Goal: Task Accomplishment & Management: Manage account settings

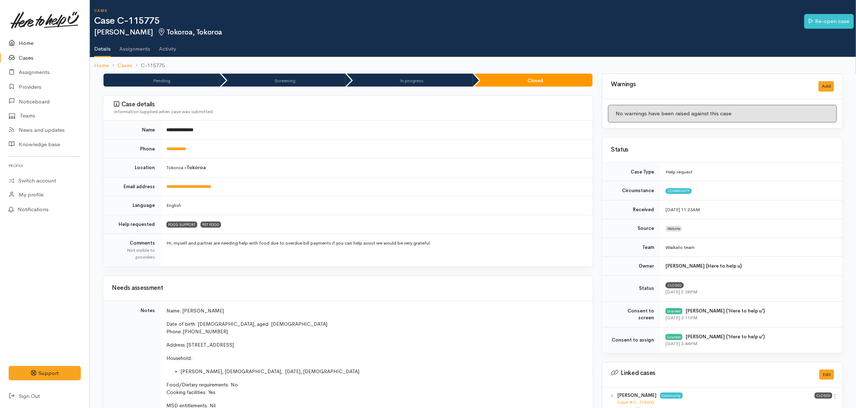
click at [31, 40] on link "Home" at bounding box center [45, 43] width 90 height 15
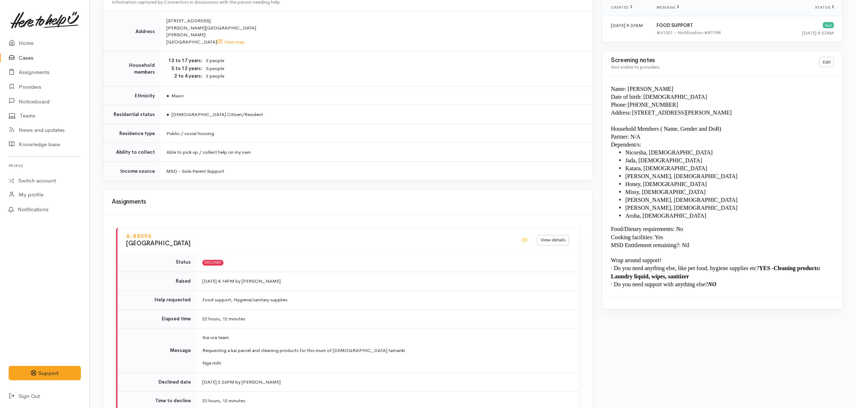
scroll to position [816, 0]
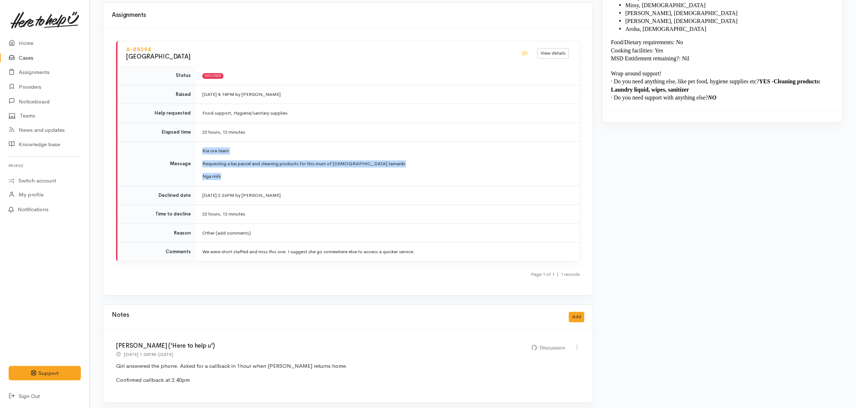
drag, startPoint x: 229, startPoint y: 173, endPoint x: 202, endPoint y: 147, distance: 37.6
click at [202, 147] on td "Kia ora team Requesting a kai parcel and cleaning products for this mum of 9 ta…" at bounding box center [388, 164] width 383 height 45
copy td "Kia ora team Requesting a kai parcel and cleaning products for this mum of 9 ta…"
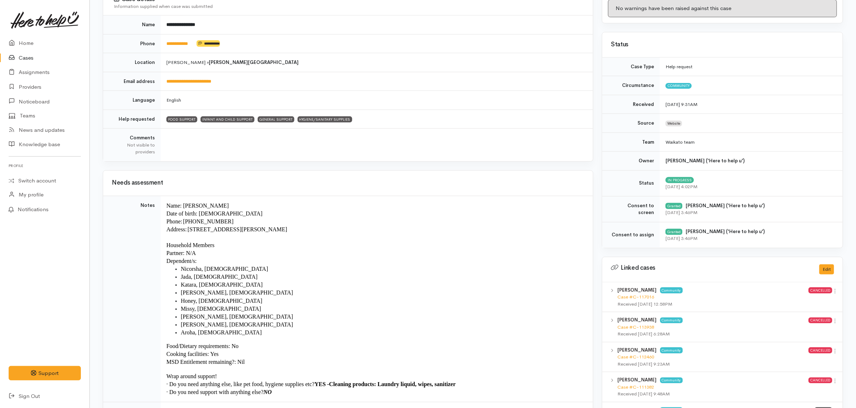
scroll to position [0, 0]
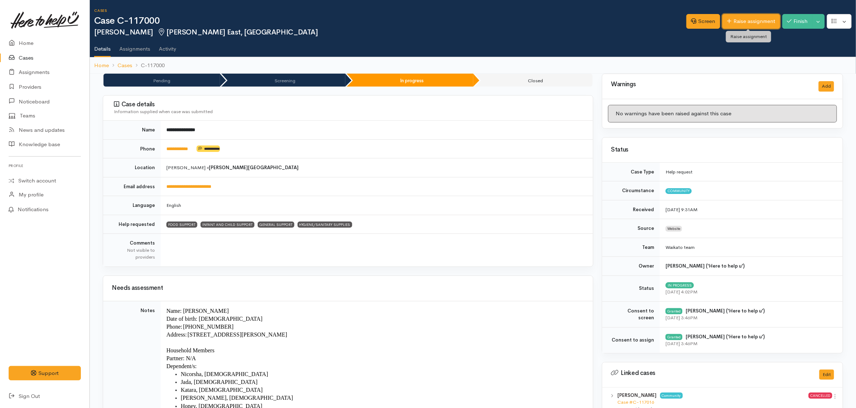
click at [755, 22] on link "Raise assignment" at bounding box center [752, 21] width 58 height 15
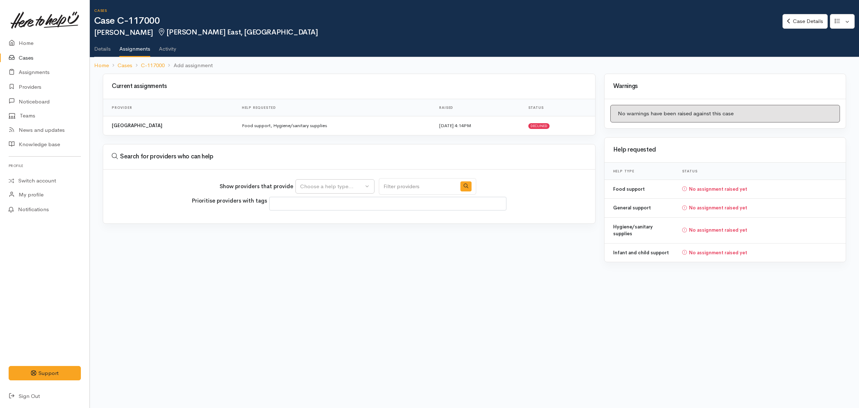
select select
click at [344, 181] on button "Choose a help type..." at bounding box center [334, 186] width 79 height 15
click at [334, 256] on span "Hygiene/sanitary supplies" at bounding box center [335, 253] width 63 height 8
select select "18"
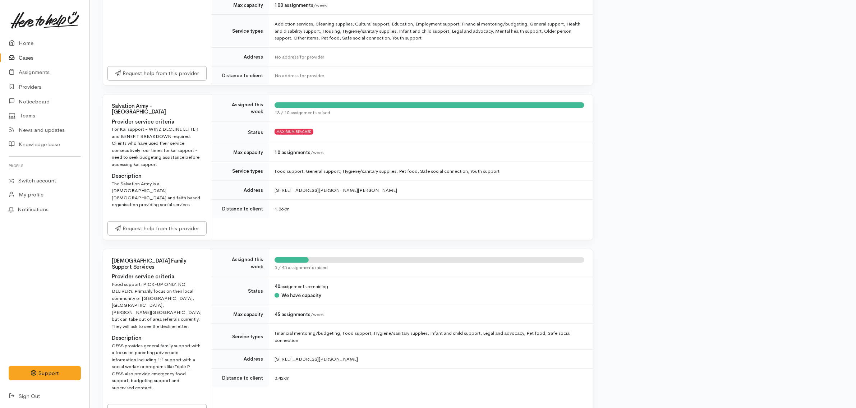
scroll to position [306, 0]
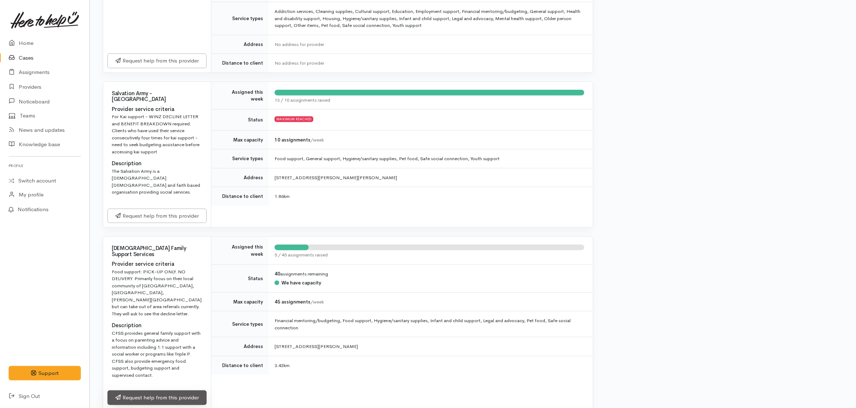
click at [192, 391] on link "Request help from this provider" at bounding box center [156, 398] width 99 height 15
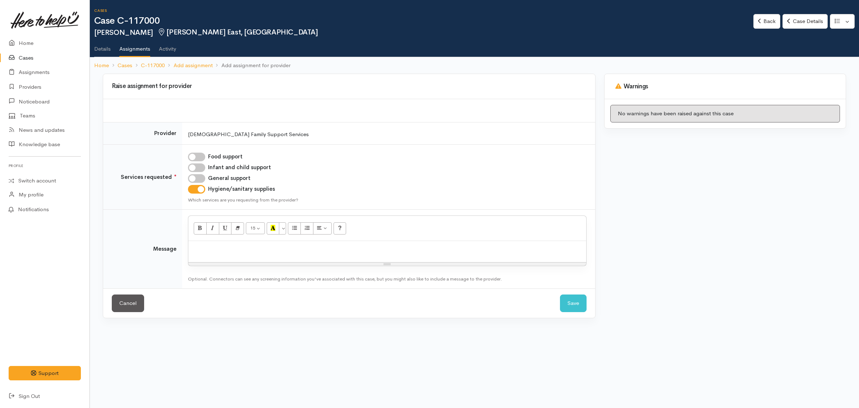
click at [335, 253] on p at bounding box center [387, 249] width 391 height 8
paste div
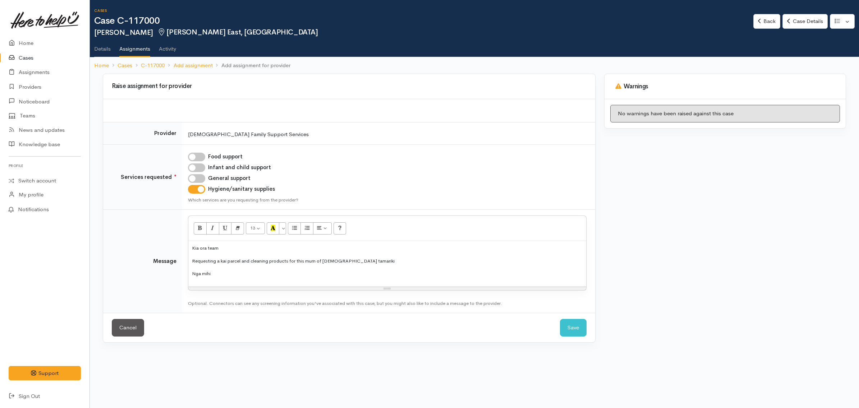
click at [202, 157] on input "Food support" at bounding box center [196, 157] width 17 height 9
checkbox input "true"
click at [343, 259] on p "Requesting a kai parcel and cleaning products for this mum of 9 tamariki" at bounding box center [387, 261] width 391 height 7
click at [350, 259] on p "Requesting a kai parcel and cleaning products for this mum of 9 tamariki" at bounding box center [387, 261] width 391 height 7
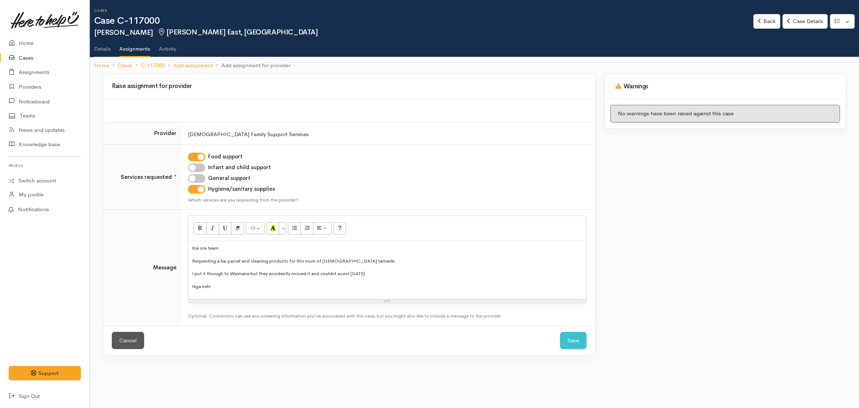
click at [252, 272] on p "I put it through to Waimarie but they accidently missed it and couldnt assist t…" at bounding box center [387, 273] width 391 height 7
click at [573, 338] on button "Save" at bounding box center [573, 341] width 27 height 18
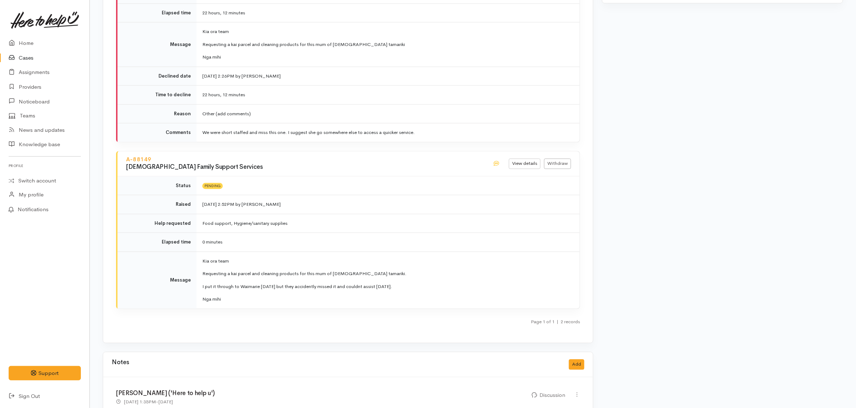
scroll to position [939, 0]
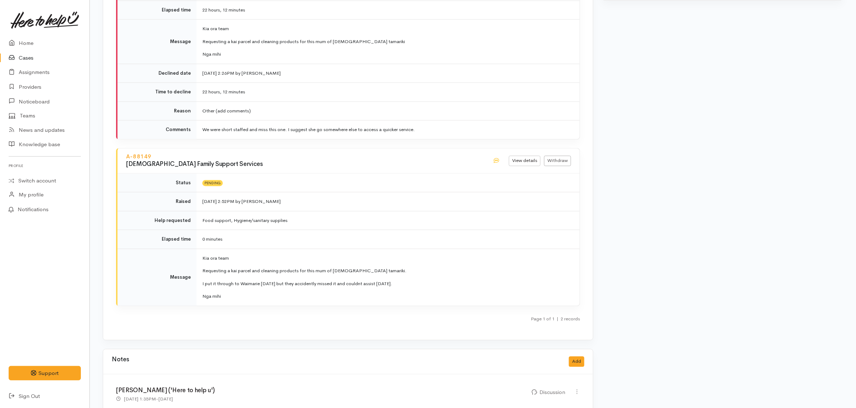
click at [37, 58] on link "Cases" at bounding box center [45, 58] width 90 height 15
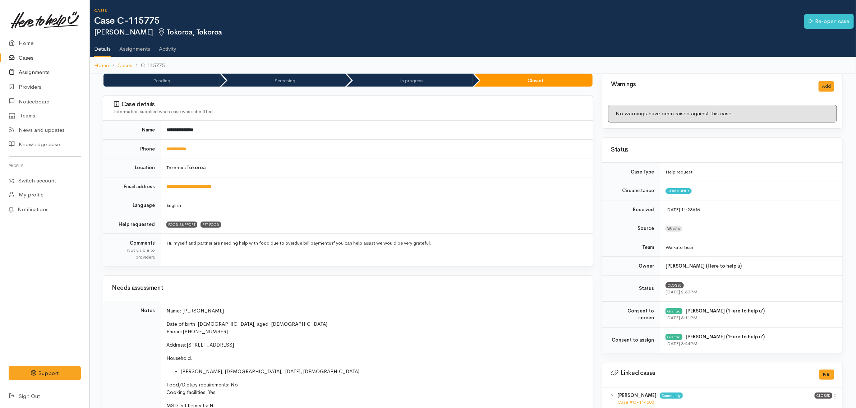
click at [42, 71] on link "Assignments" at bounding box center [45, 72] width 90 height 15
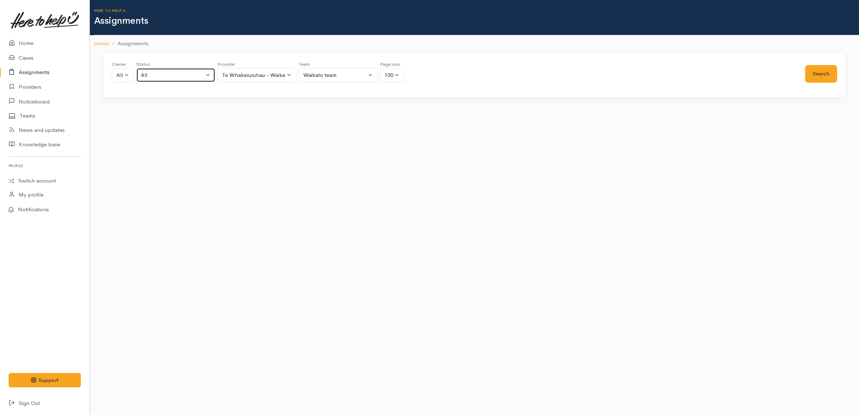
click at [159, 74] on div "All" at bounding box center [172, 75] width 63 height 8
click at [181, 122] on span "All current cases" at bounding box center [169, 122] width 40 height 8
select select "Unresolved"
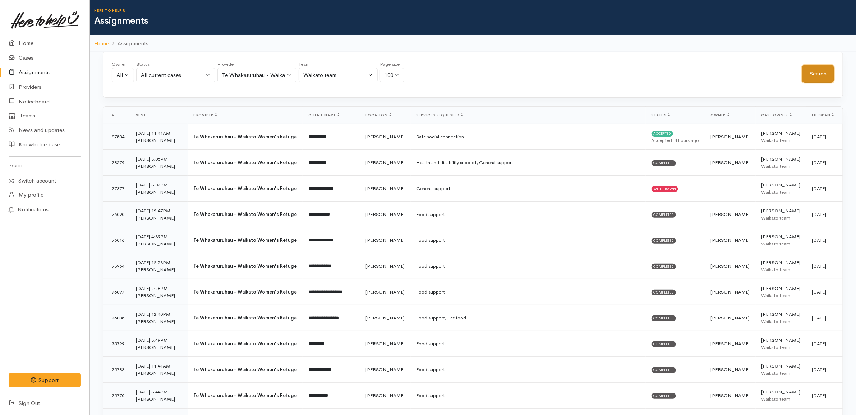
click at [826, 78] on button "Search" at bounding box center [818, 74] width 32 height 18
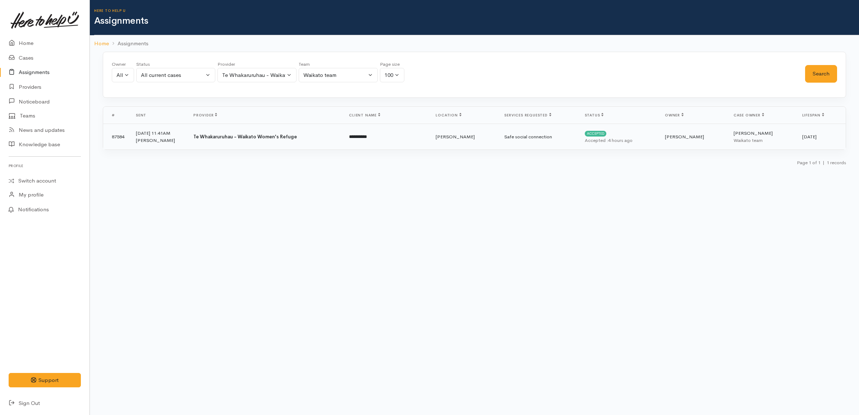
click at [585, 139] on div "Accepted : 4 hours ago" at bounding box center [619, 140] width 69 height 7
click at [193, 136] on td "Te Whakaruruhau - Waikato Women's Refuge" at bounding box center [266, 137] width 156 height 26
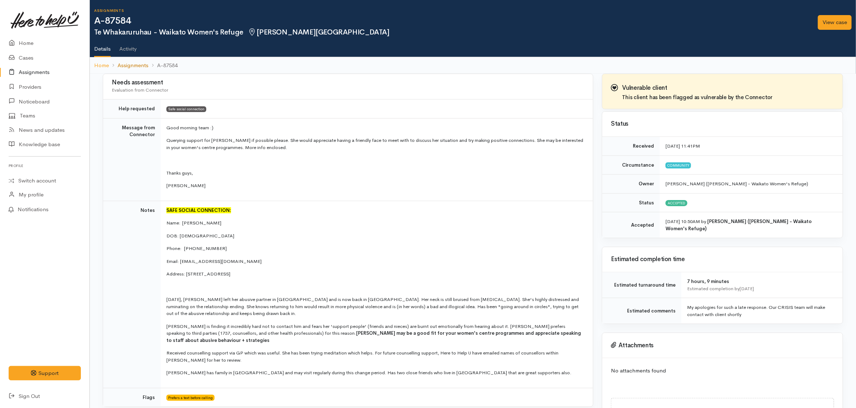
click at [139, 65] on link "Assignments" at bounding box center [133, 65] width 31 height 8
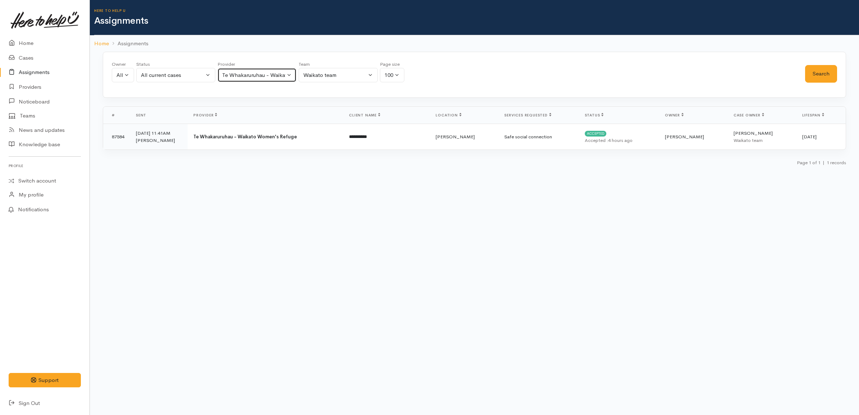
click at [278, 76] on div "Te Whakaruruhau - Waikato Women's Refuge" at bounding box center [253, 75] width 63 height 8
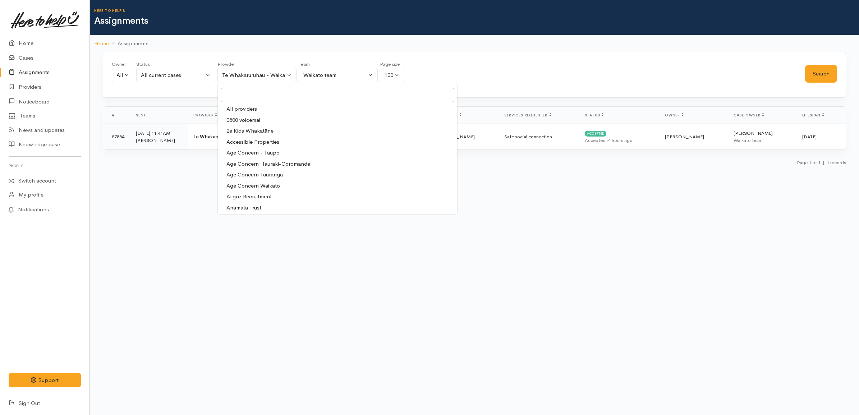
click at [272, 110] on link "All providers" at bounding box center [337, 109] width 239 height 11
select select "-1"
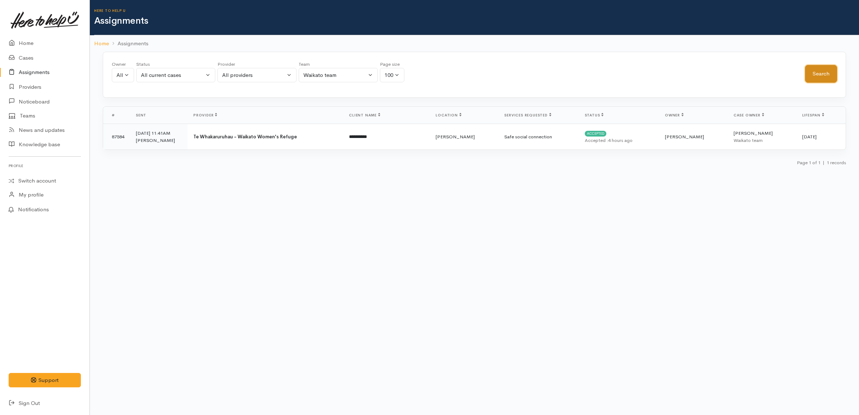
click at [826, 80] on button "Search" at bounding box center [821, 74] width 32 height 18
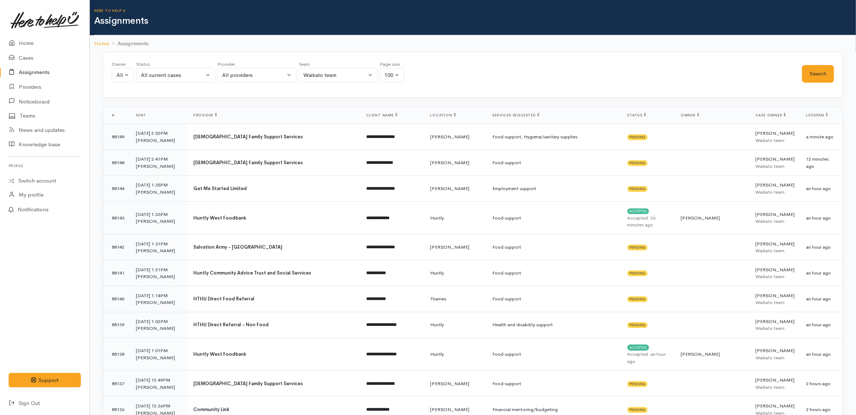
click at [700, 116] on span "Owner" at bounding box center [690, 115] width 19 height 5
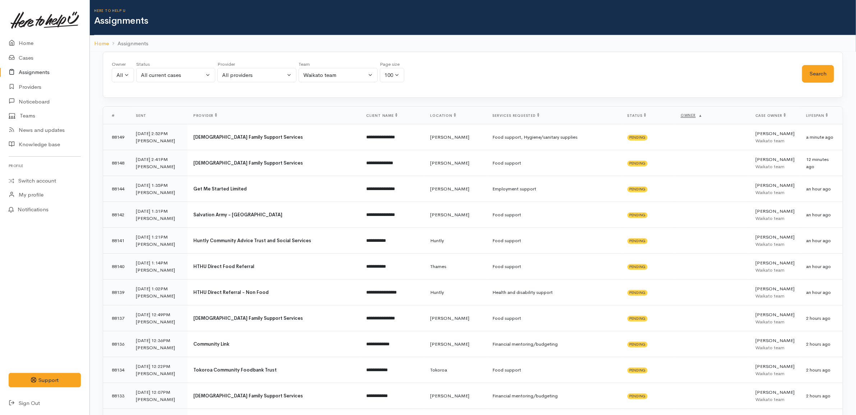
click at [198, 116] on span "Provider" at bounding box center [205, 115] width 24 height 5
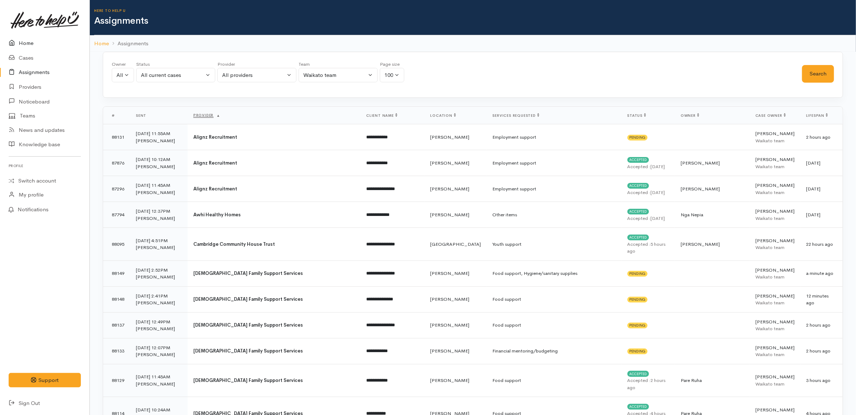
click at [58, 40] on link "Home" at bounding box center [45, 43] width 90 height 15
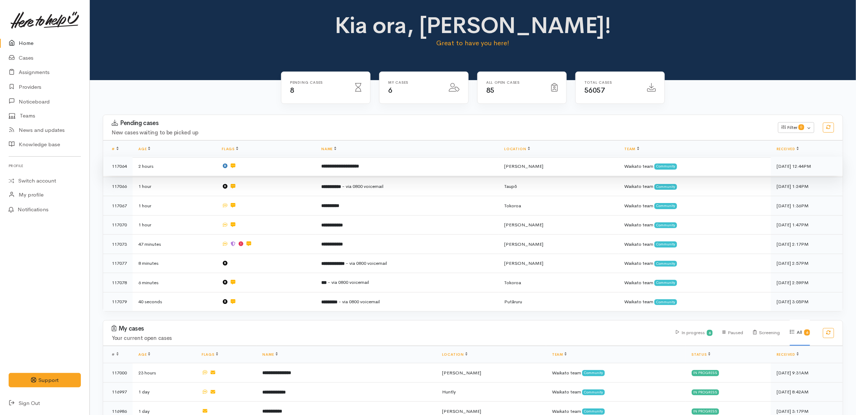
click at [401, 165] on td "**********" at bounding box center [407, 166] width 183 height 19
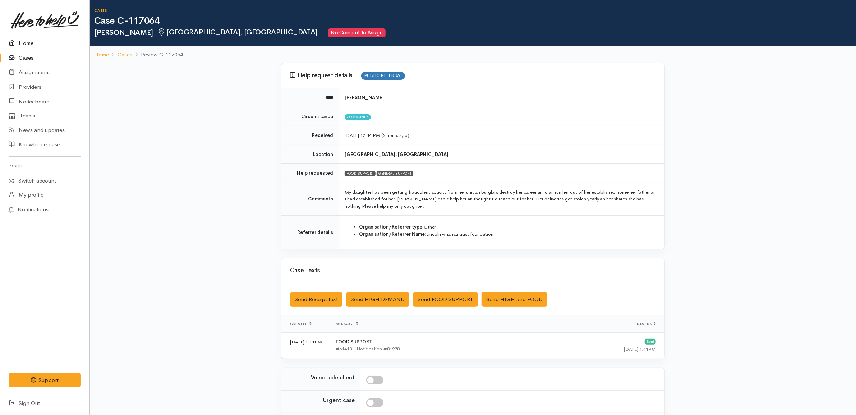
click at [30, 40] on link "Home" at bounding box center [45, 43] width 90 height 15
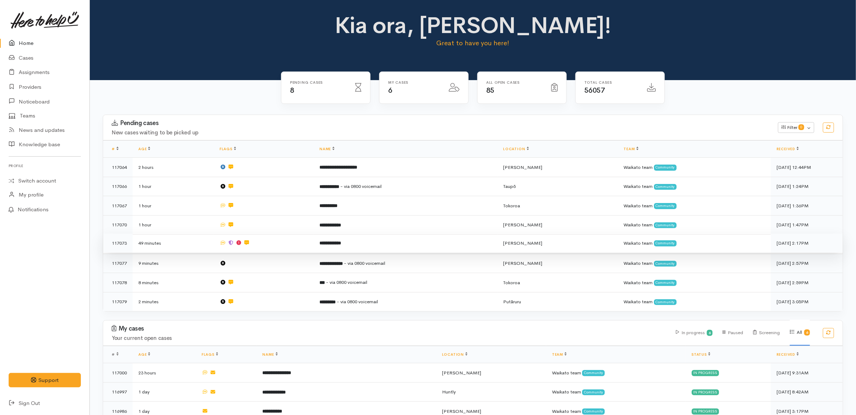
click at [299, 247] on td at bounding box center [264, 243] width 100 height 19
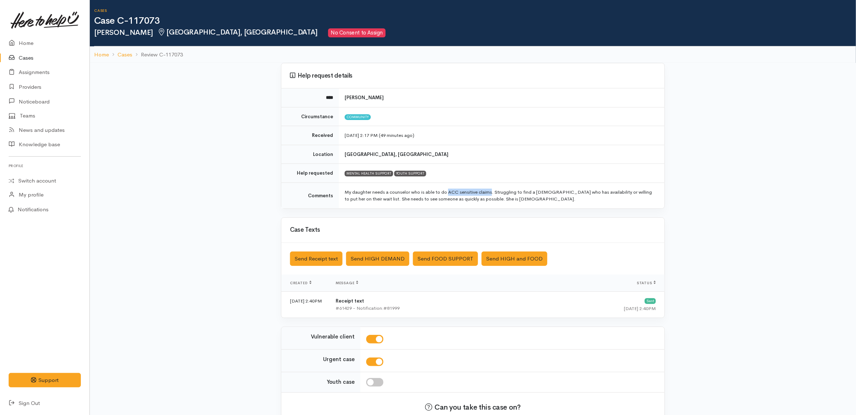
drag, startPoint x: 494, startPoint y: 192, endPoint x: 450, endPoint y: 193, distance: 44.2
click at [450, 193] on td "My daughter needs a counselor who is able to do ACC sensitive claims. Strugglin…" at bounding box center [502, 196] width 326 height 26
copy td "ACC sensitive claims"
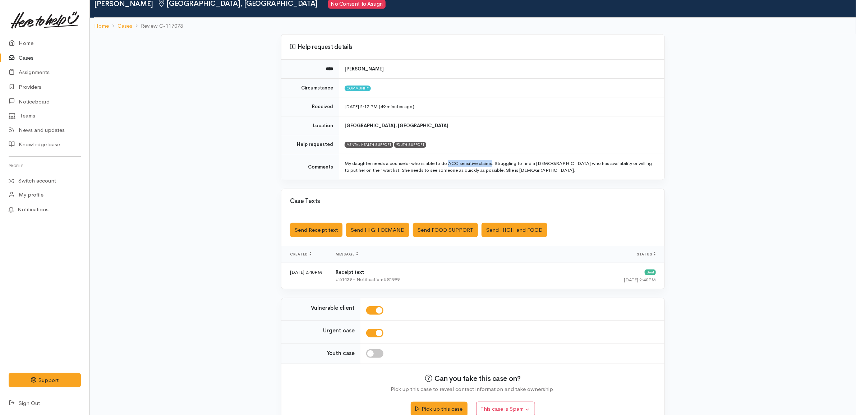
scroll to position [45, 0]
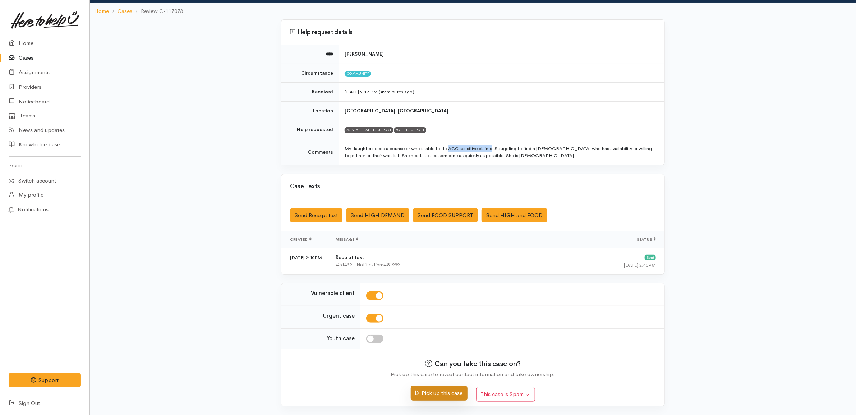
click at [443, 393] on button "Pick up this case" at bounding box center [439, 393] width 56 height 15
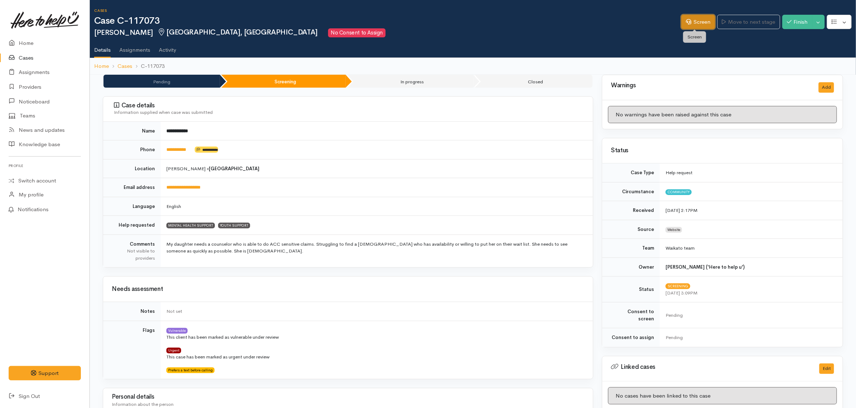
click at [688, 20] on link "Screen" at bounding box center [699, 22] width 34 height 15
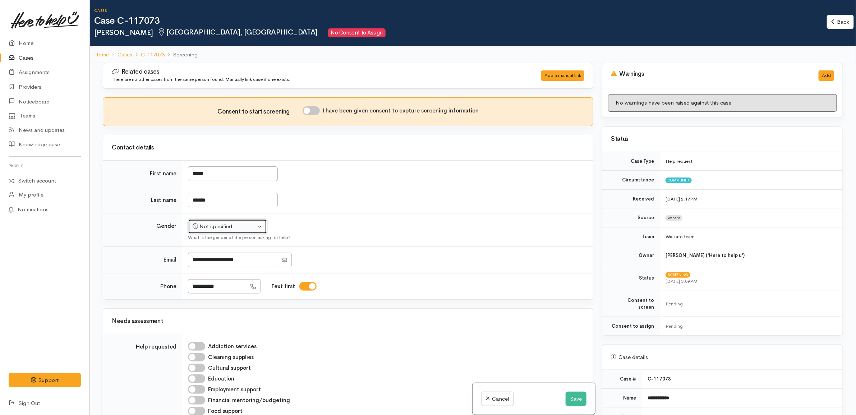
click at [215, 226] on div "Not specified" at bounding box center [224, 227] width 63 height 8
click at [214, 266] on span "Female" at bounding box center [232, 265] width 61 height 8
select select "[DEMOGRAPHIC_DATA]"
drag, startPoint x: 552, startPoint y: 198, endPoint x: 714, endPoint y: 181, distance: 162.6
click at [553, 198] on td "******" at bounding box center [387, 200] width 411 height 27
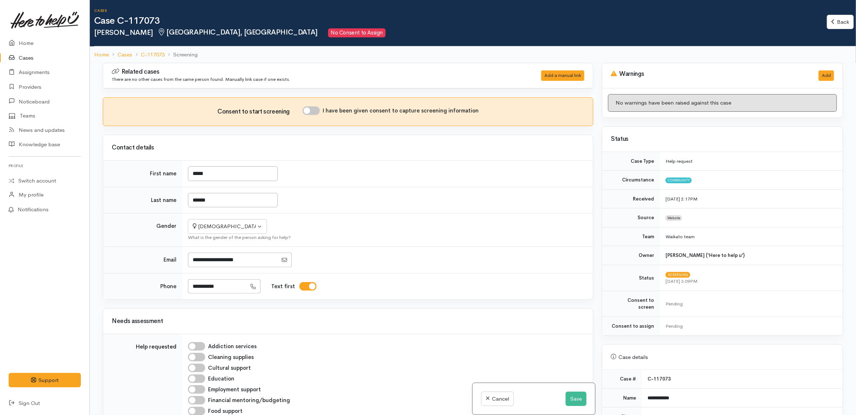
scroll to position [270, 0]
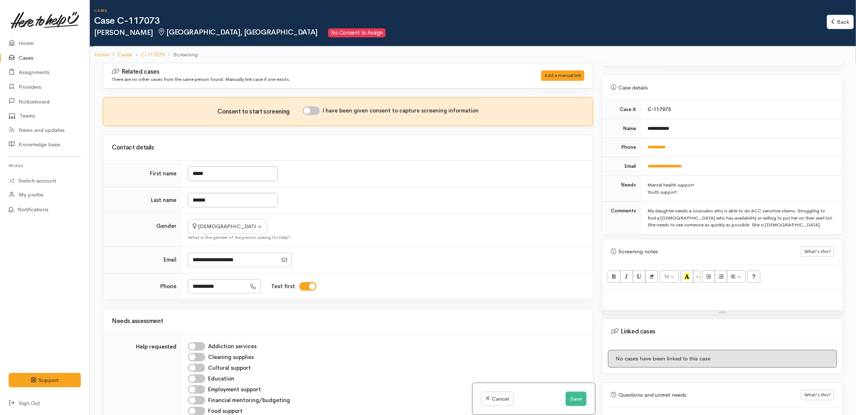
click at [779, 165] on td "**********" at bounding box center [742, 166] width 201 height 19
click at [701, 189] on div "Youth support" at bounding box center [741, 192] width 187 height 7
drag, startPoint x: 761, startPoint y: 222, endPoint x: 640, endPoint y: 203, distance: 122.5
click at [640, 203] on tr "Comments My daughter needs a counselor who is able to do ACC sensitive claims. …" at bounding box center [722, 218] width 240 height 33
copy tr "My daughter needs a counselor who is able to do ACC sensitive claims. Strugglin…"
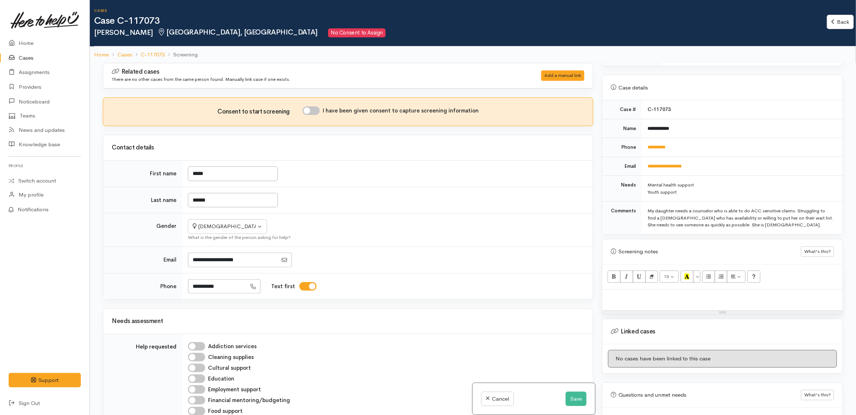
click at [660, 299] on div at bounding box center [722, 300] width 240 height 21
paste div
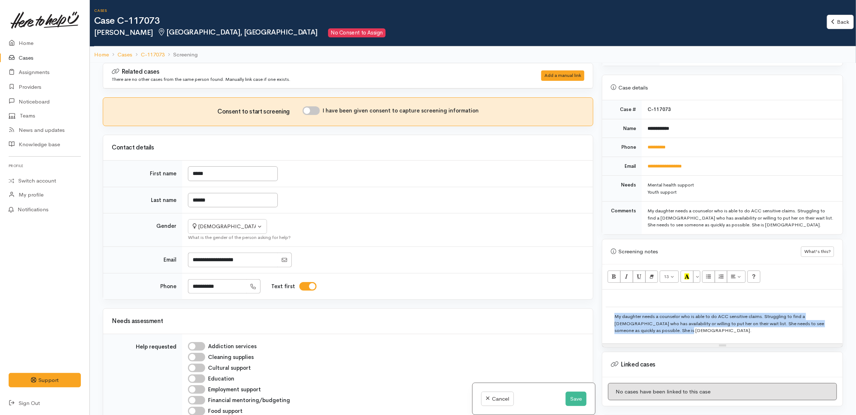
copy td "My daughter needs a counselor who is able to do ACC sensitive claims. Strugglin…"
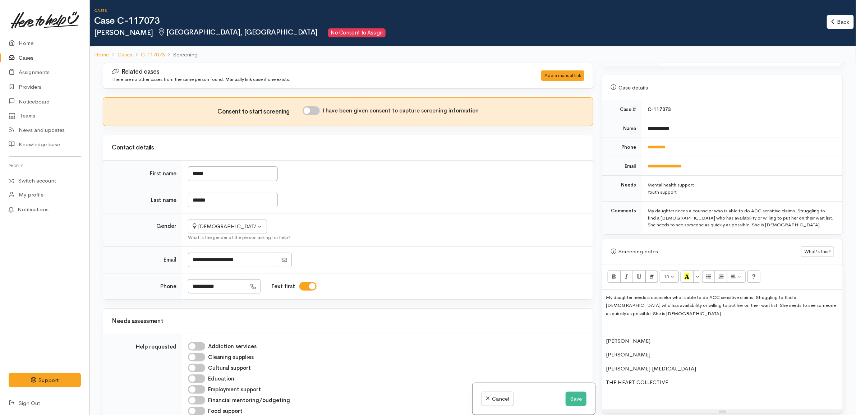
click at [651, 351] on p "KIM SLULER" at bounding box center [722, 355] width 233 height 8
copy p "CHRISTINA PSYCHOLOGIST"
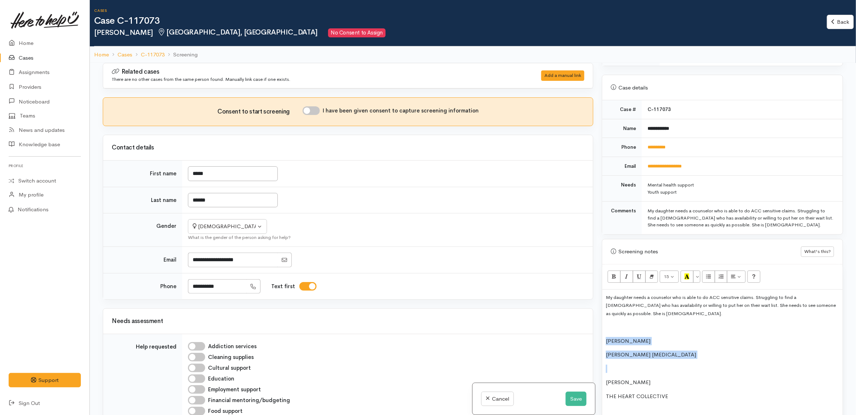
copy div "TOIA CHASE CHRISTINA PSYCHOLOGIST"
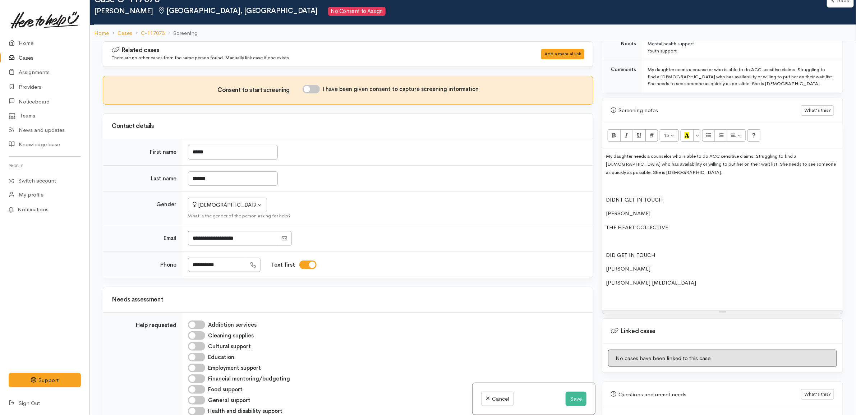
scroll to position [390, 0]
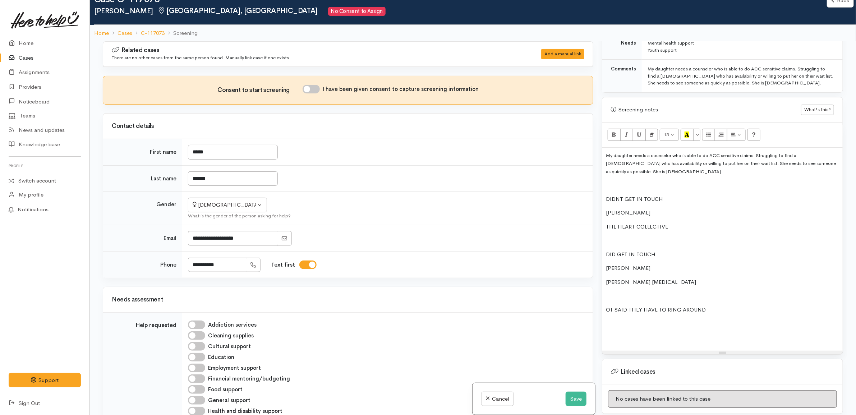
click at [607, 306] on p "OT SAID THEY HAVE TO RING AROUND" at bounding box center [722, 310] width 233 height 8
click at [319, 90] on input "I have been given consent to capture screening information" at bounding box center [311, 89] width 17 height 9
checkbox input "true"
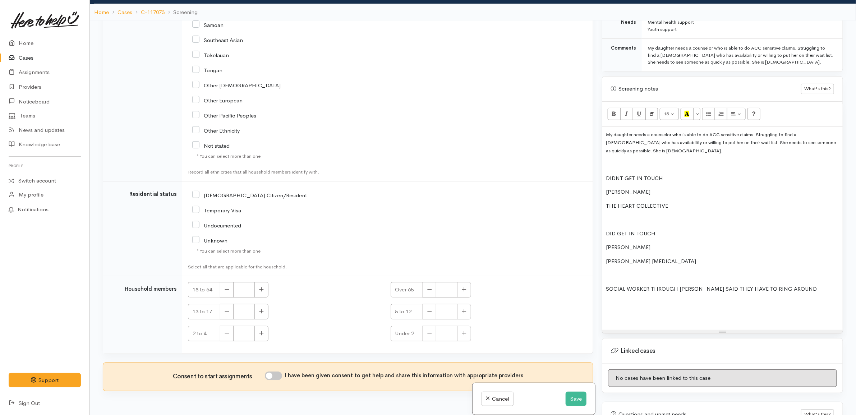
scroll to position [63, 0]
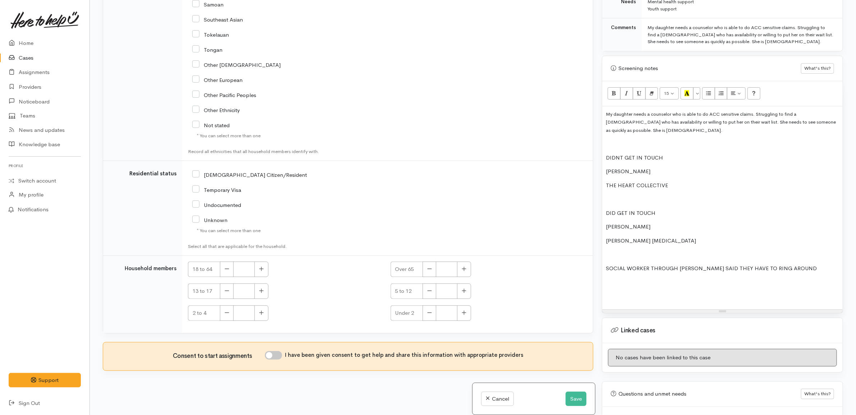
click at [281, 353] on input "I have been given consent to get help and share this information with appropria…" at bounding box center [273, 355] width 17 height 9
checkbox input "true"
click at [574, 398] on button "Save" at bounding box center [576, 399] width 21 height 15
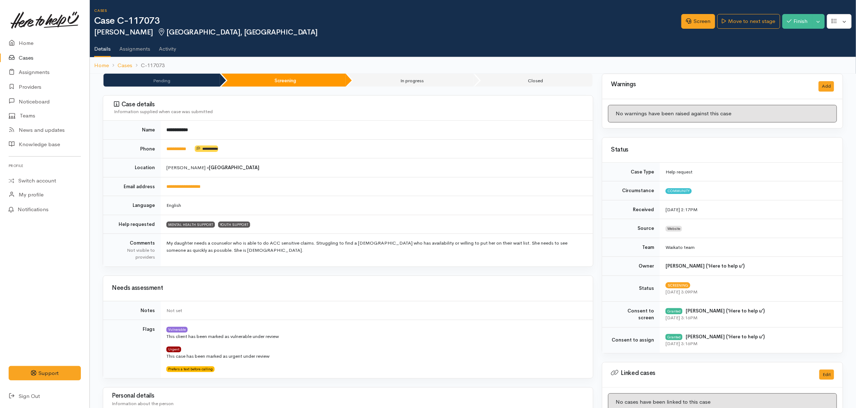
click at [287, 187] on td "**********" at bounding box center [377, 186] width 432 height 19
click at [746, 20] on link "Move to next stage" at bounding box center [749, 21] width 63 height 15
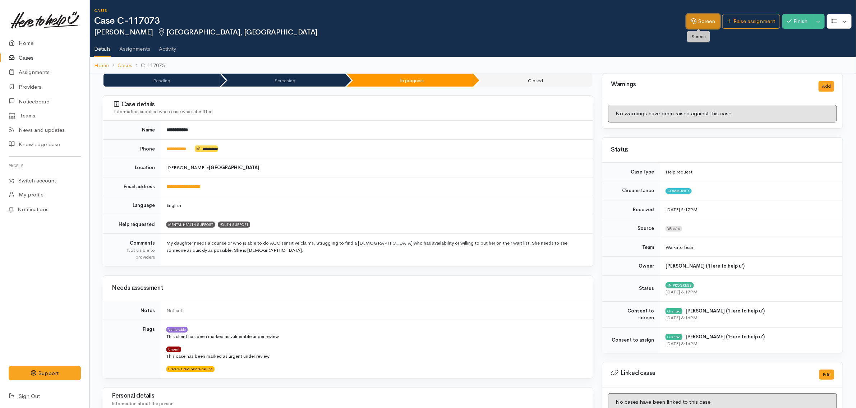
click at [698, 17] on link "Screen" at bounding box center [704, 21] width 34 height 15
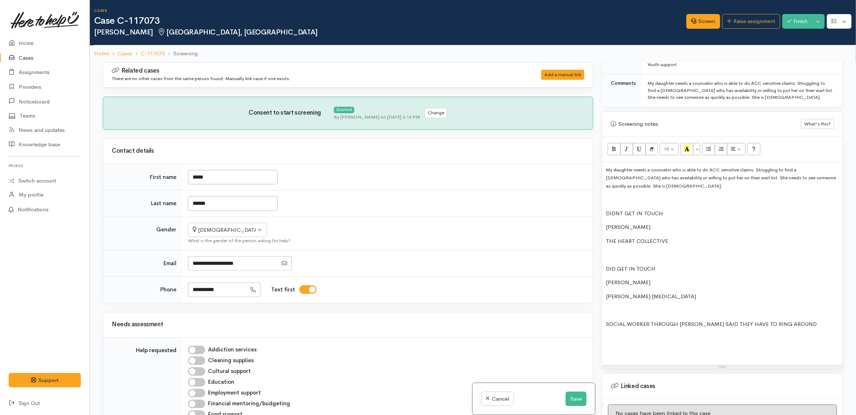
scroll to position [404, 0]
click at [650, 351] on p at bounding box center [722, 351] width 233 height 8
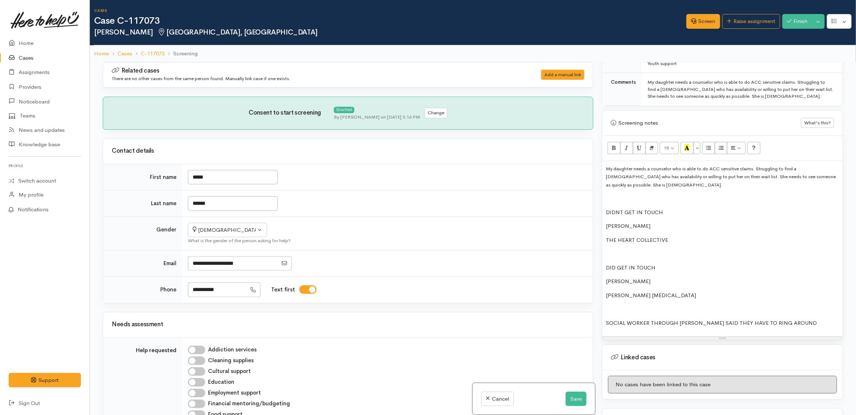
drag, startPoint x: 603, startPoint y: 215, endPoint x: 832, endPoint y: 324, distance: 254.1
click at [832, 324] on div "My daughter needs a counselor who is able to do ACC sensitive claims. Strugglin…" at bounding box center [722, 249] width 240 height 176
copy div "DIDNT GET IN TOUCH KIM SLULER THE HEART COLLECTIVE DID GET IN TOUCH TOIA CHASE …"
click at [761, 99] on div "My daughter needs a counselor who is able to do ACC sensitive claims. Strugglin…" at bounding box center [741, 89] width 187 height 21
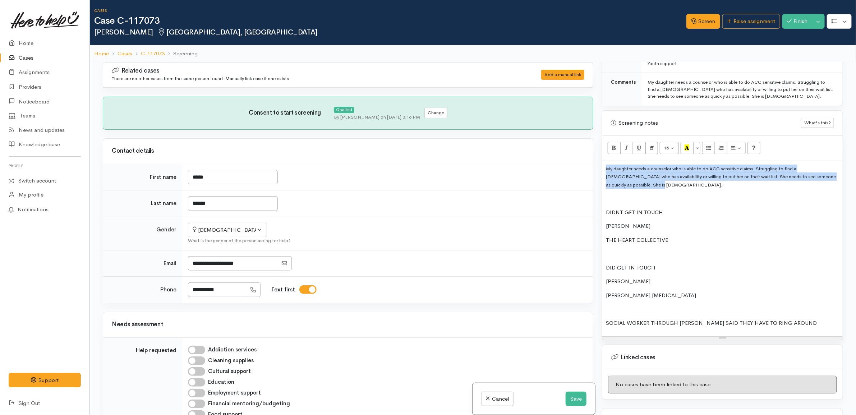
drag, startPoint x: 630, startPoint y: 184, endPoint x: 591, endPoint y: 148, distance: 52.9
click at [591, 148] on div "Related cases There are no other cases from the same person found. Manually lin…" at bounding box center [472, 269] width 749 height 415
copy span "My daughter needs a counselor who is able to do ACC sensitive claims. Strugglin…"
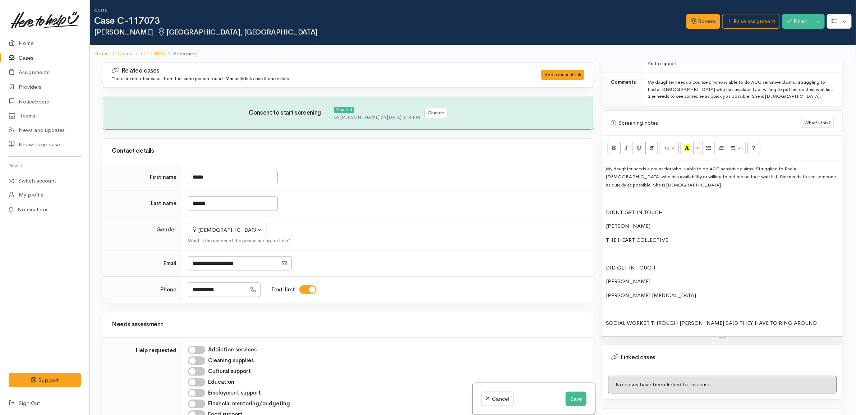
click at [746, 196] on div "My daughter needs a counselor who is able to do ACC sensitive claims. Strugglin…" at bounding box center [722, 249] width 240 height 176
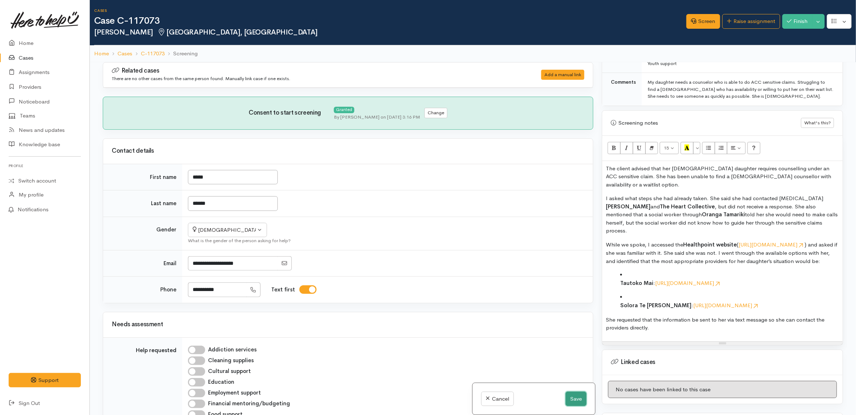
click at [575, 395] on button "Save" at bounding box center [576, 399] width 21 height 15
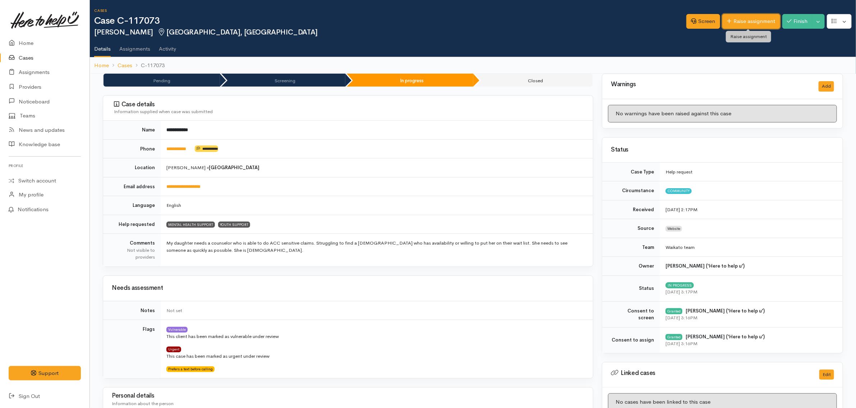
click at [757, 20] on link "Raise assignment" at bounding box center [752, 21] width 58 height 15
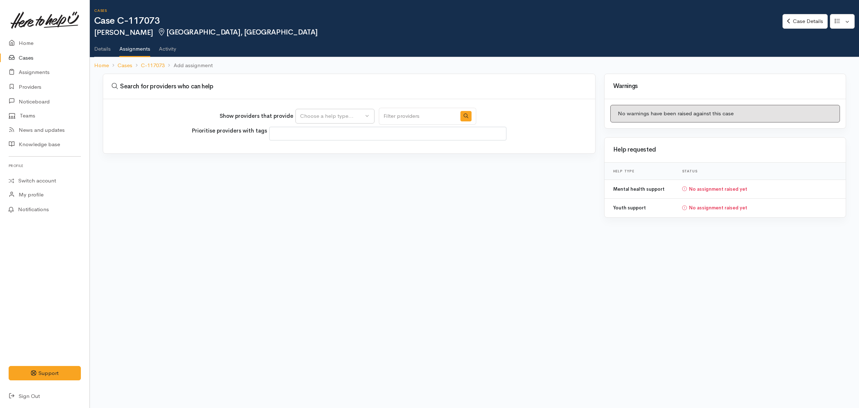
select select
click at [325, 115] on div "Choose a help type..." at bounding box center [331, 116] width 63 height 8
click at [346, 153] on span "Mental health support" at bounding box center [331, 150] width 55 height 8
select select "5"
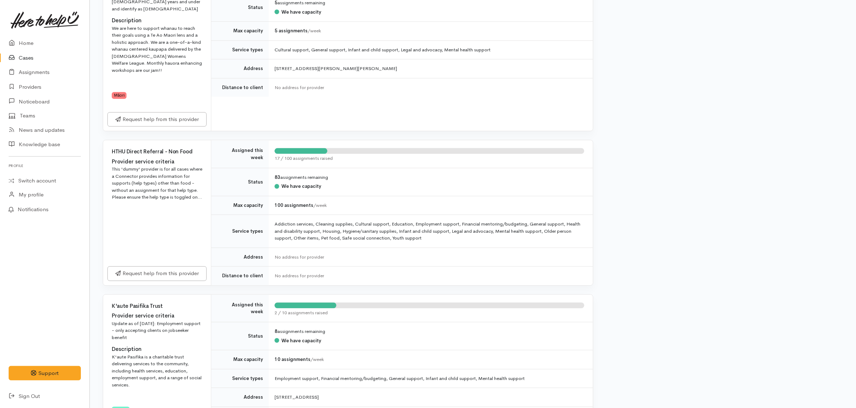
scroll to position [931, 0]
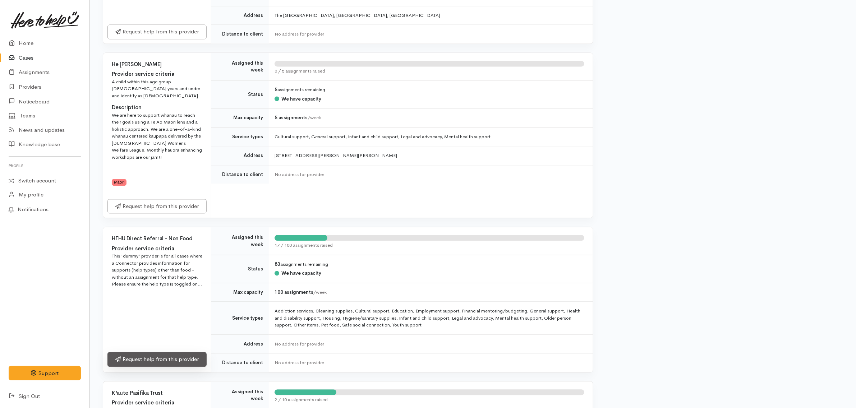
click at [181, 352] on link "Request help from this provider" at bounding box center [156, 359] width 99 height 15
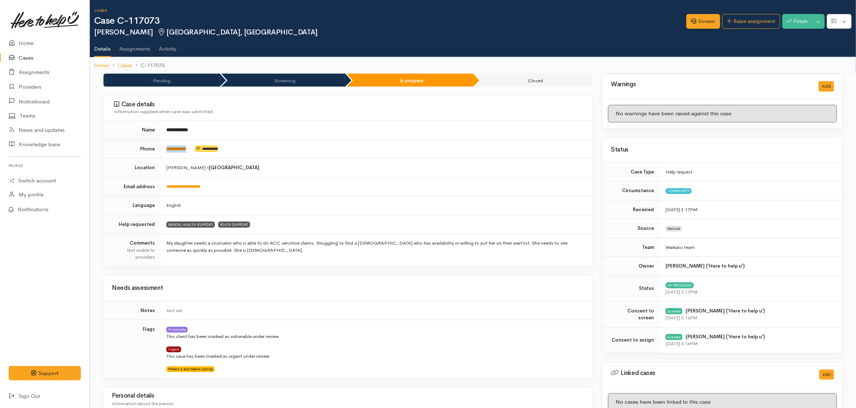
drag, startPoint x: 200, startPoint y: 148, endPoint x: 166, endPoint y: 146, distance: 33.5
click at [166, 146] on td "**********" at bounding box center [377, 148] width 432 height 19
copy td "**********"
click at [348, 156] on td "**********" at bounding box center [377, 148] width 432 height 19
drag, startPoint x: 199, startPoint y: 150, endPoint x: 165, endPoint y: 150, distance: 34.2
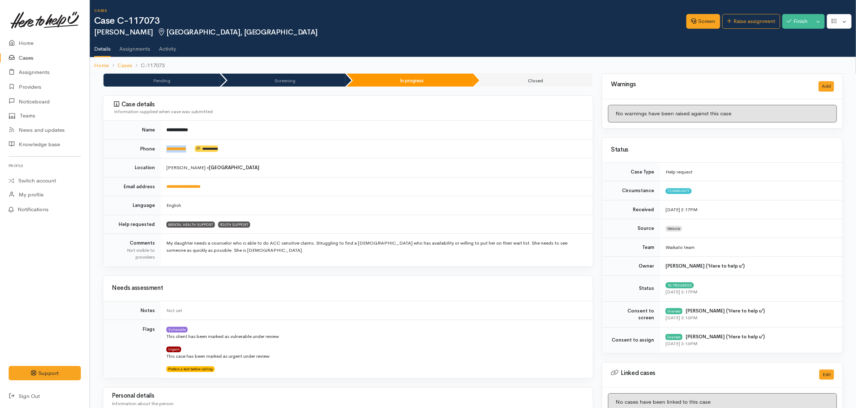
click at [165, 150] on td "**********" at bounding box center [377, 148] width 432 height 19
copy td "**********"
click at [25, 40] on link "Home" at bounding box center [45, 43] width 90 height 15
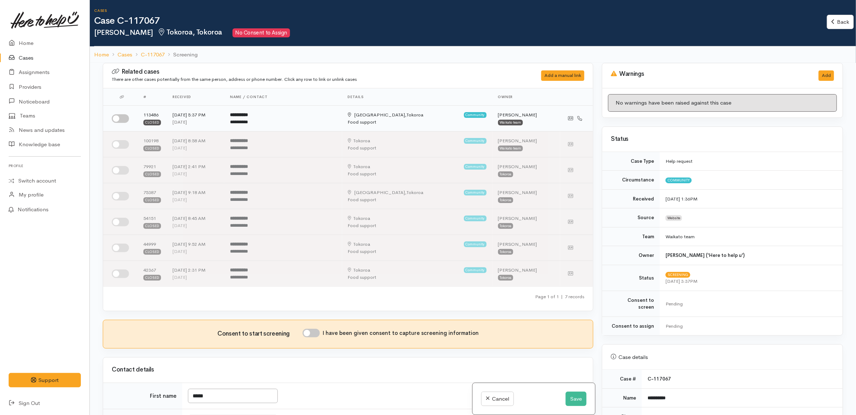
click at [122, 117] on input "checkbox" at bounding box center [120, 118] width 17 height 9
checkbox input "true"
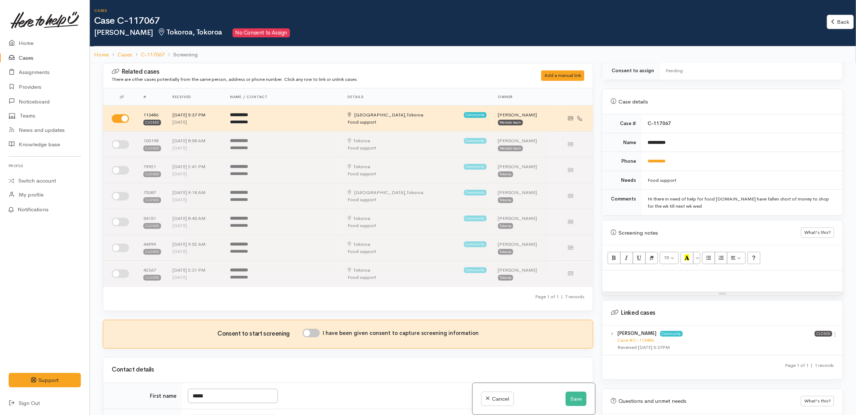
scroll to position [205, 0]
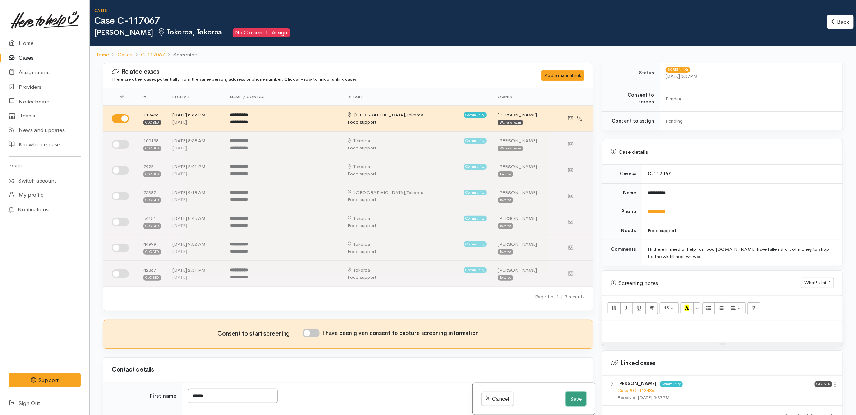
click at [567, 394] on button "Save" at bounding box center [576, 399] width 21 height 15
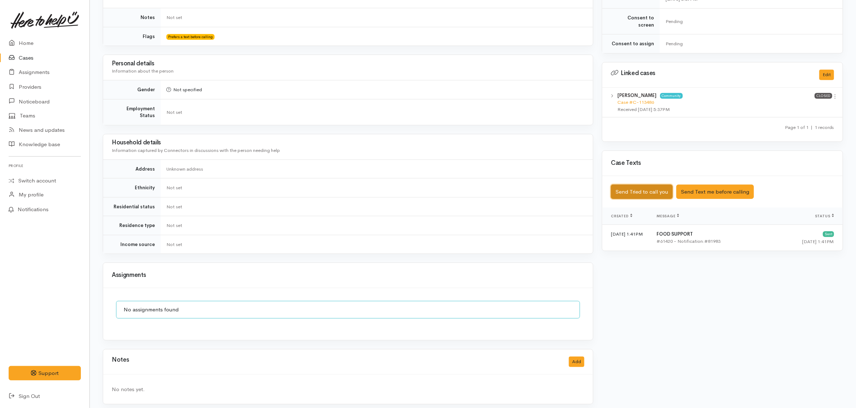
click at [638, 185] on button "Send Tried to call you" at bounding box center [642, 192] width 62 height 15
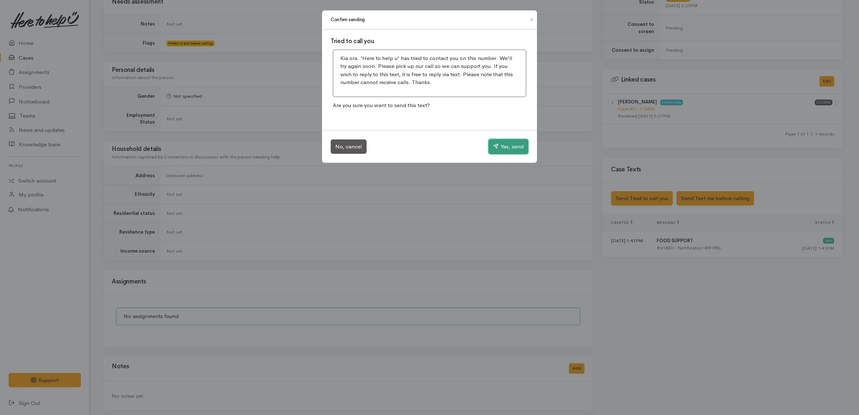
click at [523, 152] on button "Yes, send" at bounding box center [509, 146] width 40 height 15
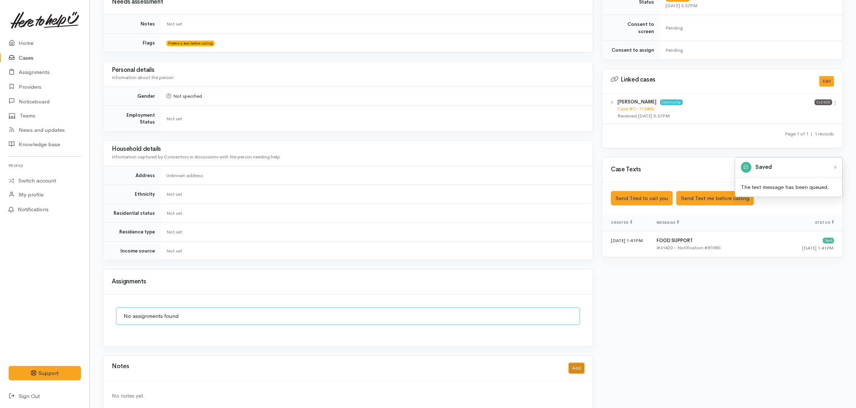
click at [581, 363] on button "Add" at bounding box center [576, 368] width 15 height 10
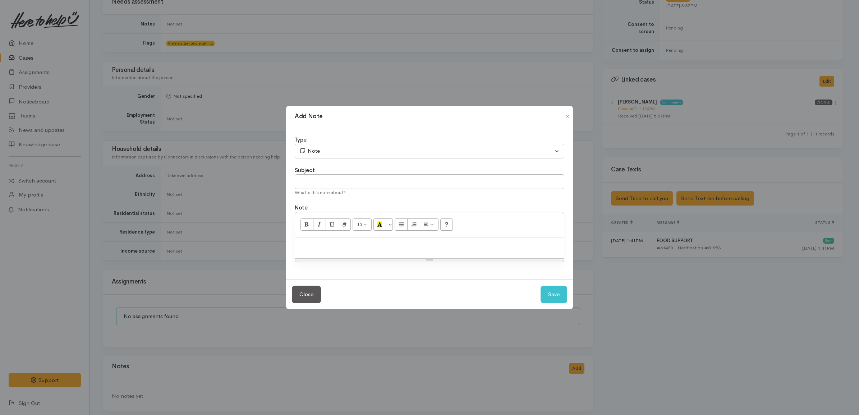
click at [475, 246] on p at bounding box center [430, 245] width 262 height 8
paste div
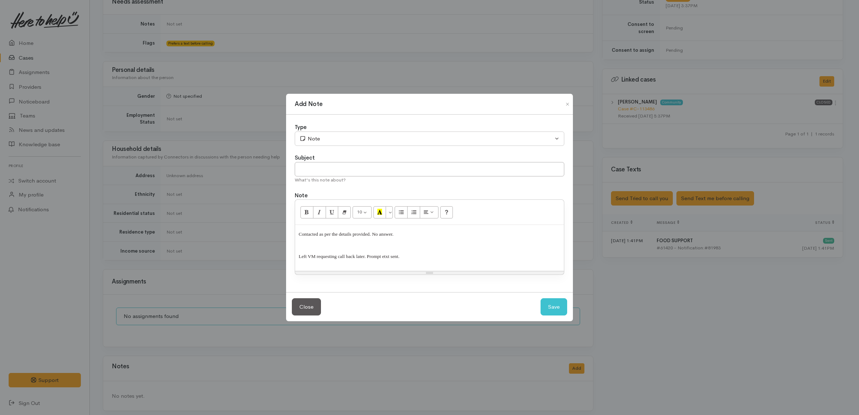
click at [426, 241] on p "Contacted as per the details provided. No answer." at bounding box center [430, 237] width 262 height 17
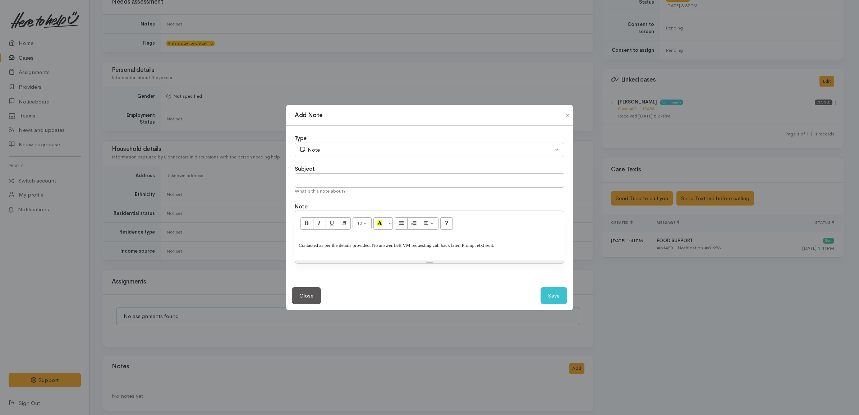
click at [395, 245] on span "Left VM requesting call back later. Prompt etxt sent." at bounding box center [444, 245] width 101 height 5
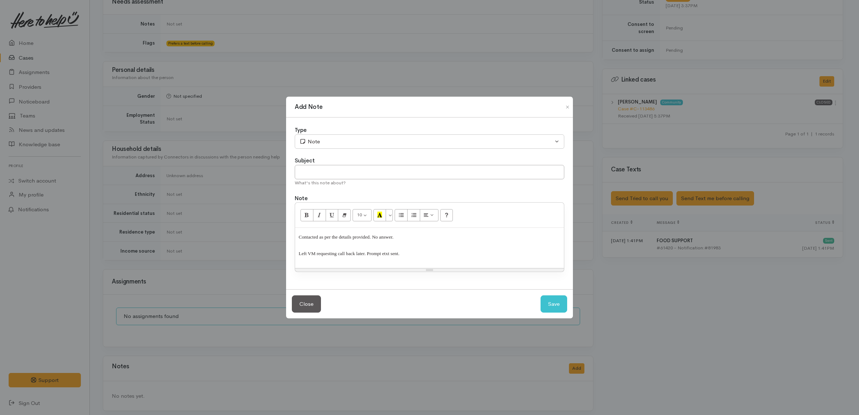
drag, startPoint x: 405, startPoint y: 253, endPoint x: 275, endPoint y: 222, distance: 133.3
click at [275, 222] on div "Add Note Type Correspondence Discussion Email Note Phone call SMS text message …" at bounding box center [429, 207] width 859 height 415
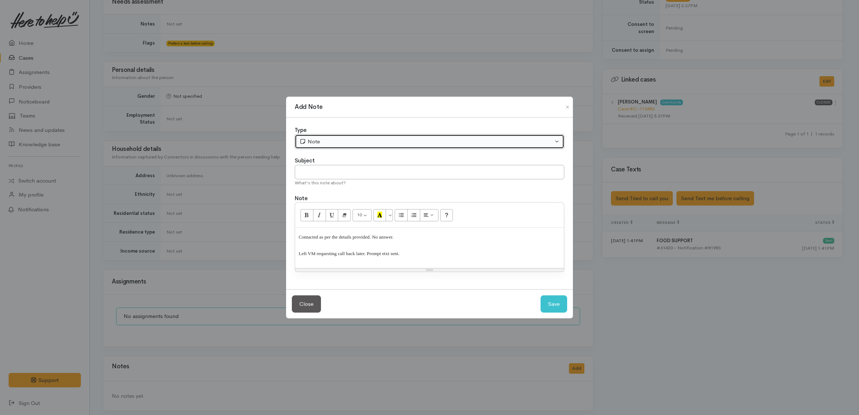
click at [327, 147] on button "Note" at bounding box center [430, 141] width 270 height 15
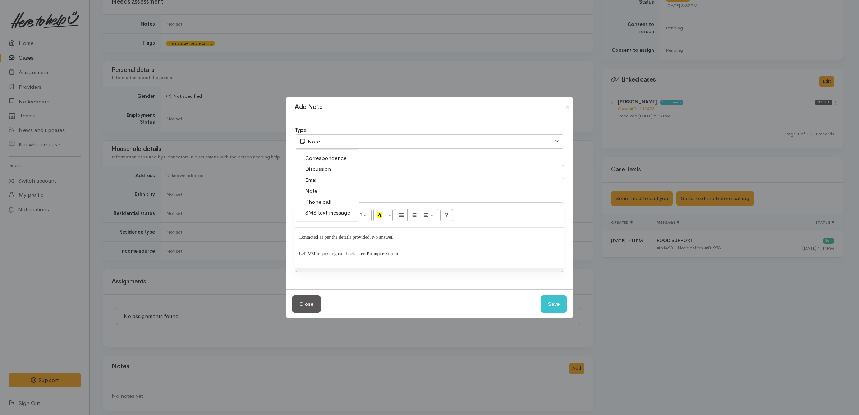
click at [328, 198] on span "Phone call" at bounding box center [318, 202] width 26 height 8
click at [404, 173] on input "text" at bounding box center [430, 172] width 270 height 15
click at [553, 305] on button "Save" at bounding box center [554, 304] width 27 height 18
select select "1"
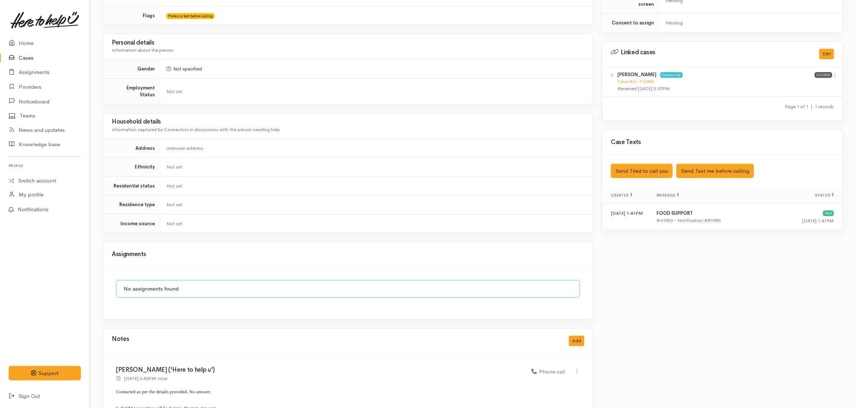
scroll to position [343, 0]
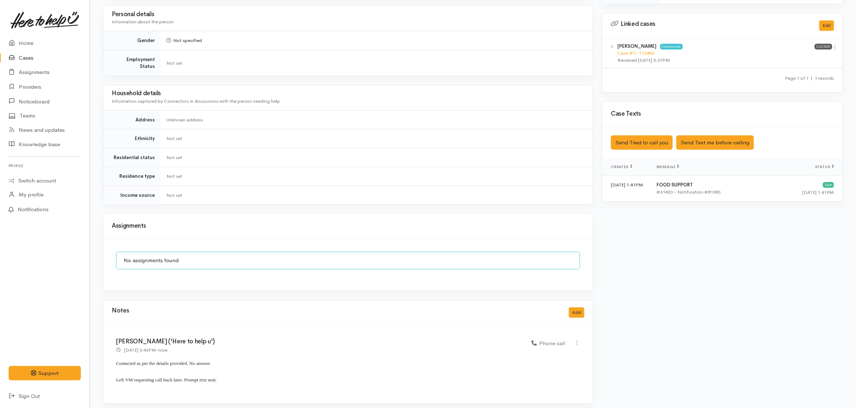
click at [244, 360] on p "Contacted as per the details provided. No answer." at bounding box center [348, 366] width 464 height 17
click at [234, 377] on p "Left VM requesting call back later. Prompt etxt sent." at bounding box center [348, 383] width 464 height 17
click at [702, 297] on div "Warnings Add No warnings have been raised against this case Add Warning Title ●…" at bounding box center [723, 72] width 250 height 682
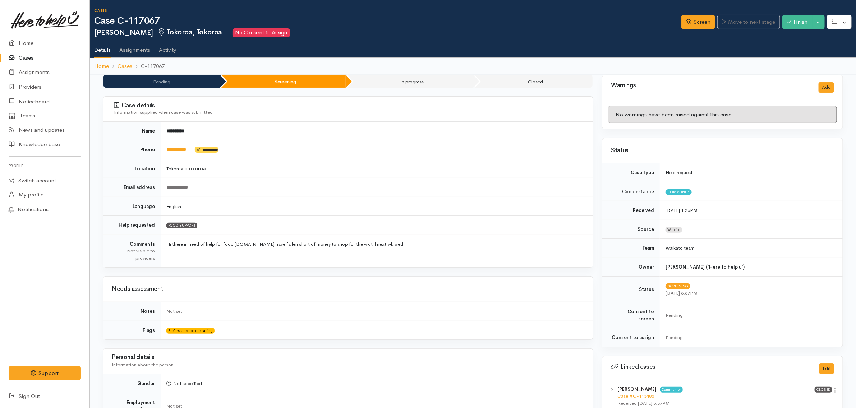
click at [26, 57] on link "Cases" at bounding box center [45, 58] width 90 height 15
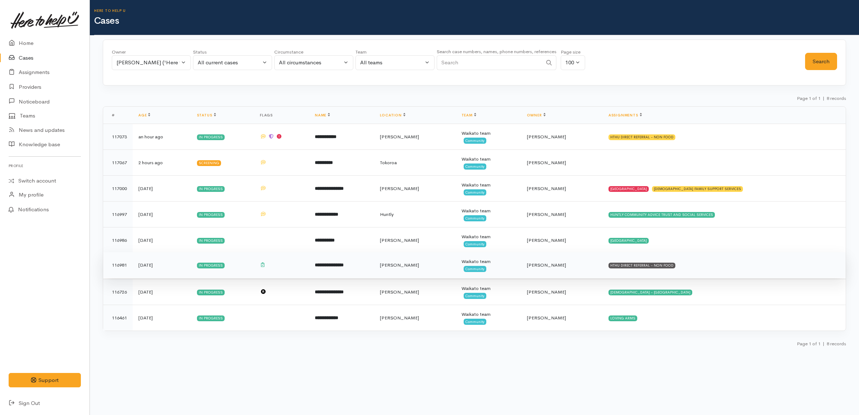
click at [683, 268] on td "HTHU DIRECT REFERRAL - NON FOOD" at bounding box center [724, 265] width 243 height 26
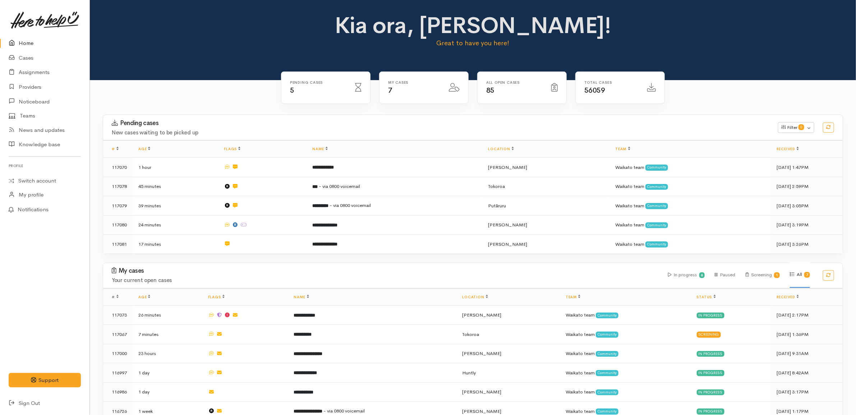
click at [470, 87] on div "My cases 7" at bounding box center [424, 92] width 98 height 41
click at [49, 58] on link "Cases" at bounding box center [45, 58] width 90 height 15
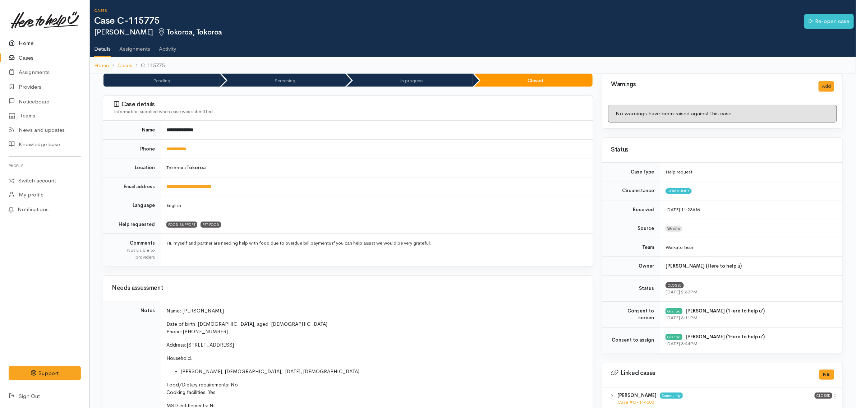
click at [40, 42] on link "Home" at bounding box center [45, 43] width 90 height 15
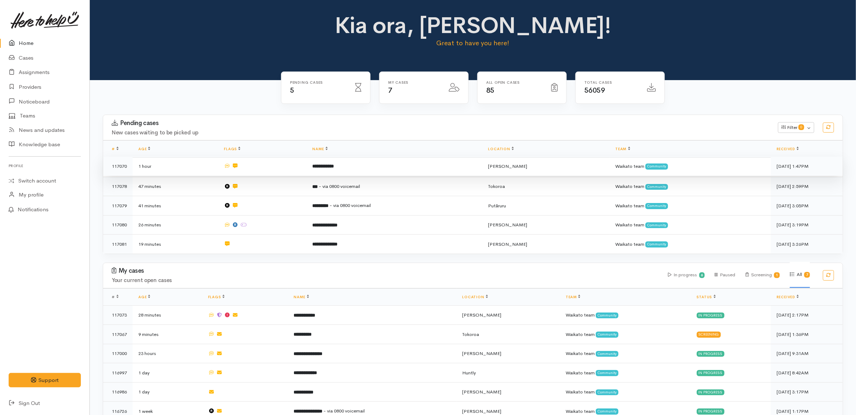
click at [210, 164] on td "1 hour" at bounding box center [176, 166] width 86 height 19
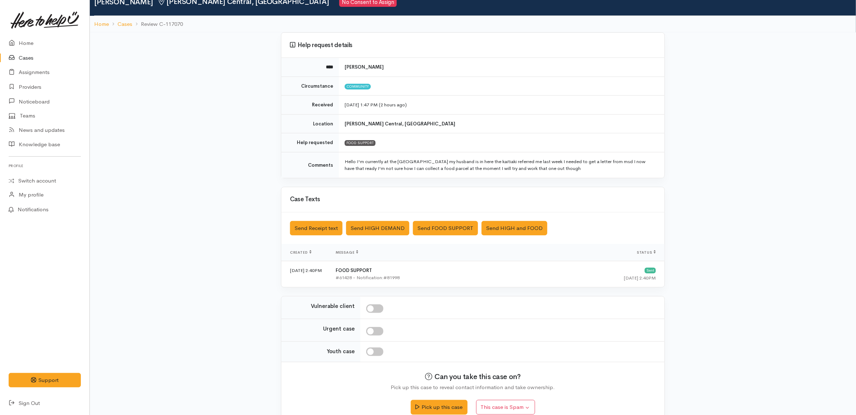
scroll to position [45, 0]
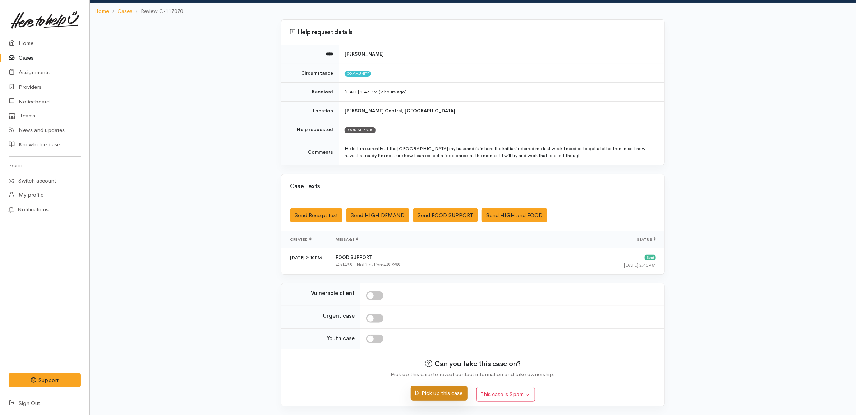
click at [452, 397] on button "Pick up this case" at bounding box center [439, 393] width 56 height 15
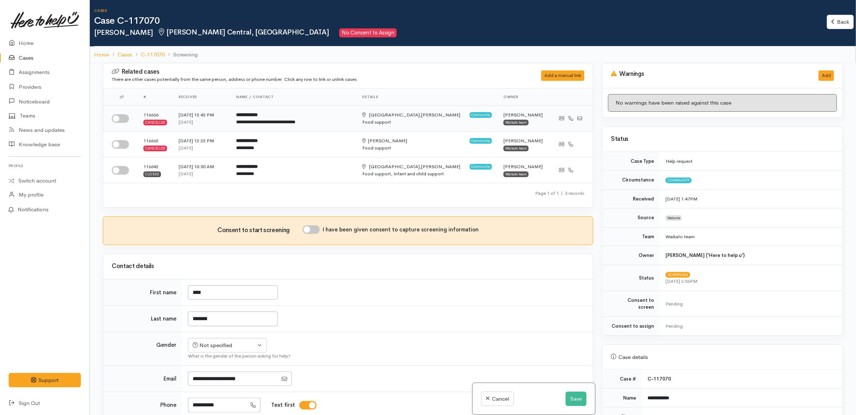
click at [121, 116] on input "checkbox" at bounding box center [120, 118] width 17 height 9
checkbox input "true"
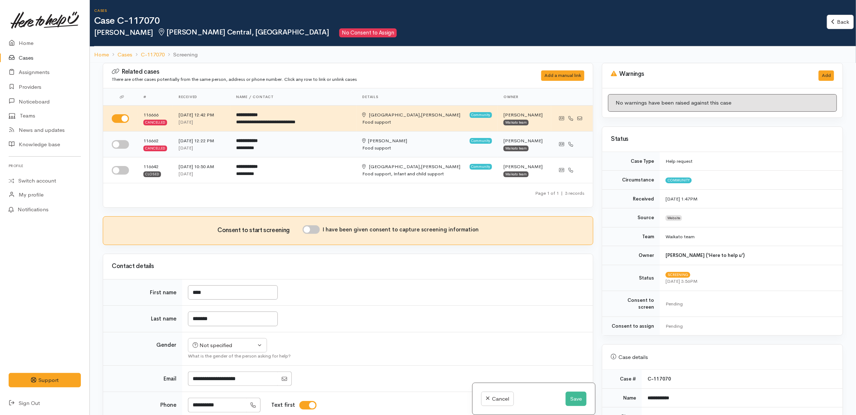
click at [120, 145] on input "checkbox" at bounding box center [120, 144] width 17 height 9
checkbox input "true"
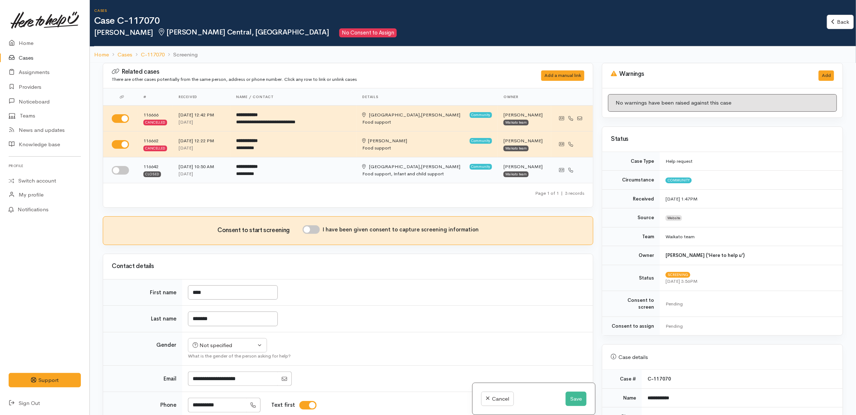
click at [122, 173] on input "checkbox" at bounding box center [120, 170] width 17 height 9
checkbox input "true"
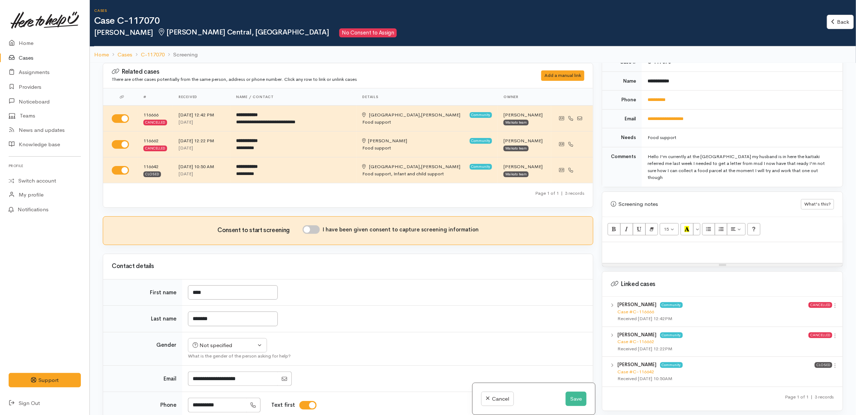
scroll to position [381, 0]
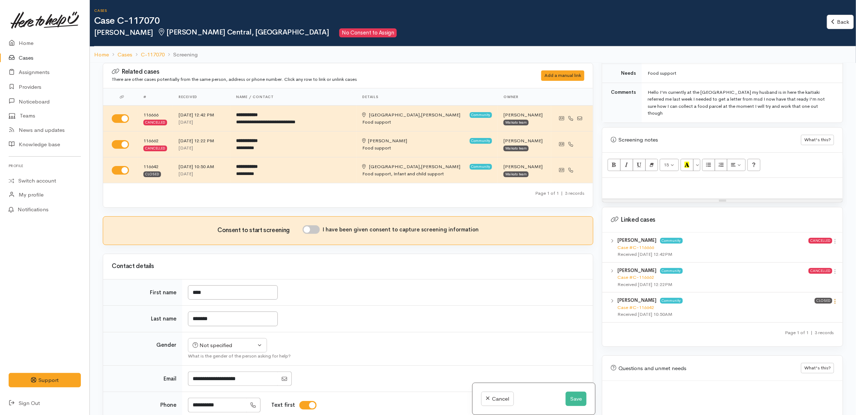
click at [833, 298] on icon at bounding box center [836, 301] width 6 height 6
click at [830, 310] on link "View case" at bounding box center [810, 315] width 57 height 11
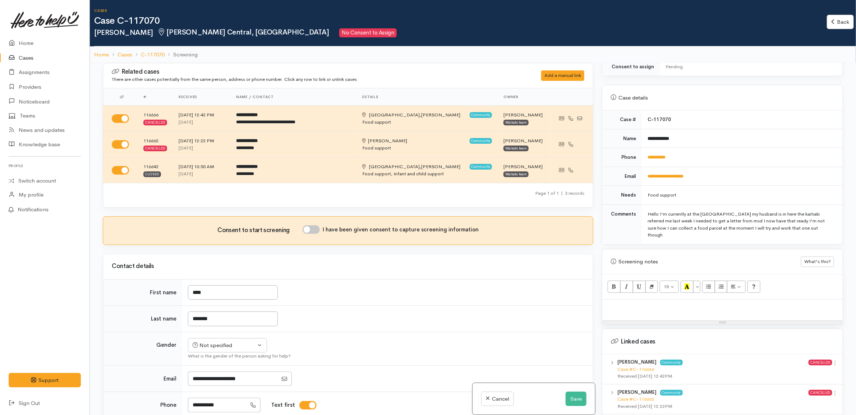
scroll to position [247, 0]
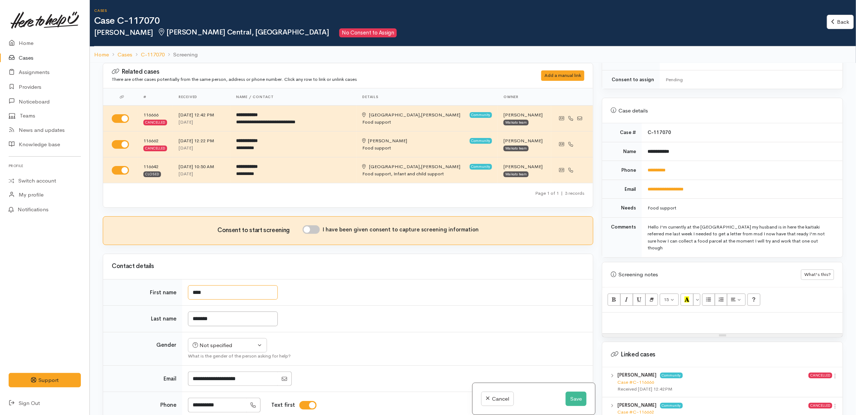
click at [195, 294] on input "****" at bounding box center [233, 292] width 90 height 15
type input "****"
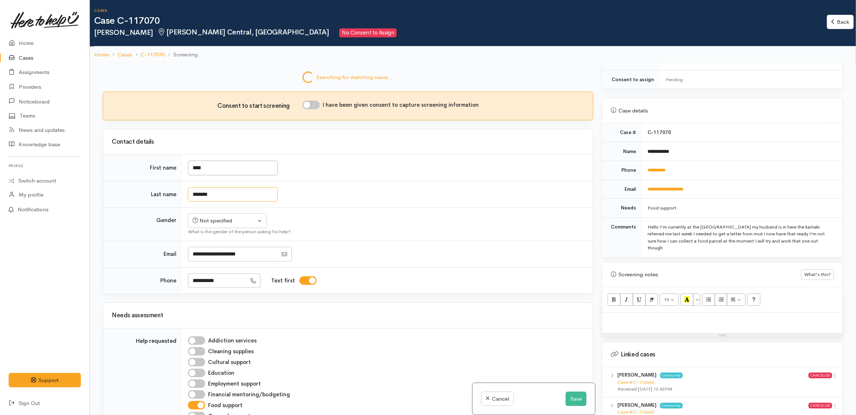
click at [195, 322] on div "Searching for matching cases... Searching for matching cases... Consent to star…" at bounding box center [347, 270] width 499 height 415
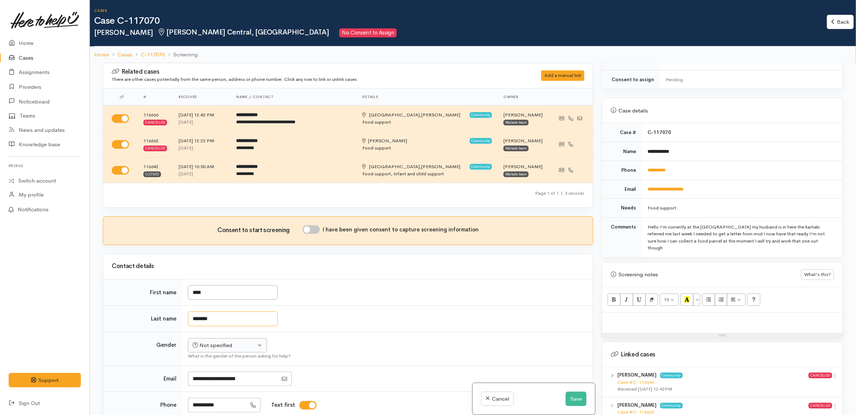
type input "*******"
click at [232, 352] on div "Related cases There are other cases potentially from the same person, address o…" at bounding box center [347, 270] width 499 height 415
click at [234, 351] on button "Not specified" at bounding box center [227, 345] width 79 height 15
click at [208, 381] on span "Female" at bounding box center [232, 384] width 61 height 8
select select "[DEMOGRAPHIC_DATA]"
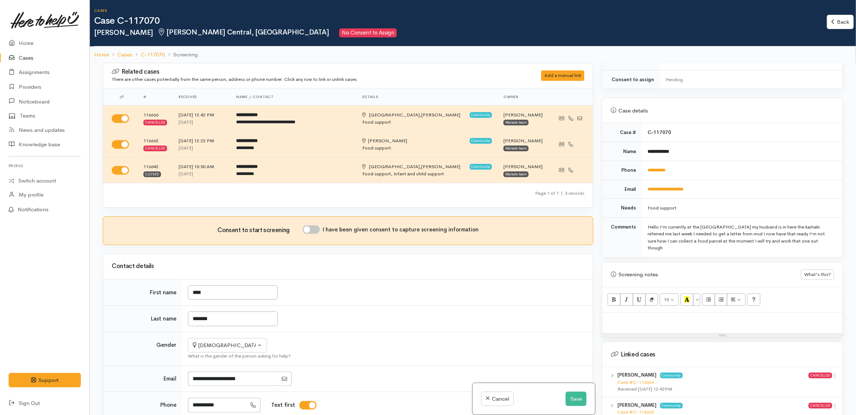
click at [391, 347] on td "Not specified Male Female Diverse Female Not specified Male Female Diverse What…" at bounding box center [387, 348] width 411 height 33
click at [317, 231] on input "I have been given consent to capture screening information" at bounding box center [311, 229] width 17 height 9
checkbox input "true"
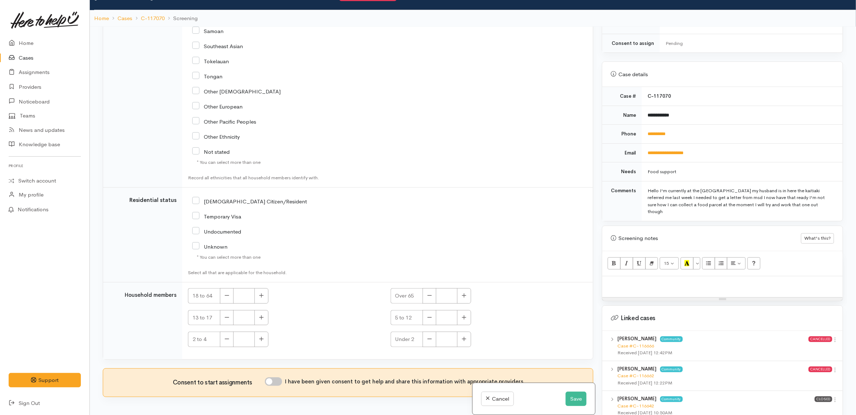
scroll to position [63, 0]
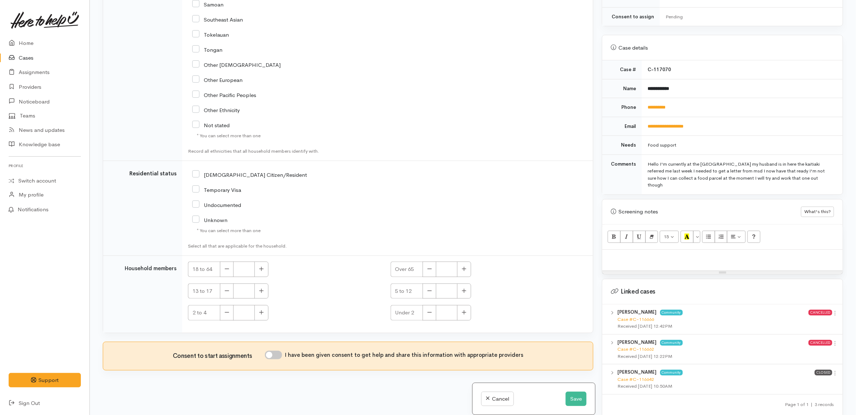
click at [281, 351] on input "I have been given consent to get help and share this information with appropria…" at bounding box center [273, 355] width 17 height 9
checkbox input "true"
drag, startPoint x: 493, startPoint y: 207, endPoint x: 519, endPoint y: 201, distance: 26.5
click at [493, 207] on td "NZ Citizen/Resident" at bounding box center [387, 208] width 411 height 95
click at [663, 253] on p at bounding box center [722, 257] width 233 height 8
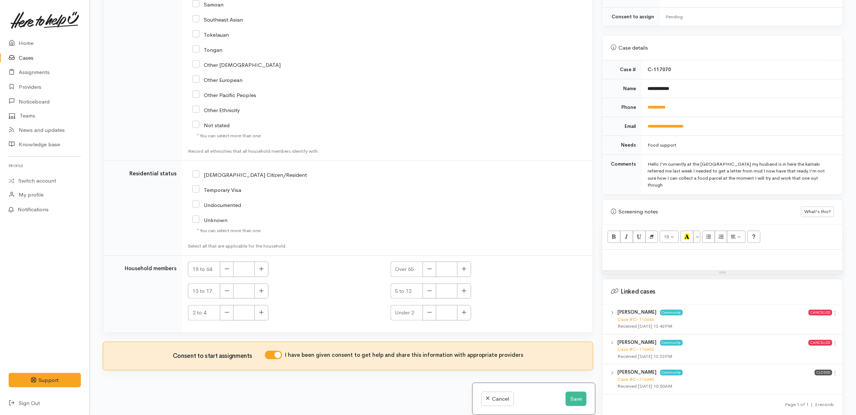
paste div
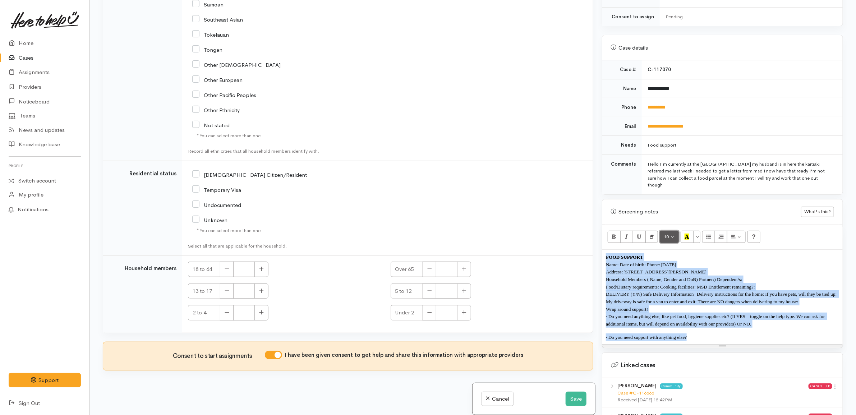
click at [672, 231] on button "10" at bounding box center [669, 237] width 19 height 12
click at [690, 293] on link "12" at bounding box center [688, 299] width 57 height 12
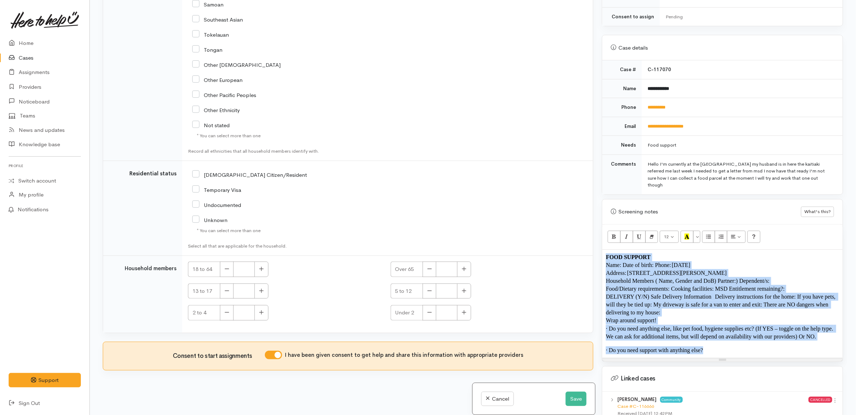
click at [683, 270] on span "Address: 108 Peachgrove Rd, Hamilton" at bounding box center [666, 273] width 121 height 6
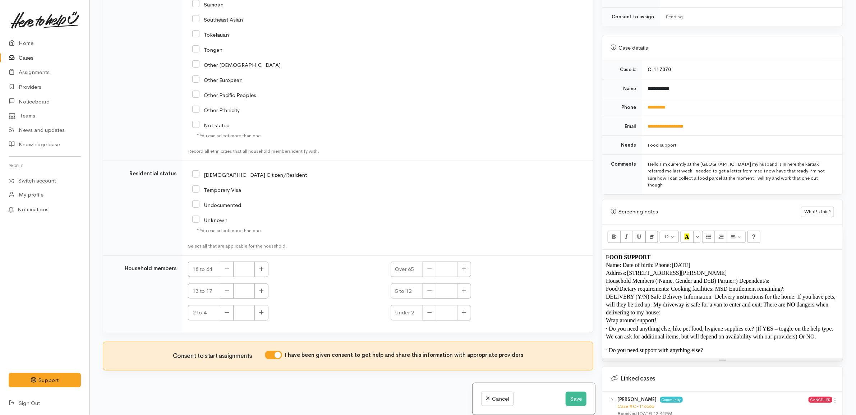
drag, startPoint x: 712, startPoint y: 253, endPoint x: 672, endPoint y: 255, distance: 40.3
click at [672, 261] on p "Name: Date of birth: Phone: 5/6/1994" at bounding box center [722, 265] width 233 height 8
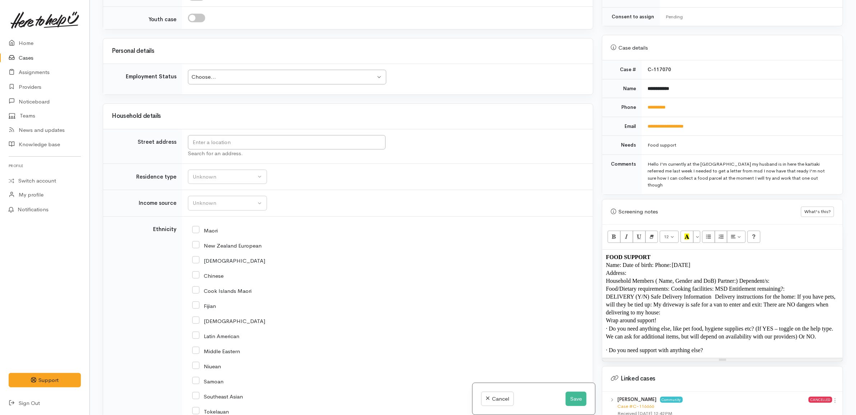
scroll to position [712, 0]
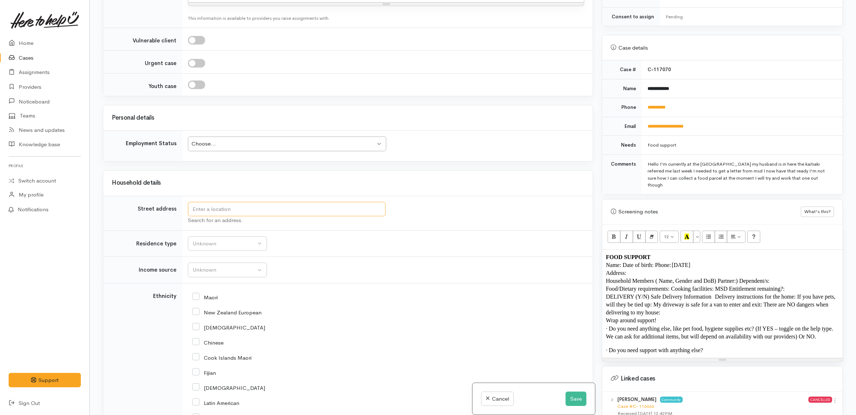
click at [285, 217] on input "text" at bounding box center [287, 209] width 198 height 15
type input "4"
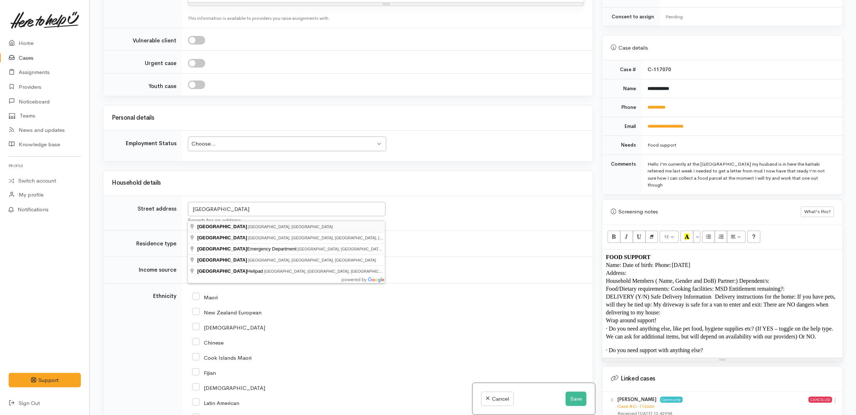
type input "Waikato Hospital, Hamilton, New Zealand"
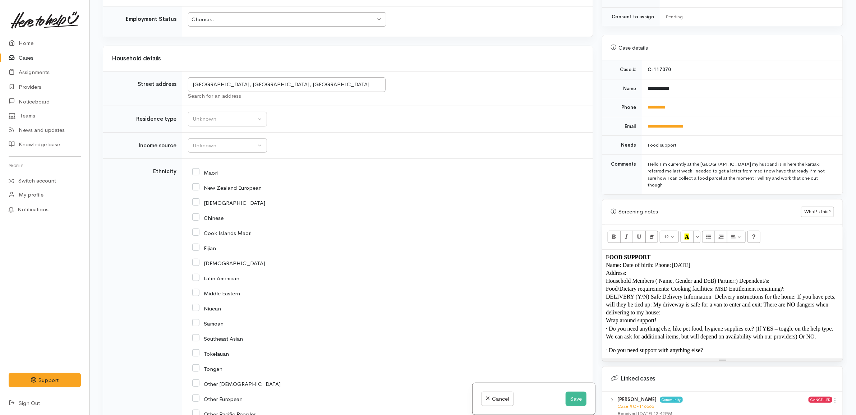
scroll to position [587, 0]
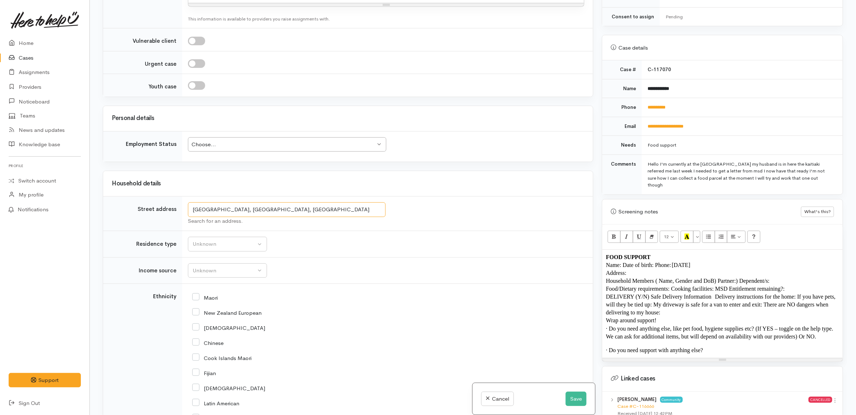
drag, startPoint x: 320, startPoint y: 219, endPoint x: 101, endPoint y: 189, distance: 220.9
click at [101, 189] on div "Searching for matching cases... Searching for matching cases... Consent to star…" at bounding box center [347, 207] width 499 height 415
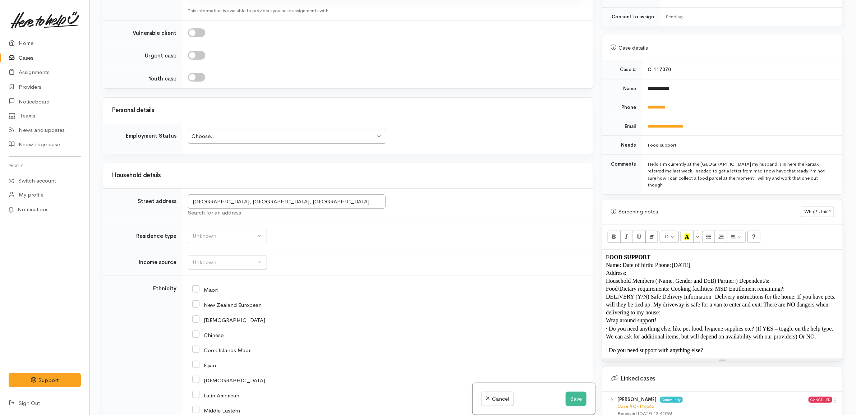
click at [670, 269] on p "Address:" at bounding box center [722, 273] width 233 height 8
drag, startPoint x: 319, startPoint y: 215, endPoint x: 70, endPoint y: 184, distance: 250.3
click at [70, 184] on body "Support Feedback I've got something to say Back" at bounding box center [428, 176] width 856 height 478
click at [668, 262] on span "Name: Date of birth: Phone: 27/08/1962" at bounding box center [648, 265] width 84 height 6
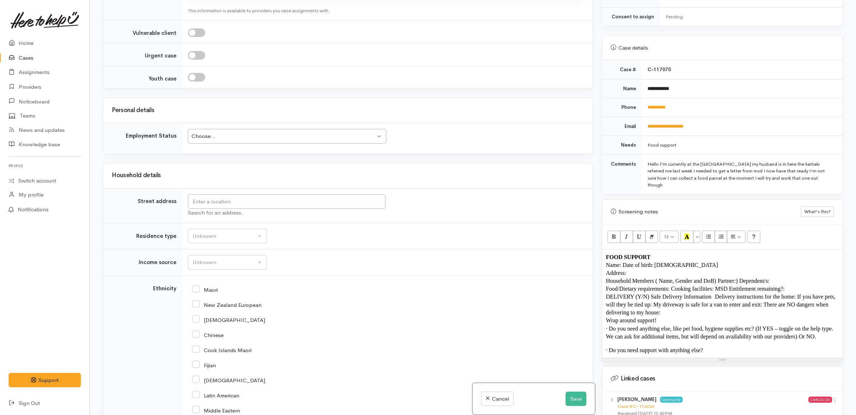
click at [622, 262] on span "Name: Date of birth: 27/08/1962" at bounding box center [662, 265] width 112 height 6
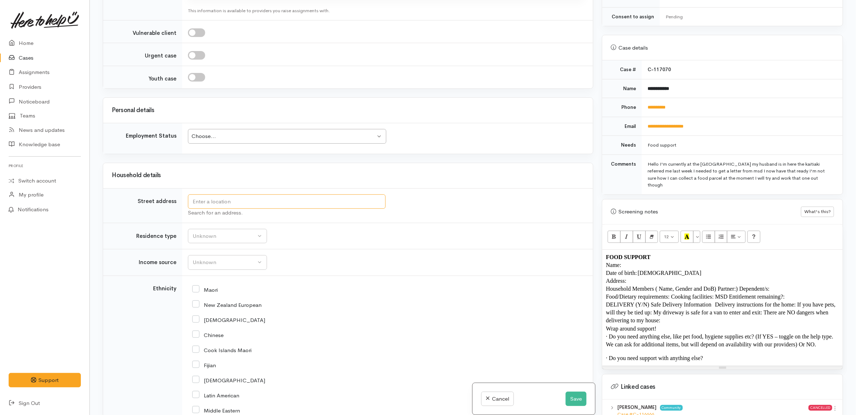
click at [254, 209] on input "text" at bounding box center [287, 201] width 198 height 15
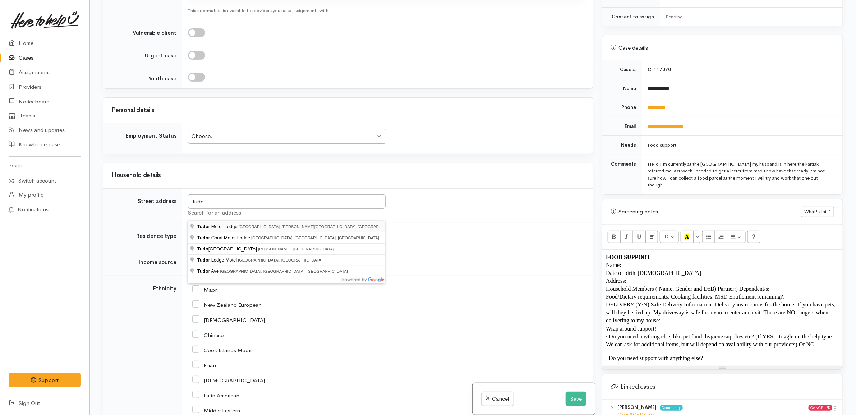
type input "Tudor Motor Lodge Thackeray Street, Hamilton Lake, Hamilton, New Zealand"
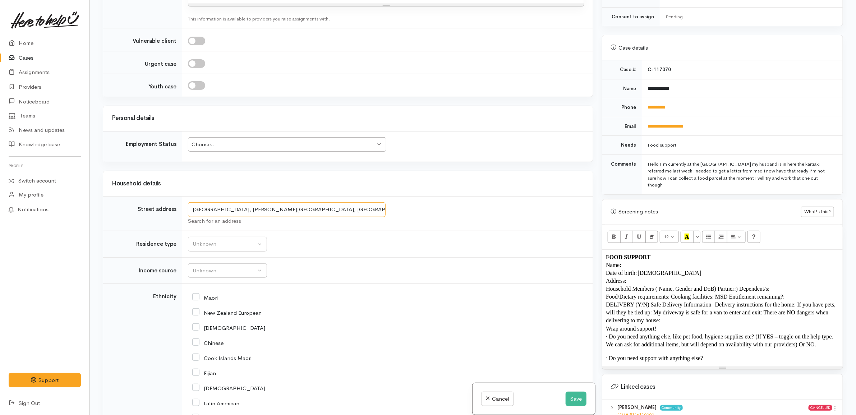
scroll to position [894, 0]
drag, startPoint x: 381, startPoint y: 214, endPoint x: 139, endPoint y: 193, distance: 242.8
click at [662, 277] on p "Address:" at bounding box center [722, 281] width 233 height 8
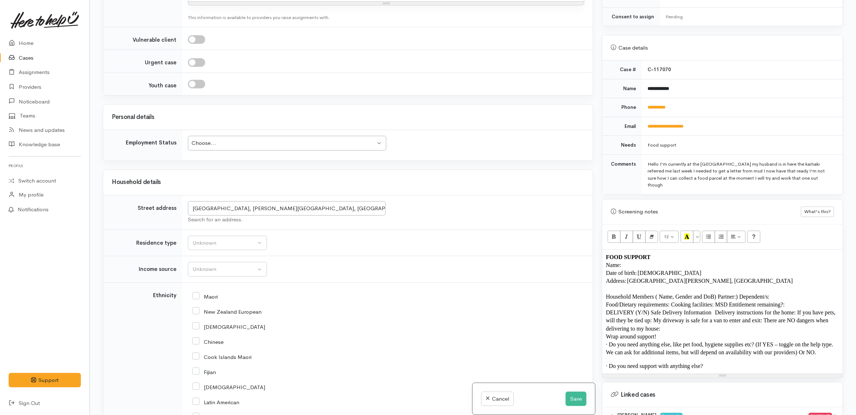
click at [741, 294] on span "Household Members ( Name, Gender and DoB) Partner:) Dependent/s:" at bounding box center [688, 297] width 164 height 6
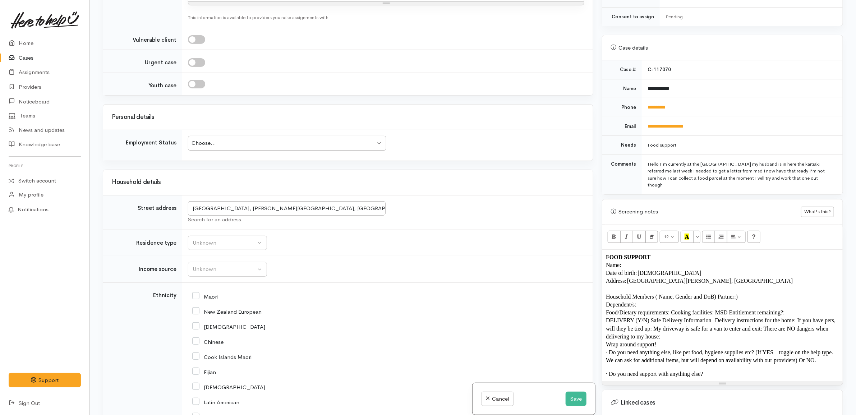
click at [720, 294] on span "Household Members ( Name, Gender and DoB) Partner:)" at bounding box center [672, 297] width 132 height 6
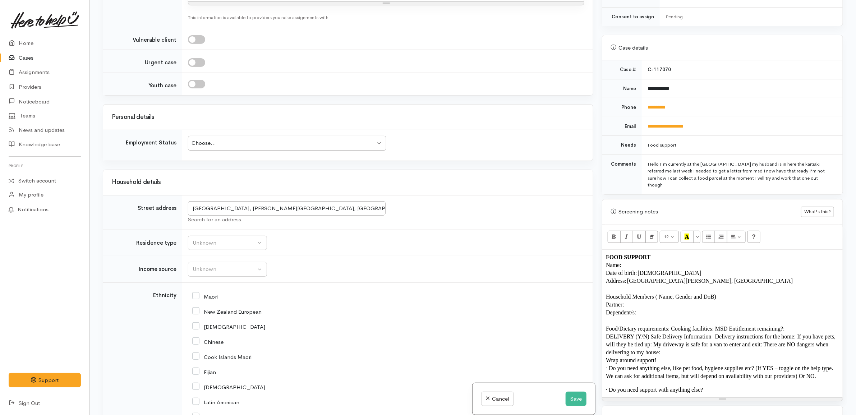
drag, startPoint x: 720, startPoint y: 284, endPoint x: 655, endPoint y: 286, distance: 65.1
click at [655, 293] on p "Household Members ( Name, Gender and DoB)" at bounding box center [722, 297] width 233 height 8
click at [662, 309] on p "Dependent/s:" at bounding box center [722, 313] width 233 height 8
click at [674, 326] on span "Food/Dietary requirements: Cooking facilities: MSD Entitlement remaining?:" at bounding box center [695, 329] width 179 height 6
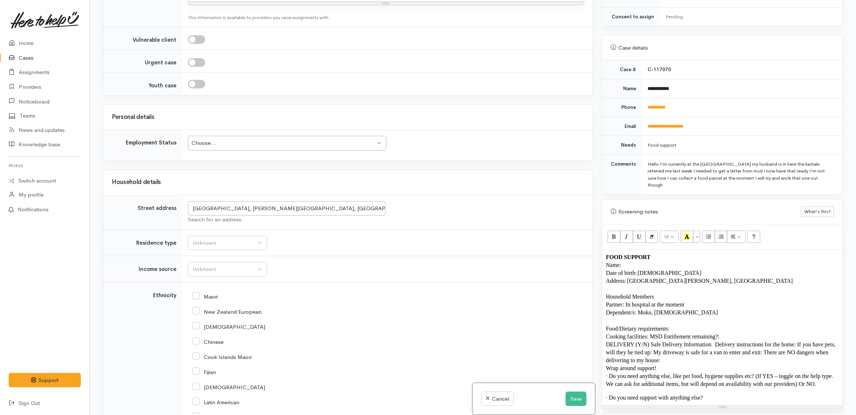
click at [651, 334] on span "Cooking facilities: MSD Entitlement remaining?:" at bounding box center [663, 337] width 114 height 6
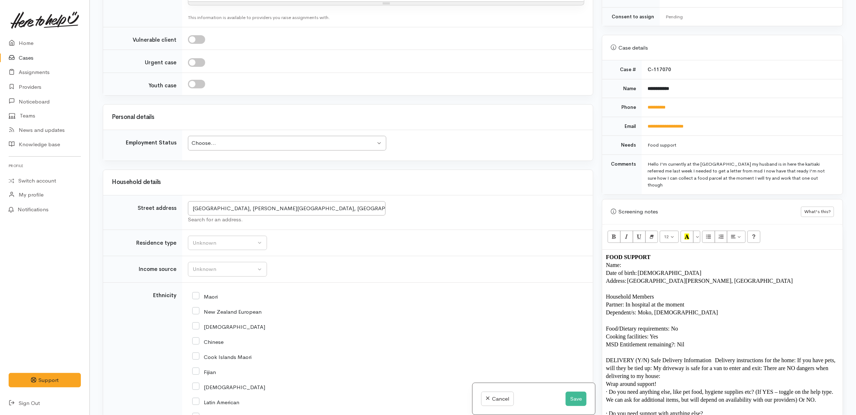
click at [660, 362] on span "DELIVERY (Y/N) Safe Delivery Information   Delivery instructions for the home: …" at bounding box center [721, 368] width 231 height 22
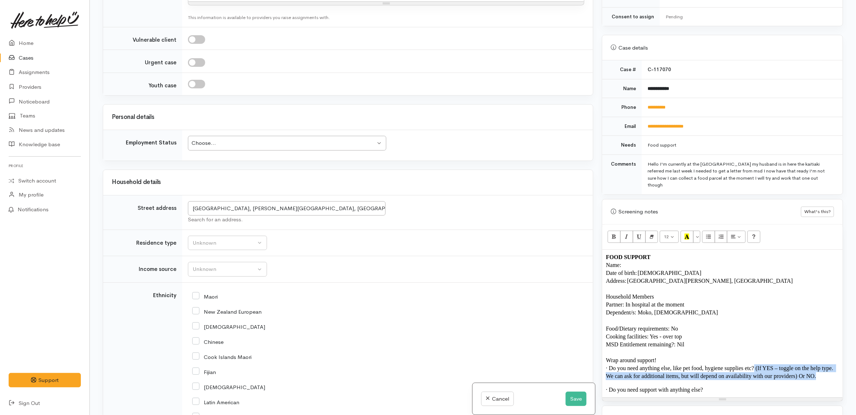
drag, startPoint x: 818, startPoint y: 365, endPoint x: 754, endPoint y: 353, distance: 65.1
click at [754, 365] on p "· Do you need anything else, like pet food, hygiene supplies etc? (If YES – tog…" at bounding box center [722, 373] width 233 height 16
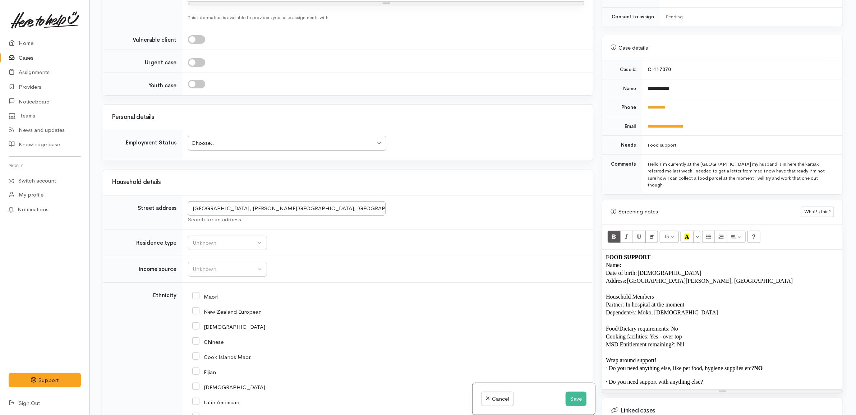
click at [779, 364] on div "FOOD SUPPORT Name: Date of birth: 27/08/1962 Address: Tudor Motor Lodge Thacker…" at bounding box center [722, 320] width 240 height 140
click at [772, 365] on p "· Do you need anything else, like pet food, hygiene supplies etc? NO" at bounding box center [722, 369] width 233 height 8
copy b "NO"
click at [710, 309] on p "Dependent/s: Moko, 11 years old" at bounding box center [722, 313] width 233 height 8
click at [709, 234] on icon "Unordered list (CTRL+SHIFT+NUM7)" at bounding box center [708, 237] width 5 height 6
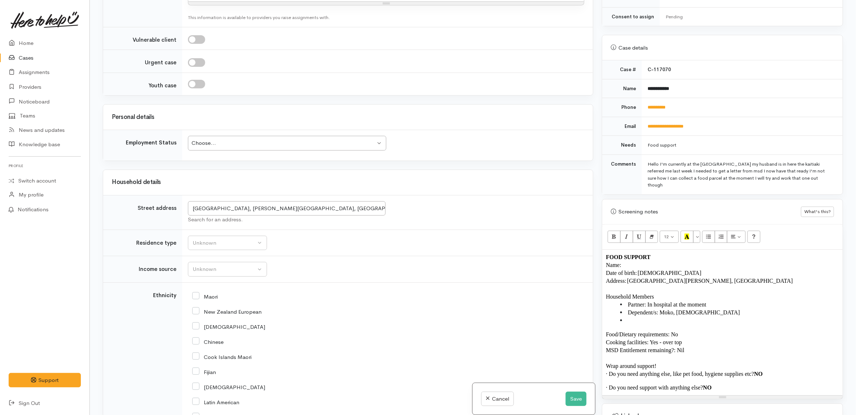
click at [633, 317] on li at bounding box center [729, 321] width 219 height 8
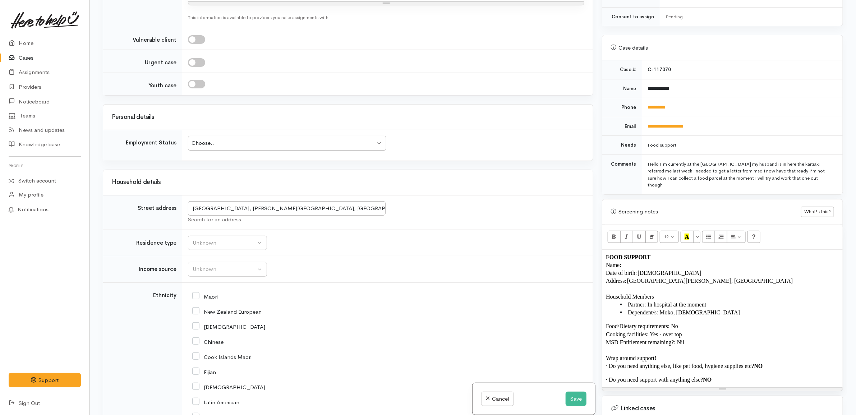
click at [704, 339] on p "MSD Entitlement remaining?: Nil" at bounding box center [722, 343] width 233 height 8
click at [666, 261] on p "Name:" at bounding box center [722, 265] width 233 height 8
click at [299, 142] on div "Choose... Choose..." at bounding box center [287, 143] width 198 height 15
click at [278, 283] on td "Unknown ACC Maternity leave MSD - Away from Home Allowance MSD - Child Disabili…" at bounding box center [387, 269] width 411 height 27
click at [231, 247] on div "Unknown" at bounding box center [224, 243] width 63 height 8
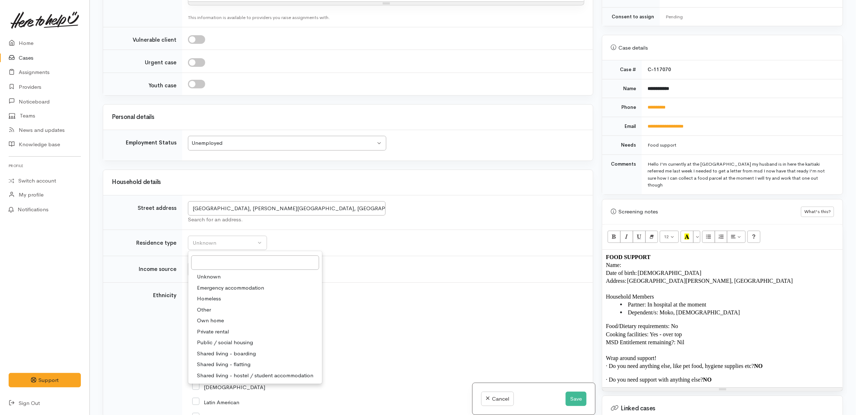
click at [238, 292] on span "Emergency accommodation" at bounding box center [230, 288] width 67 height 8
select select "7"
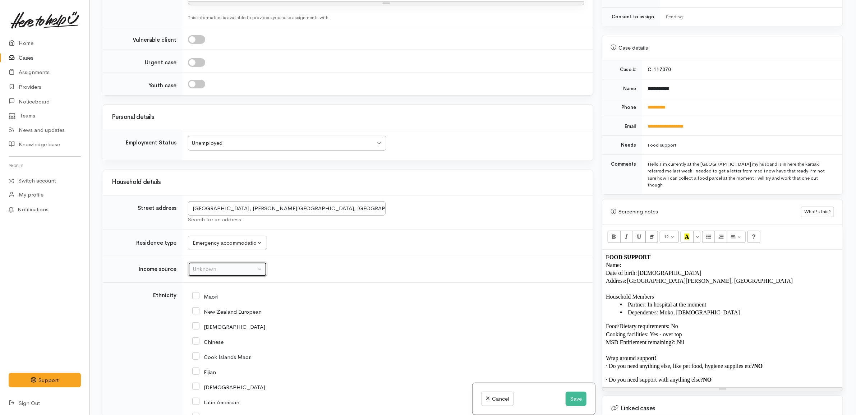
click at [243, 268] on button "Unknown" at bounding box center [227, 269] width 79 height 15
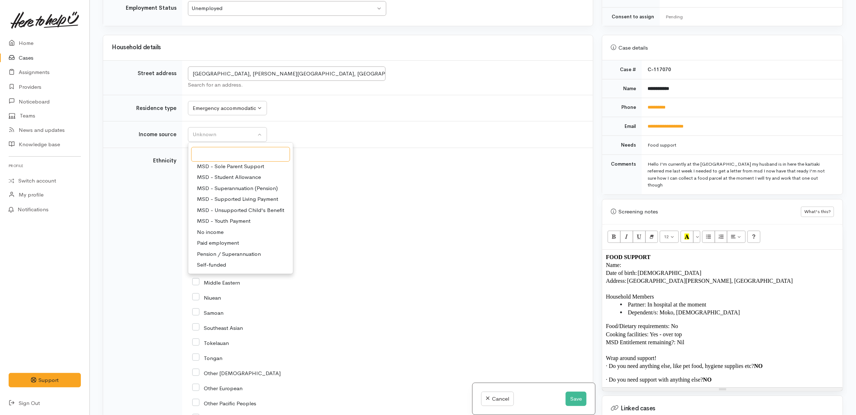
scroll to position [0, 0]
click at [238, 239] on span "MSD - Jobseeker Support" at bounding box center [229, 234] width 64 height 8
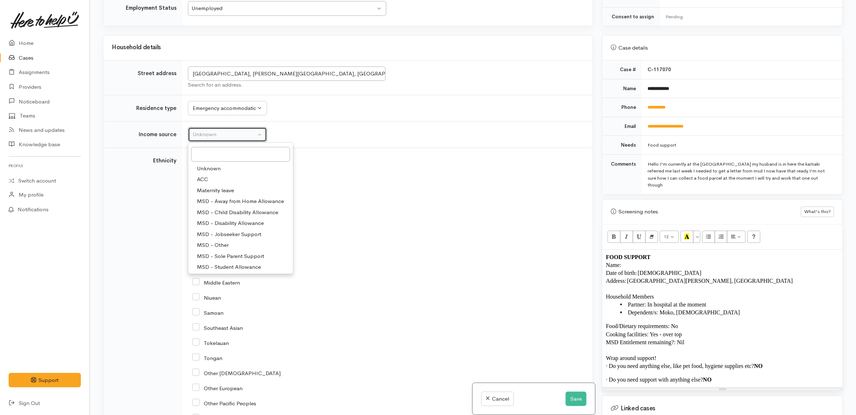
select select "4"
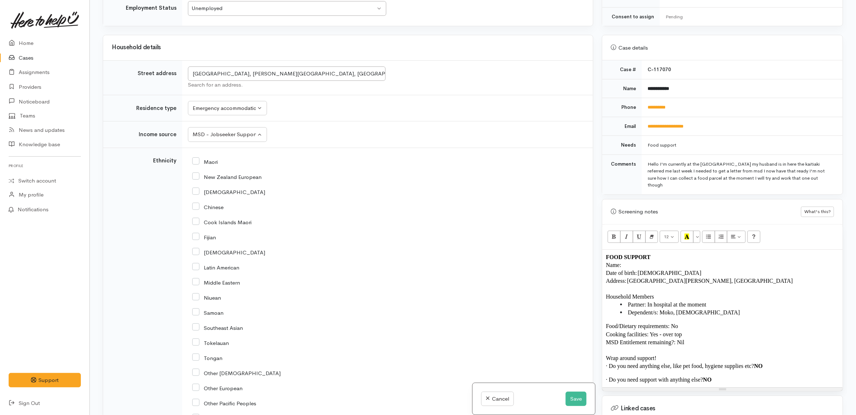
drag, startPoint x: 318, startPoint y: 222, endPoint x: 294, endPoint y: 215, distance: 25.5
click at [318, 221] on div "Cook Islands Maori" at bounding box center [386, 221] width 388 height 15
click at [225, 180] on input "New Zealand European" at bounding box center [226, 176] width 69 height 6
checkbox input "true"
click at [210, 165] on input "Maori" at bounding box center [205, 161] width 26 height 6
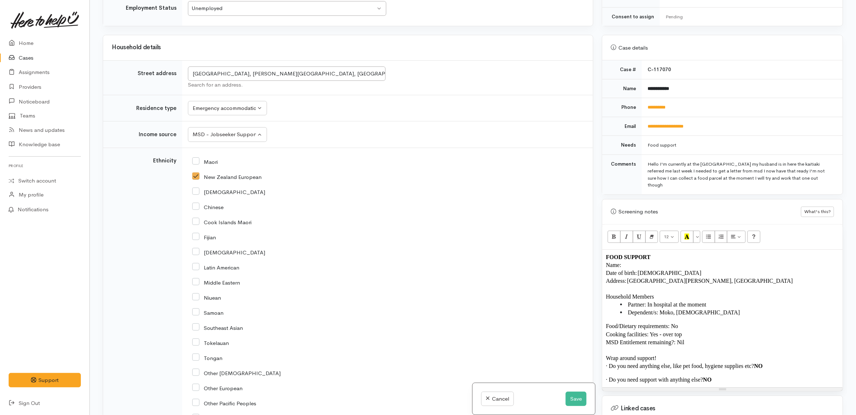
checkbox input "true"
click at [236, 137] on div "MSD - Jobseeker Support" at bounding box center [224, 134] width 63 height 8
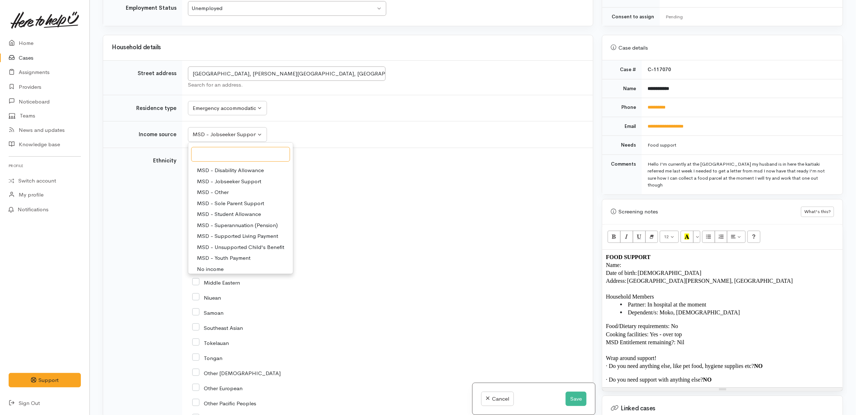
scroll to position [111, 0]
click at [253, 182] on span "MSD - Supported Living Payment" at bounding box center [237, 178] width 81 height 8
select select "3"
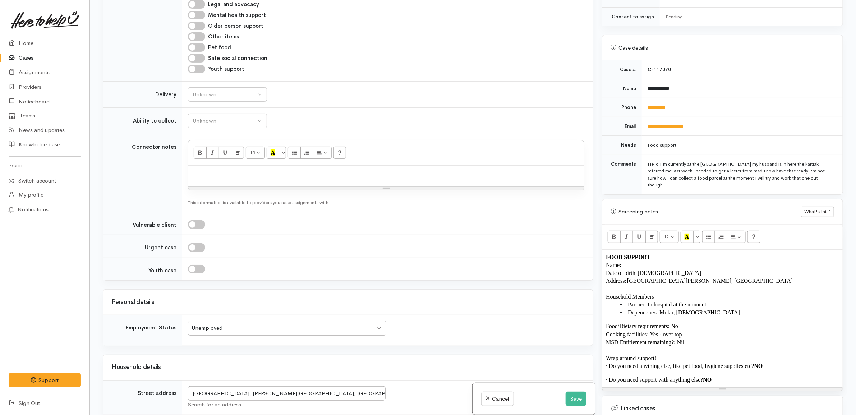
scroll to position [669, 0]
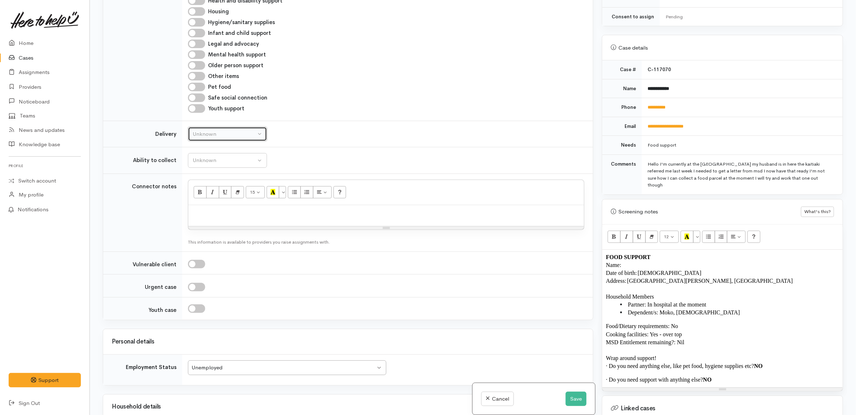
click at [228, 138] on div "Unknown" at bounding box center [224, 134] width 63 height 8
click at [215, 200] on link "No" at bounding box center [227, 201] width 78 height 11
select select "1"
click at [235, 165] on div "Unknown" at bounding box center [224, 160] width 63 height 8
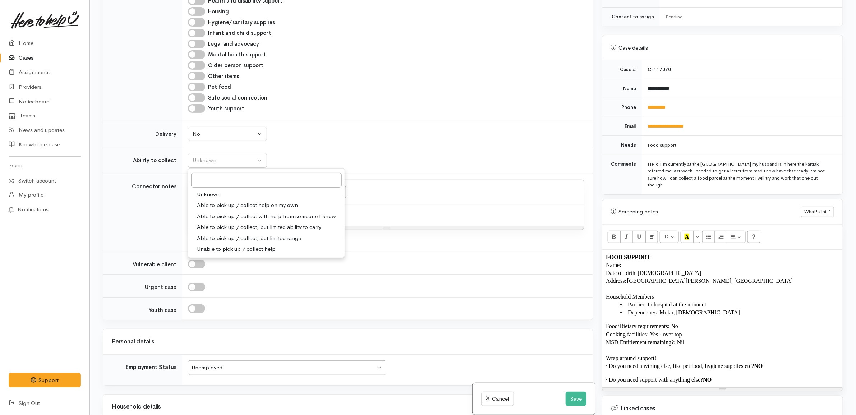
click at [228, 205] on span "Able to pick up / collect help on my own" at bounding box center [247, 205] width 101 height 8
select select "2"
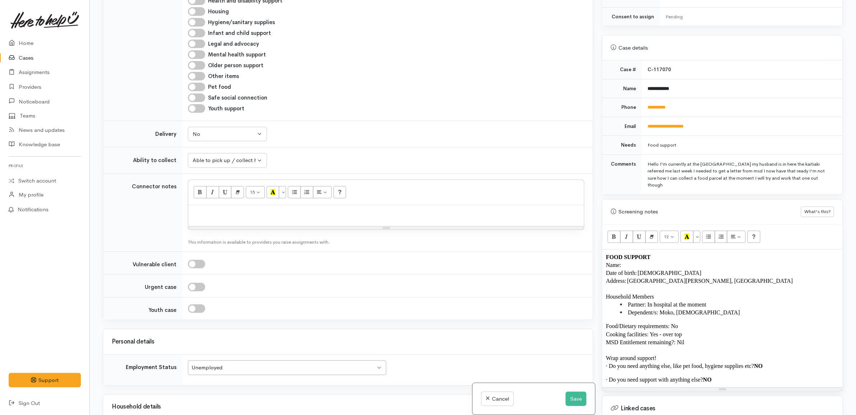
click at [334, 147] on td "Unknown Delivery needed Delivery preferred No No Unknown Delivery needed Delive…" at bounding box center [387, 134] width 411 height 27
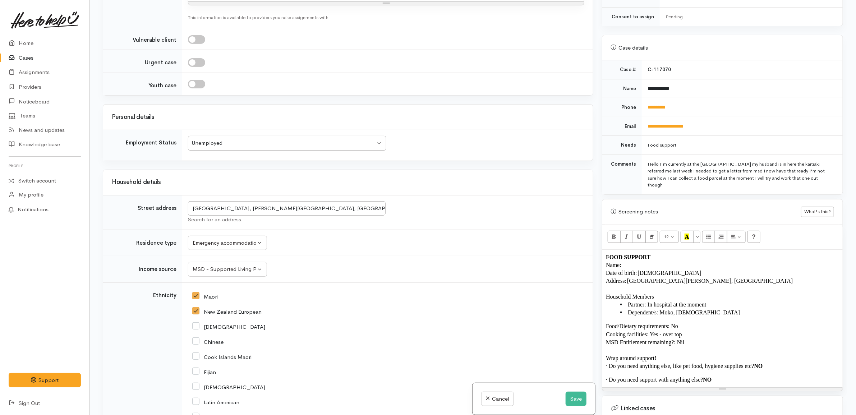
scroll to position [759, 0]
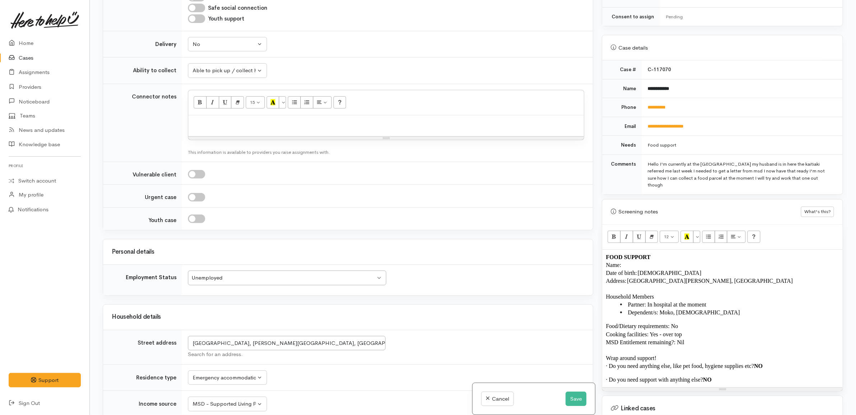
drag, startPoint x: 734, startPoint y: 369, endPoint x: 599, endPoint y: 225, distance: 197.9
click at [599, 225] on div "Warnings Add No warnings have been raised against this case Add Warning Title ●…" at bounding box center [723, 207] width 250 height 415
copy div "FOOD SUPPORT Name: Date of birth: 27/08/1962 Address: Tudor Motor Lodge Thacker…"
click at [288, 127] on p at bounding box center [386, 123] width 389 height 8
paste div
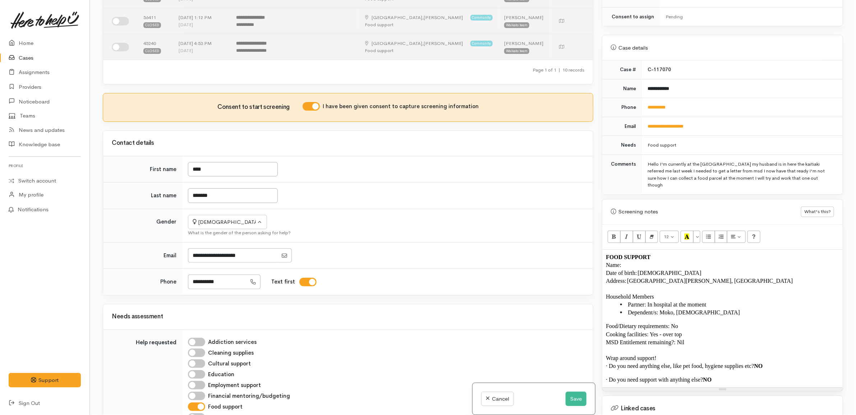
scroll to position [220, 0]
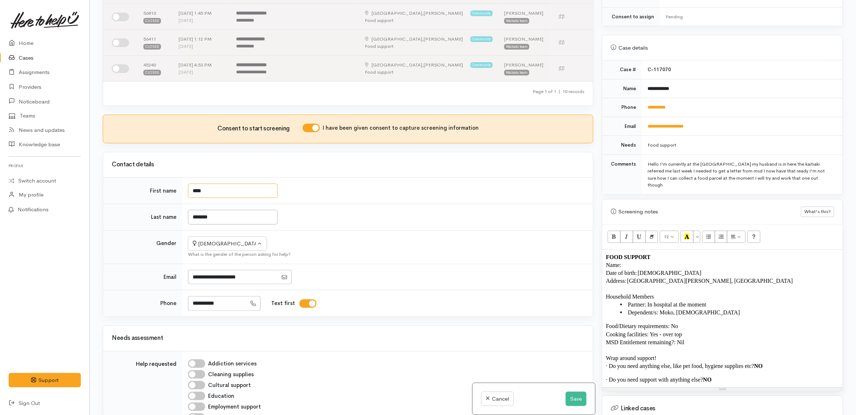
drag, startPoint x: 225, startPoint y: 195, endPoint x: 179, endPoint y: 191, distance: 45.9
click at [179, 191] on tr "First name ****" at bounding box center [348, 191] width 490 height 27
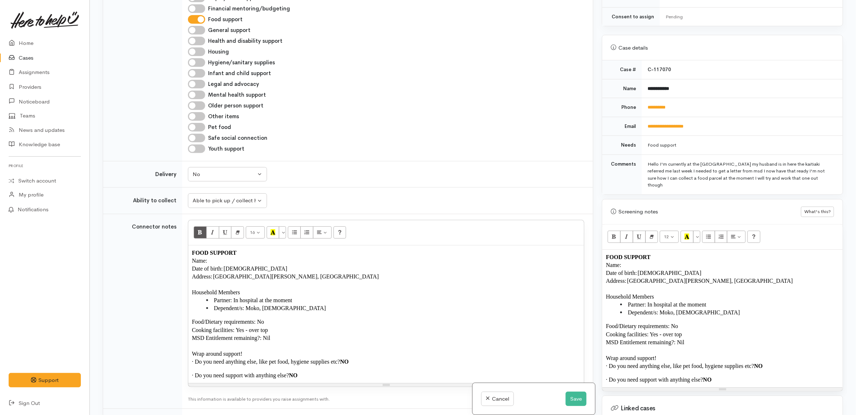
scroll to position [669, 0]
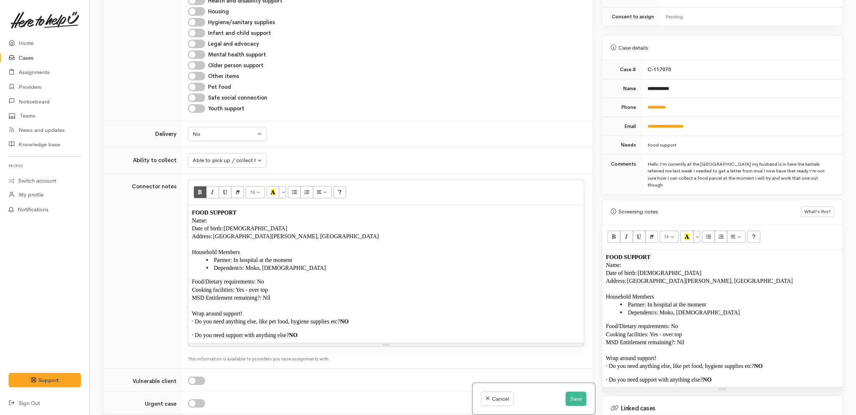
click at [287, 222] on p "Name:" at bounding box center [386, 221] width 389 height 8
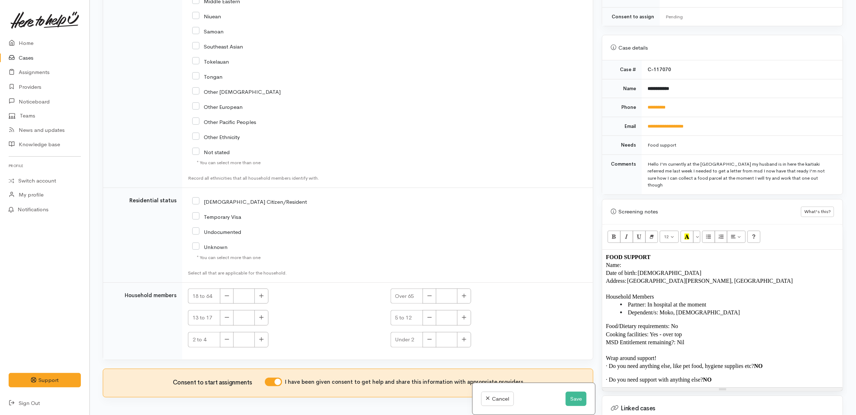
scroll to position [1460, 0]
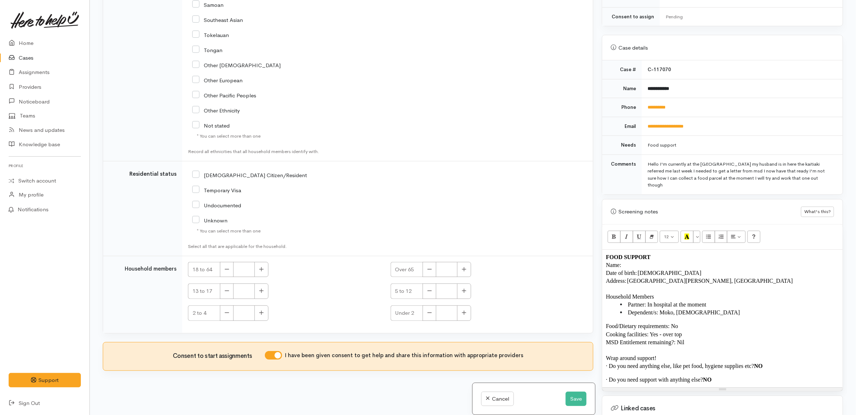
click at [224, 173] on input "NZ Citizen/Resident" at bounding box center [249, 174] width 115 height 6
checkbox input "true"
click at [261, 264] on button "button" at bounding box center [262, 269] width 14 height 15
type input "1"
click at [464, 291] on icon "button" at bounding box center [464, 290] width 5 height 5
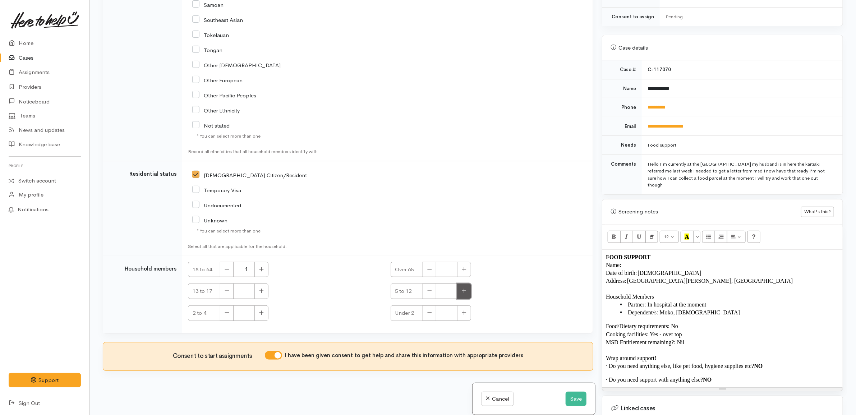
type input "1"
click at [486, 210] on td "NZ Citizen/Resident" at bounding box center [387, 208] width 411 height 95
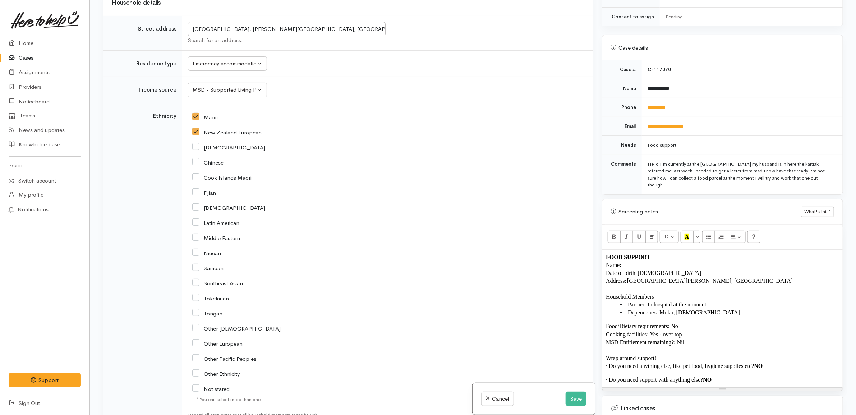
scroll to position [1055, 0]
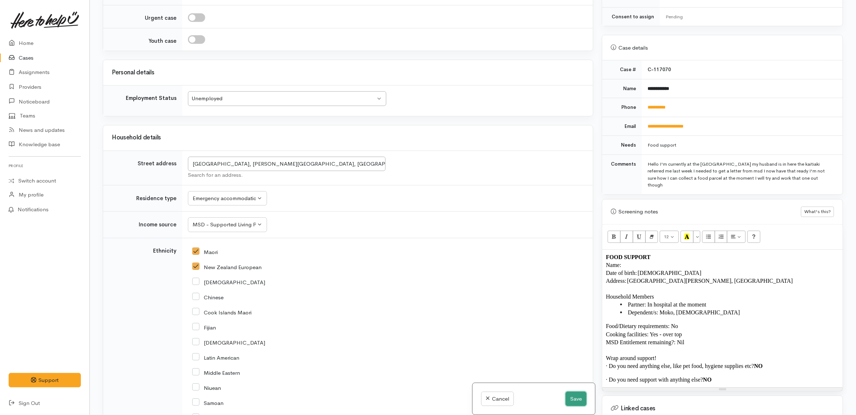
click at [574, 397] on button "Save" at bounding box center [576, 399] width 21 height 15
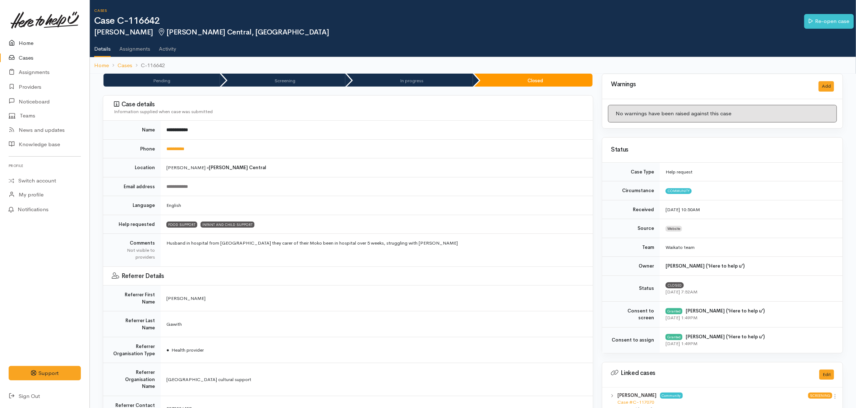
click at [26, 44] on link "Home" at bounding box center [45, 43] width 90 height 15
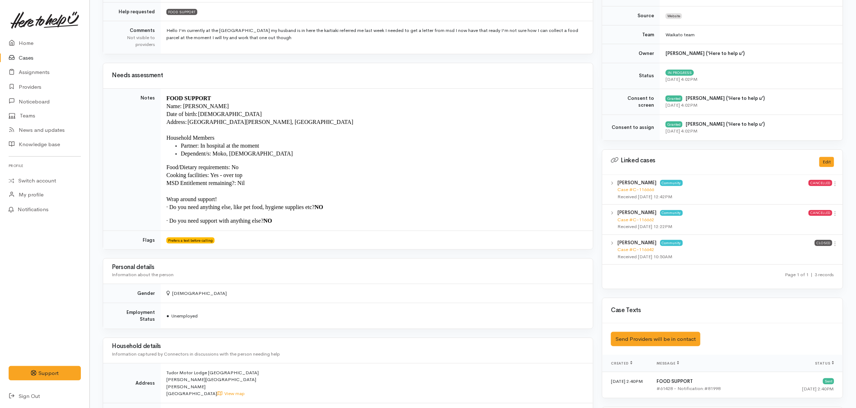
scroll to position [225, 0]
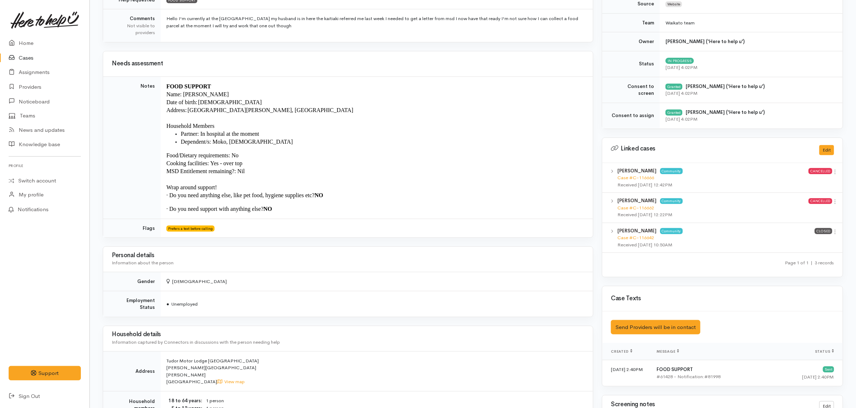
click at [402, 199] on p "· Do you need anything else, like pet food, hygiene supplies etc? NO" at bounding box center [375, 196] width 418 height 8
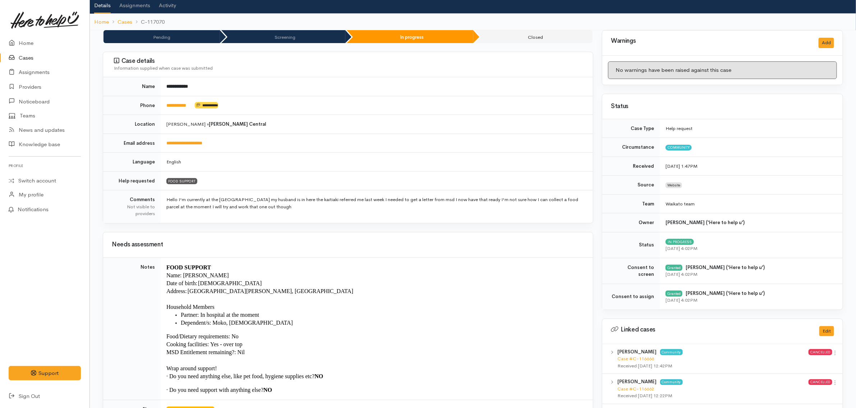
scroll to position [0, 0]
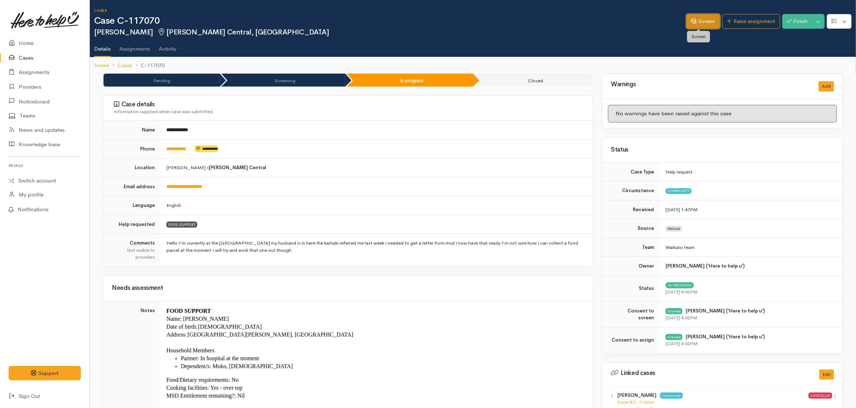
click at [697, 24] on link "Screen" at bounding box center [704, 21] width 34 height 15
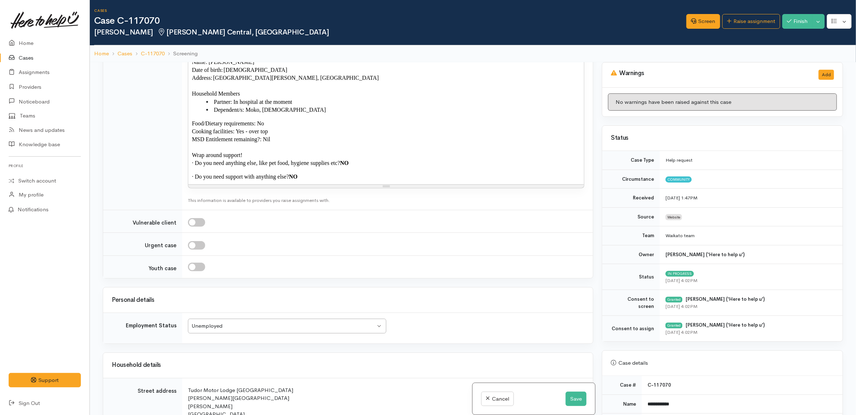
scroll to position [899, 0]
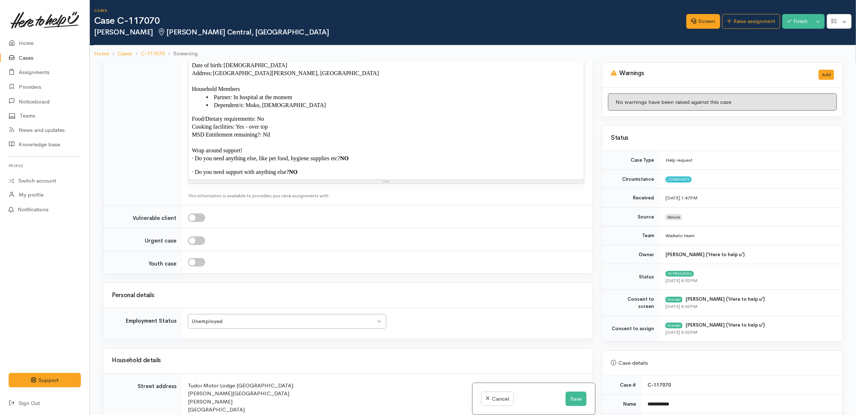
click at [303, 138] on p "MSD Entitlement remaining?: Nil" at bounding box center [386, 135] width 389 height 8
copy div "FOOD SUPPORT Name: Lena Bennett Date of birth: 27/08/1962 Address: Tudor Motor …"
click at [667, 203] on td "28 Aug 2025 1:47PM" at bounding box center [751, 198] width 183 height 19
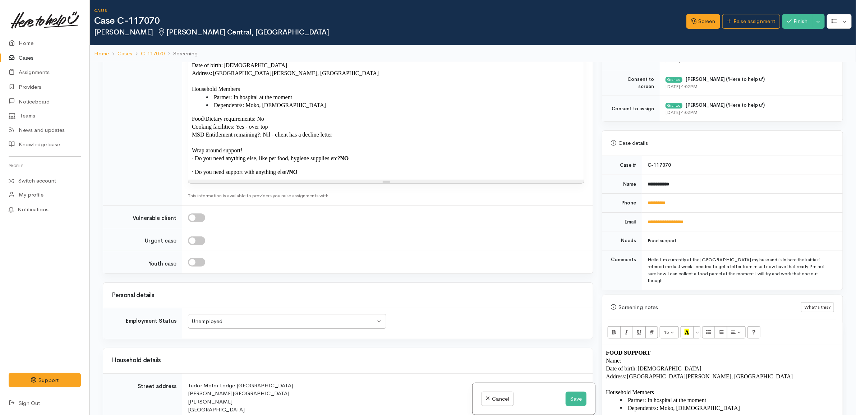
scroll to position [359, 0]
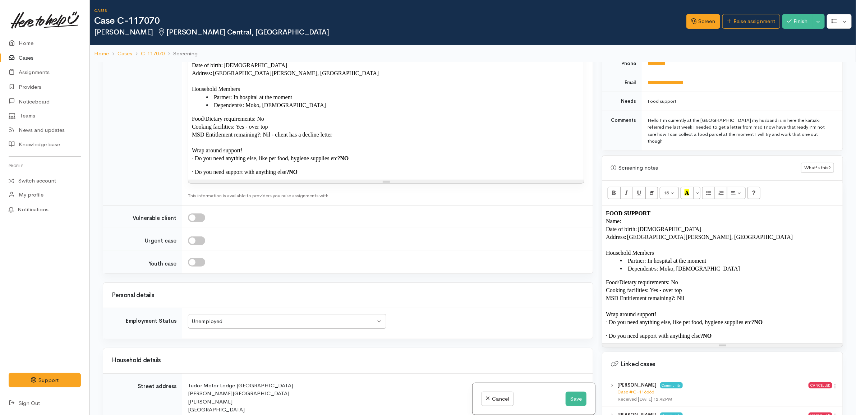
click at [706, 265] on li "Dependent/s: Moko, 11 years old" at bounding box center [729, 269] width 219 height 8
paste div
click at [582, 401] on button "Save" at bounding box center [576, 399] width 21 height 15
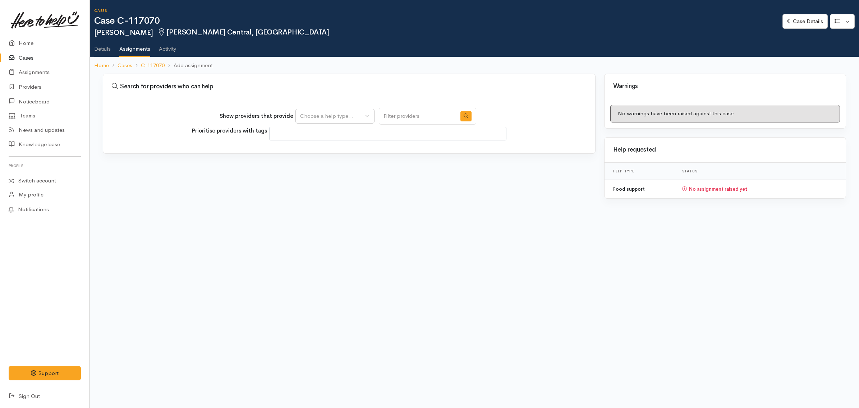
select select
click at [348, 116] on div "Choose a help type..." at bounding box center [331, 116] width 63 height 8
click at [307, 150] on span "Food support" at bounding box center [320, 150] width 33 height 8
select select "3"
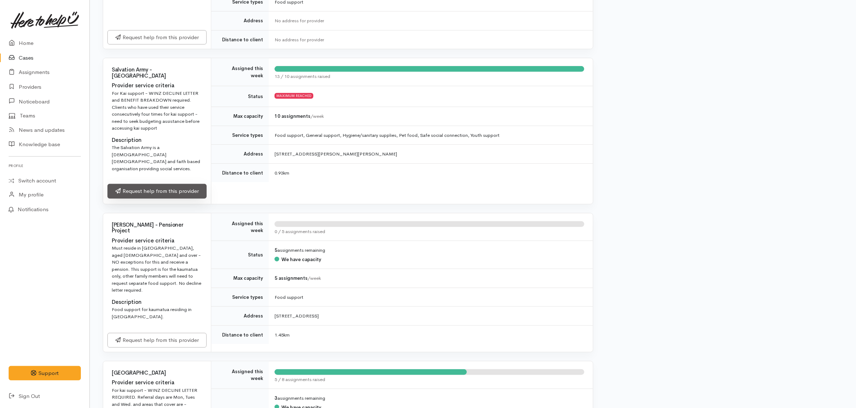
scroll to position [225, 0]
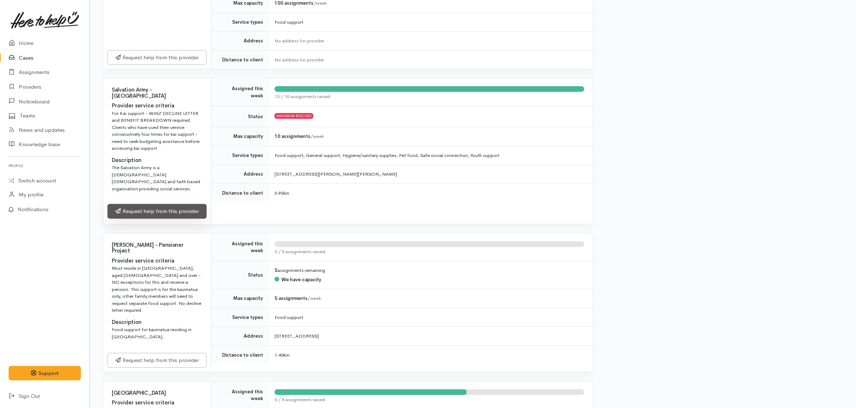
click at [187, 204] on link "Request help from this provider" at bounding box center [156, 211] width 99 height 15
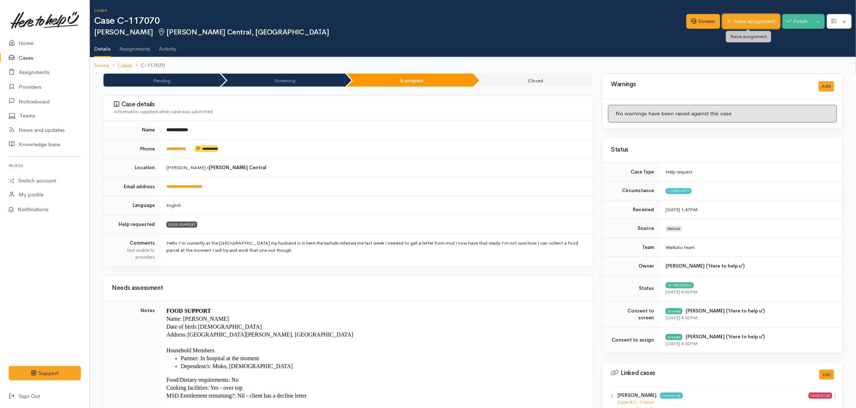
click at [756, 16] on link "Raise assignment" at bounding box center [752, 21] width 58 height 15
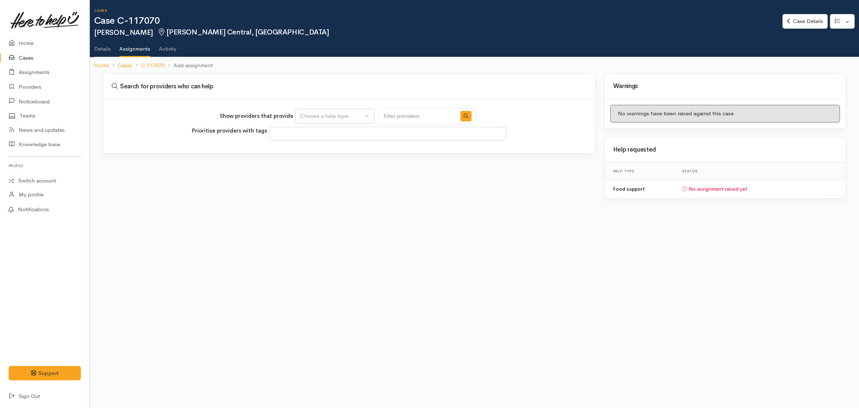
select select
drag, startPoint x: 314, startPoint y: 126, endPoint x: 320, endPoint y: 119, distance: 9.4
click at [314, 124] on div "Show providers that provide Food support Choose a help type... Prioritise provi…" at bounding box center [349, 126] width 492 height 54
click at [320, 116] on div "Choose a help type..." at bounding box center [331, 116] width 63 height 8
click at [338, 151] on span "Food support" at bounding box center [320, 150] width 33 height 8
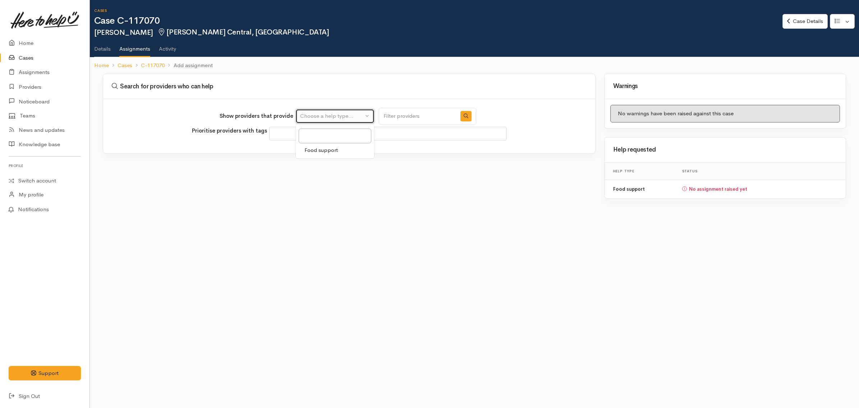
select select "3"
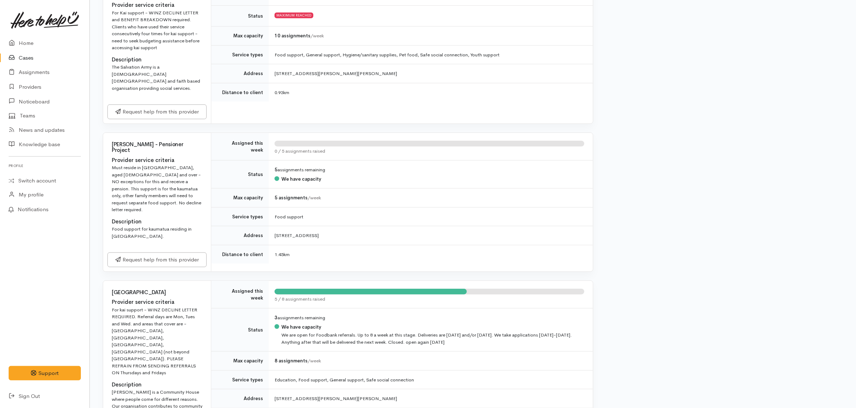
scroll to position [359, 0]
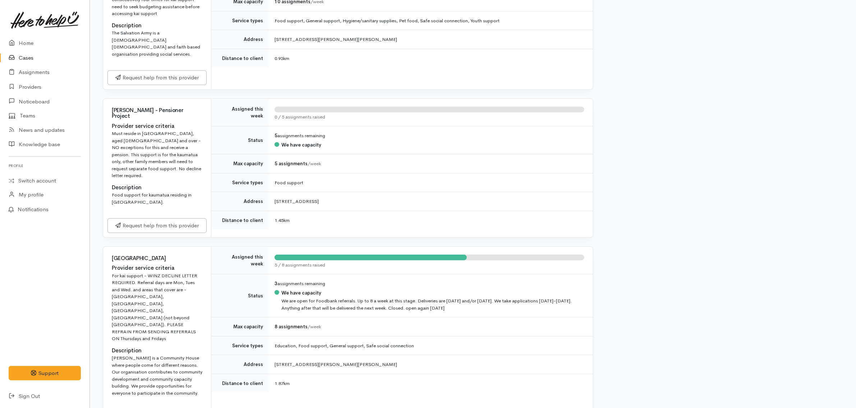
click at [220, 194] on td "Address" at bounding box center [240, 201] width 58 height 19
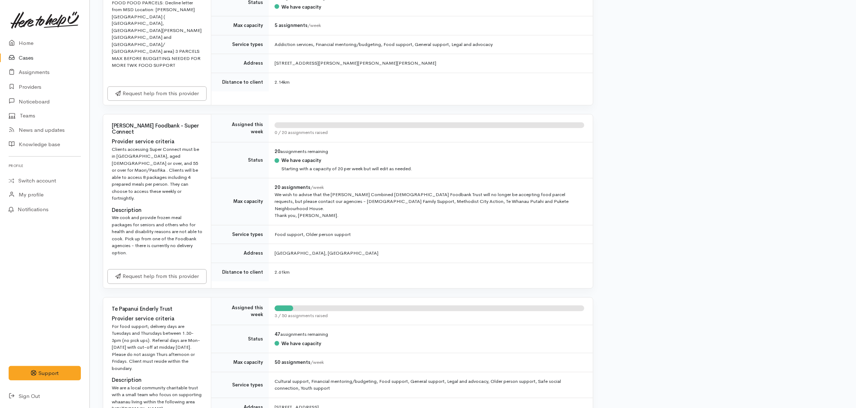
scroll to position [854, 0]
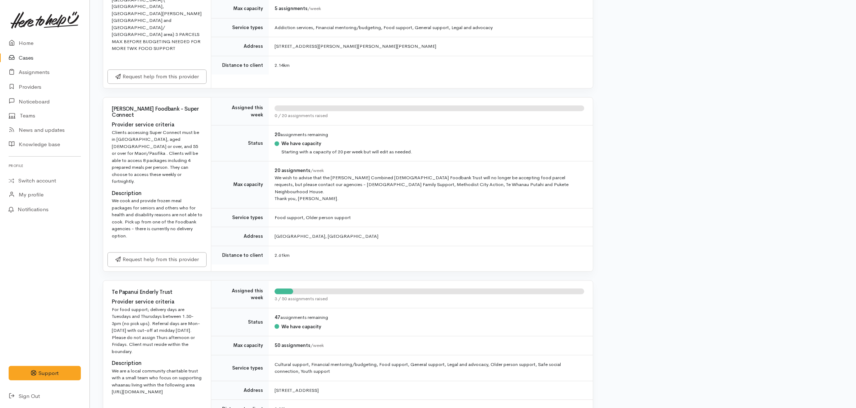
drag, startPoint x: 425, startPoint y: 152, endPoint x: 435, endPoint y: 157, distance: 11.4
click at [427, 208] on td "Food support, Older person support" at bounding box center [431, 217] width 324 height 19
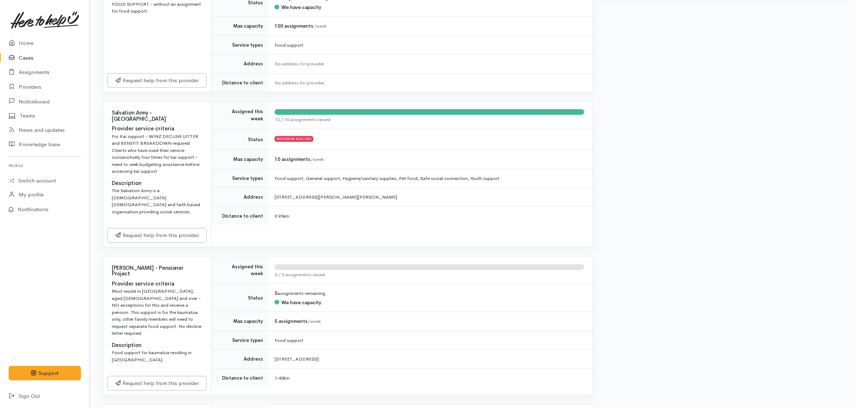
scroll to position [180, 0]
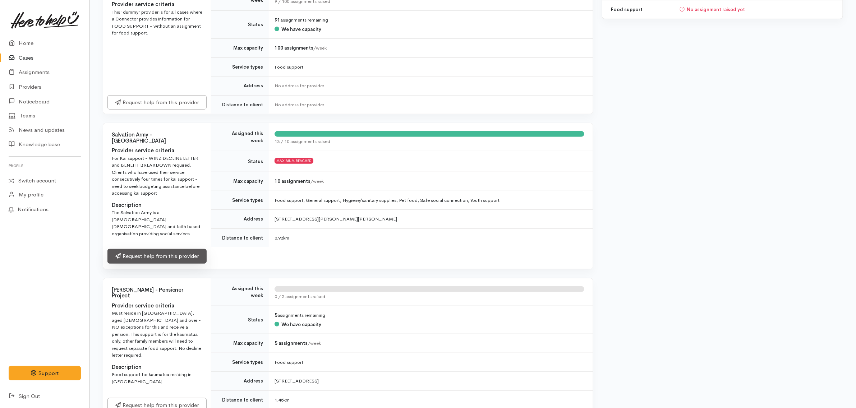
click at [183, 251] on link "Request help from this provider" at bounding box center [156, 256] width 99 height 15
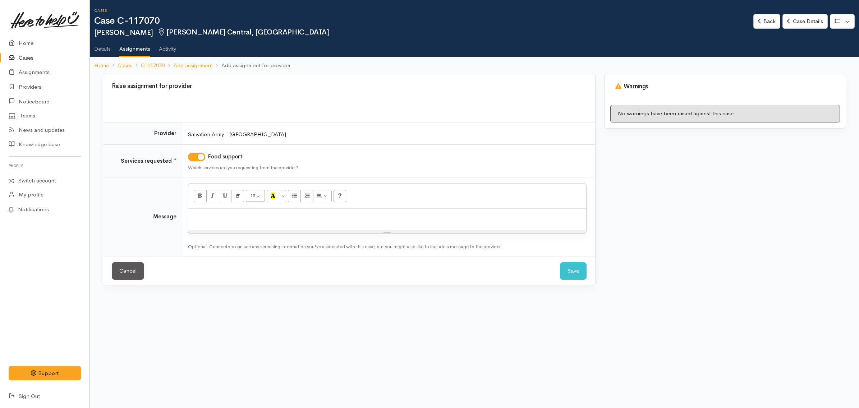
click at [322, 218] on p at bounding box center [387, 216] width 391 height 8
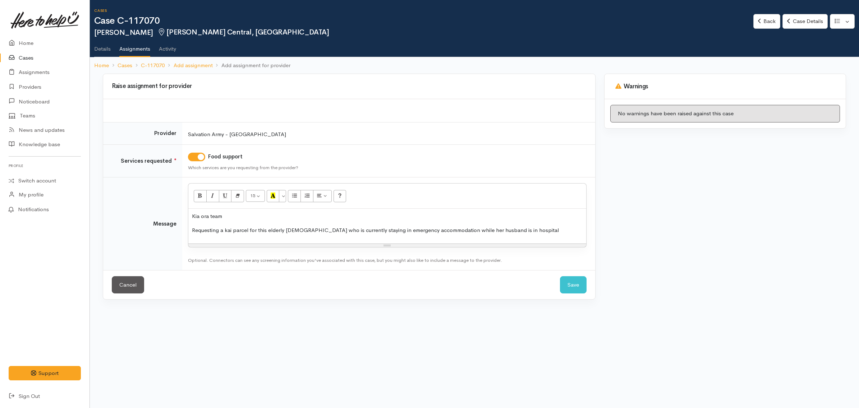
click at [297, 230] on p "Requesting a kai parcel for this elderly lady who is currently staying in emerg…" at bounding box center [387, 230] width 391 height 8
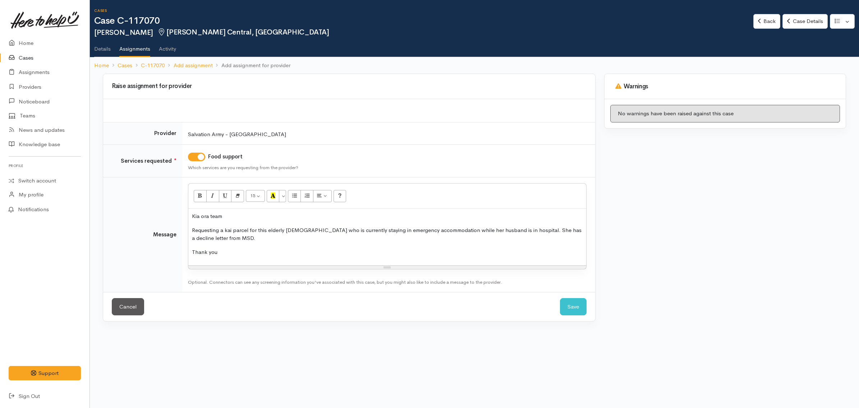
click at [644, 218] on div "Warnings No warnings have been raised against this case" at bounding box center [725, 202] width 251 height 257
click at [579, 310] on button "Save" at bounding box center [573, 307] width 27 height 18
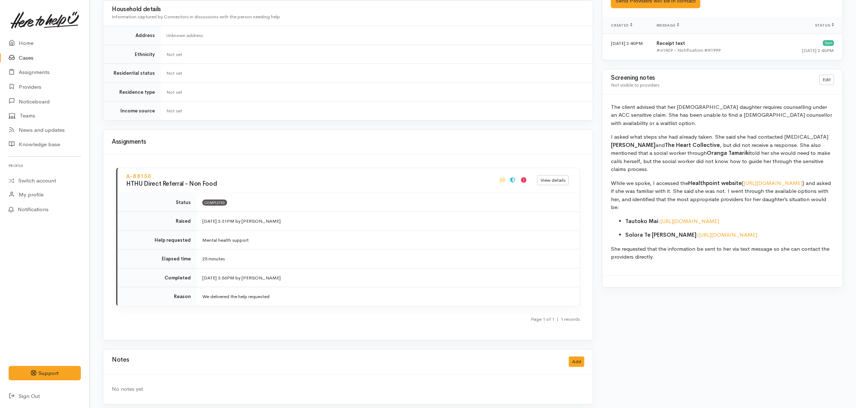
scroll to position [467, 0]
click at [581, 358] on button "Add" at bounding box center [576, 361] width 15 height 10
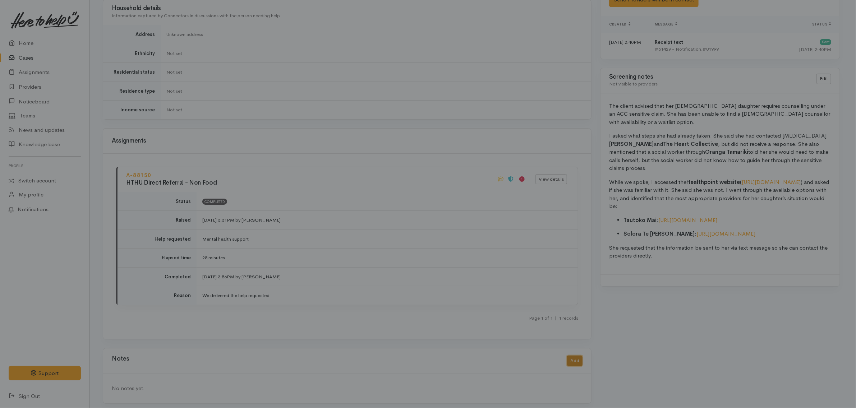
scroll to position [460, 0]
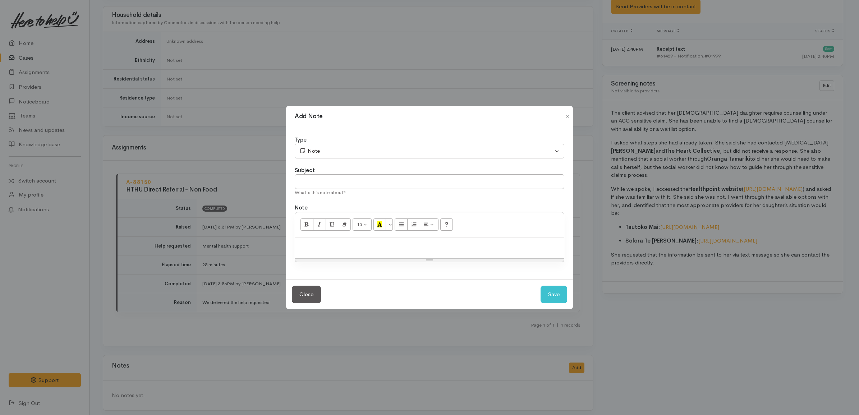
click at [437, 248] on p at bounding box center [430, 245] width 262 height 8
click at [664, 164] on div "Add Note Type Correspondence Discussion Email Note Phone call SMS text message …" at bounding box center [429, 207] width 859 height 415
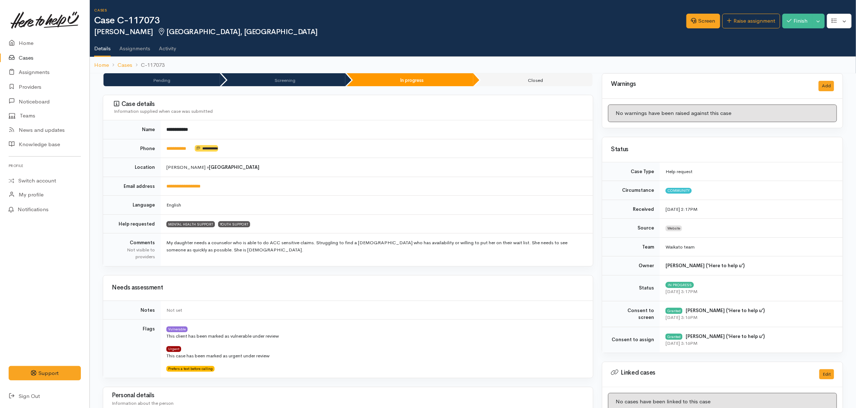
scroll to position [0, 0]
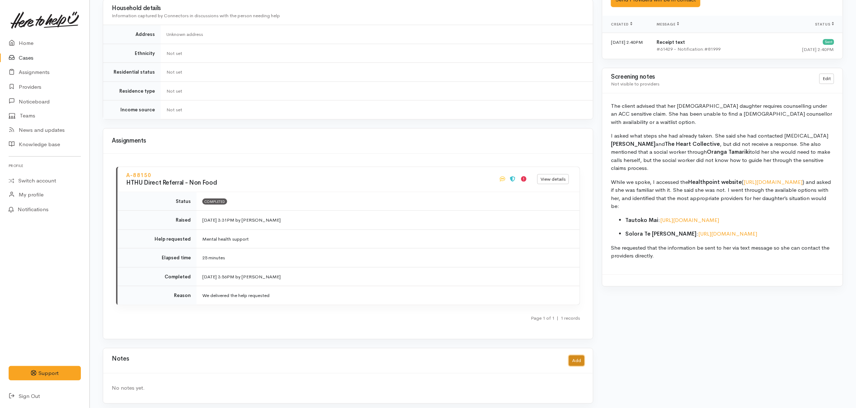
click at [579, 356] on button "Add" at bounding box center [576, 361] width 15 height 10
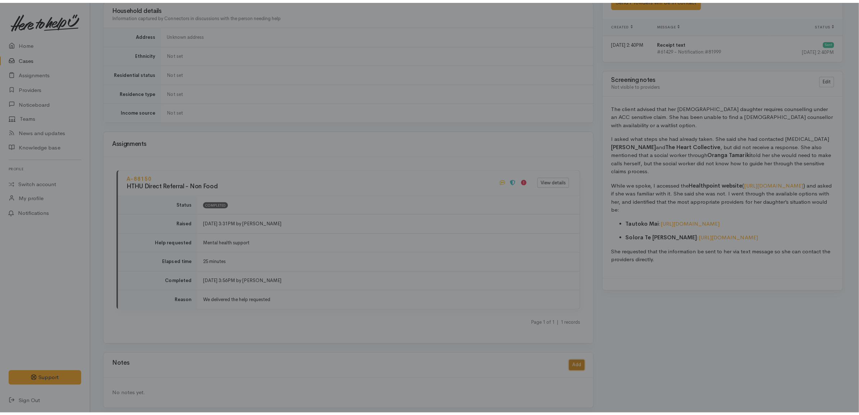
scroll to position [460, 0]
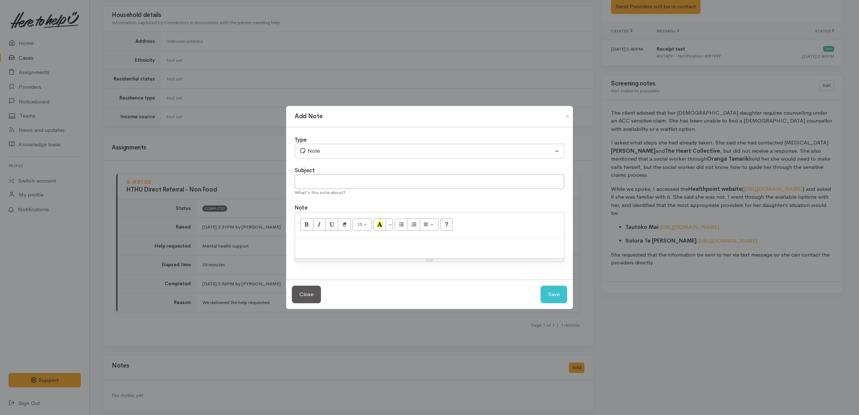
click at [382, 248] on p at bounding box center [430, 245] width 262 height 8
paste div
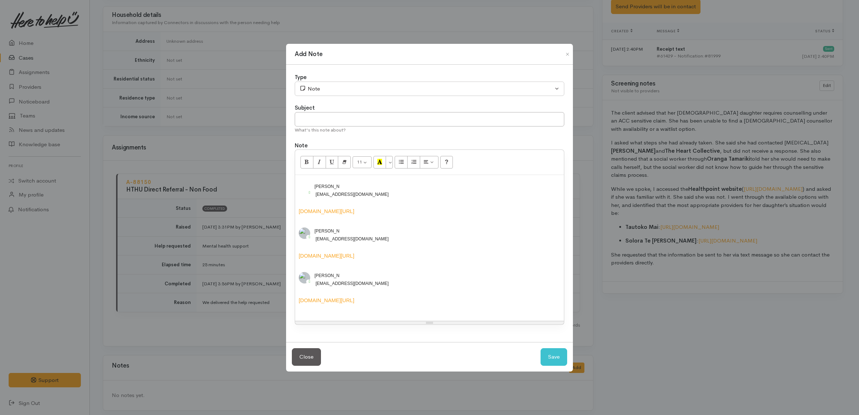
click at [559, 280] on div "​ [EMAIL_ADDRESS][DOMAIN_NAME] ​" at bounding box center [483, 283] width 337 height 7
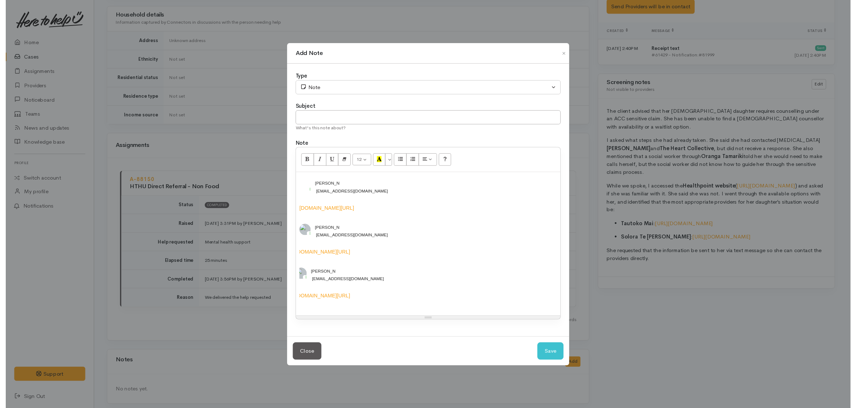
scroll to position [0, 0]
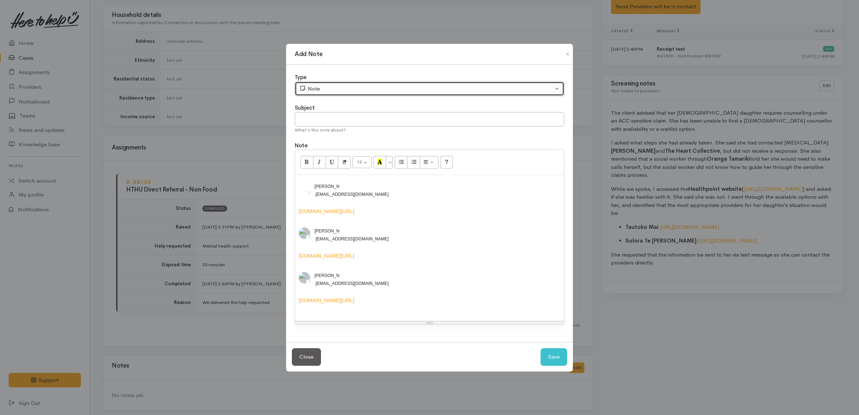
click at [350, 85] on div "Note" at bounding box center [426, 89] width 254 height 8
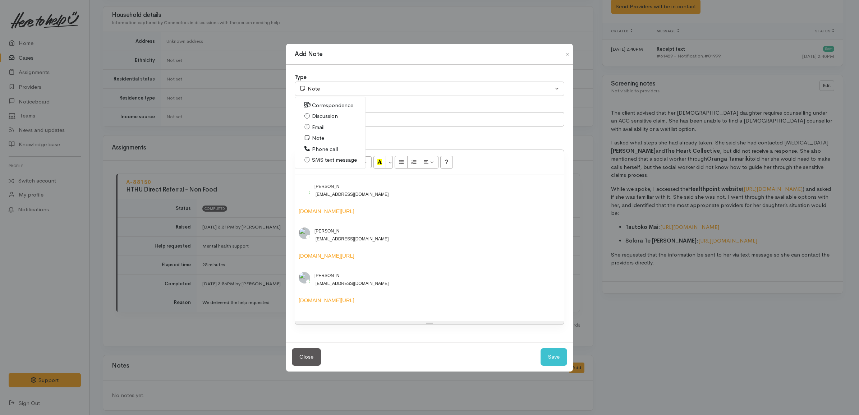
click at [322, 156] on span "SMS text message" at bounding box center [334, 160] width 45 height 8
click at [559, 362] on button "Save" at bounding box center [554, 357] width 27 height 18
select select "1"
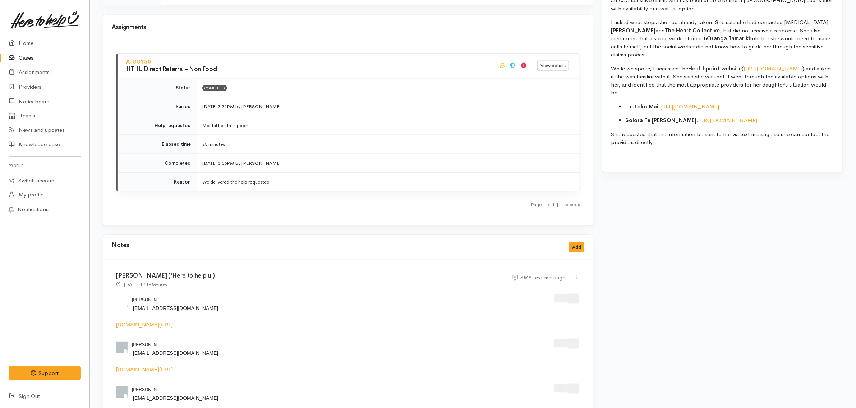
scroll to position [636, 0]
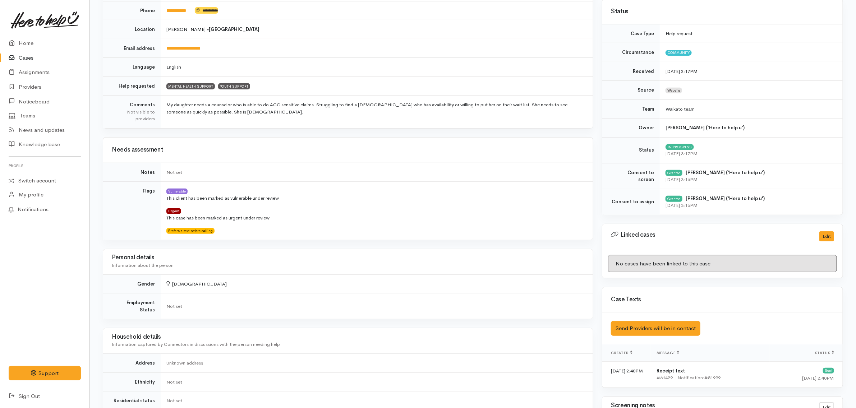
scroll to position [6, 0]
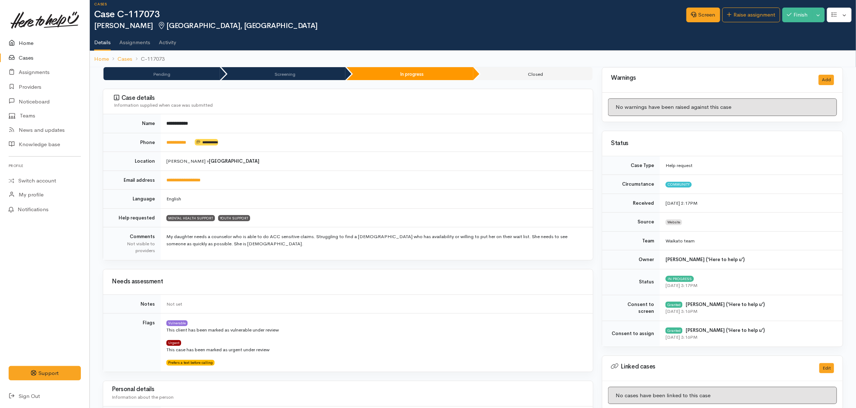
click at [33, 43] on link "Home" at bounding box center [45, 43] width 90 height 15
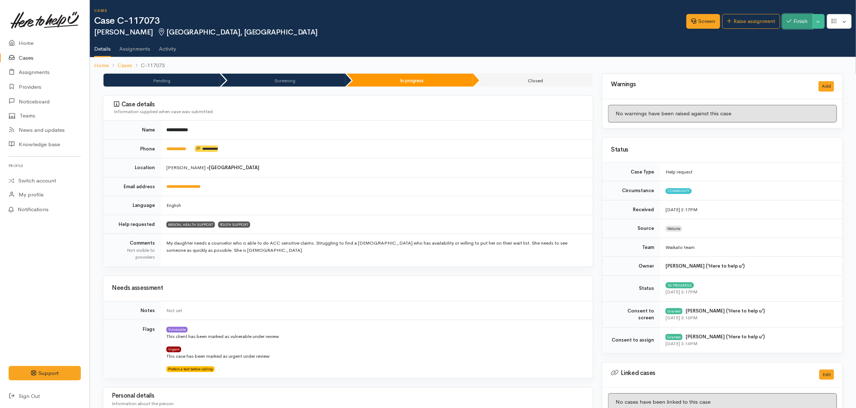
click at [790, 20] on icon "button" at bounding box center [789, 20] width 5 height 5
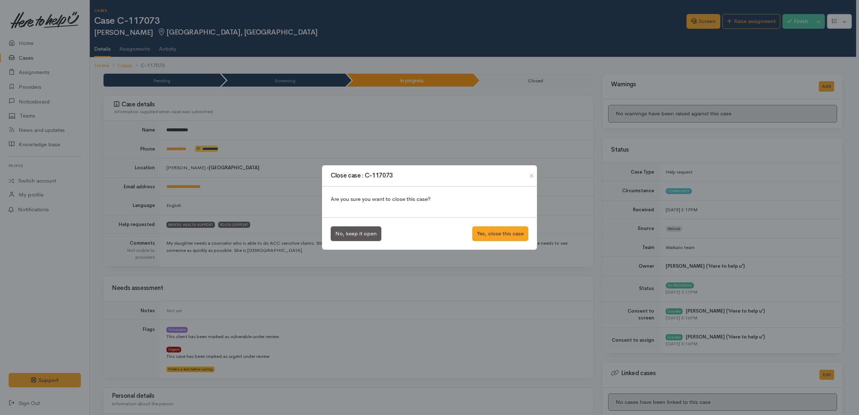
click at [546, 132] on div "Close case : C-117073 Are you sure you want to close this case? No, keep it ope…" at bounding box center [429, 207] width 859 height 415
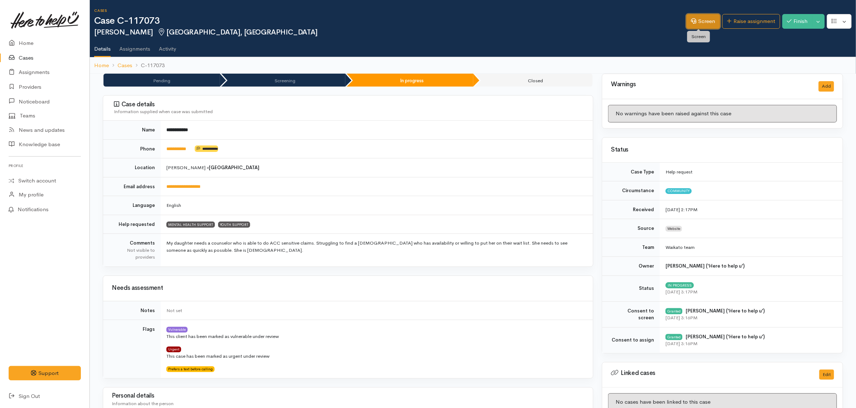
click at [701, 17] on link "Screen" at bounding box center [704, 21] width 34 height 15
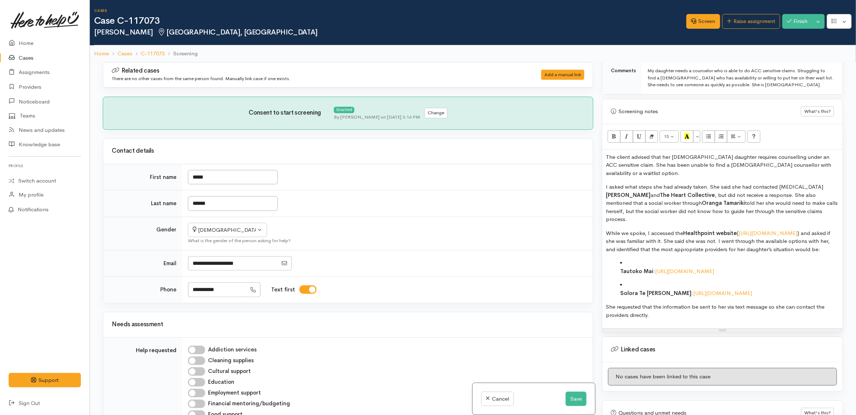
scroll to position [491, 0]
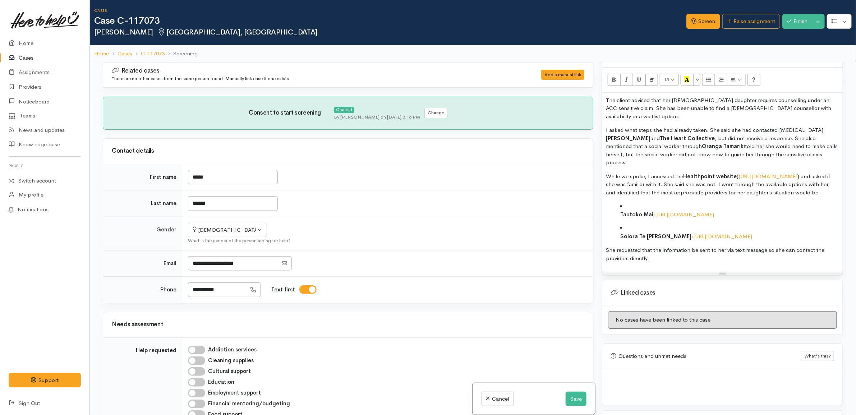
click at [716, 256] on p "She requested that the information be sent to her via text message so she can c…" at bounding box center [722, 254] width 233 height 16
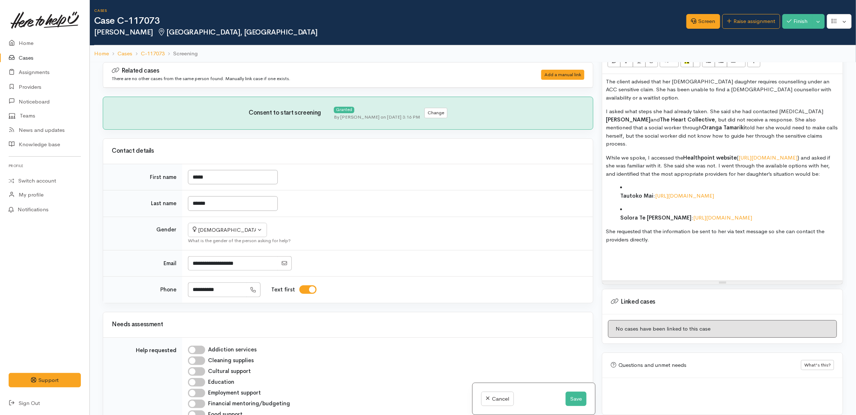
paste div
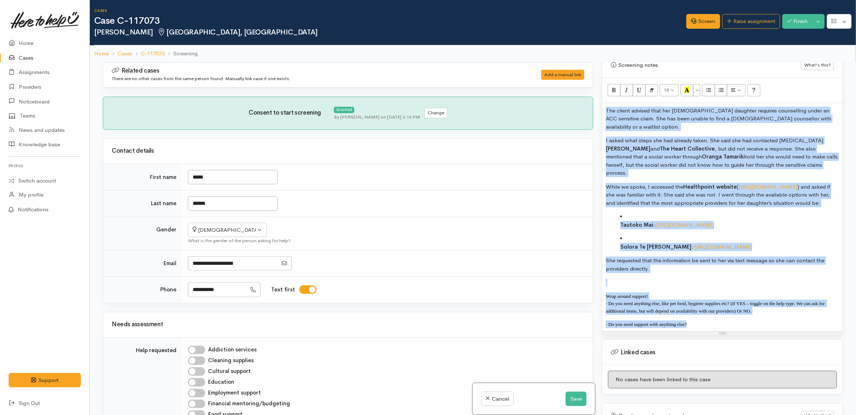
scroll to position [446, 0]
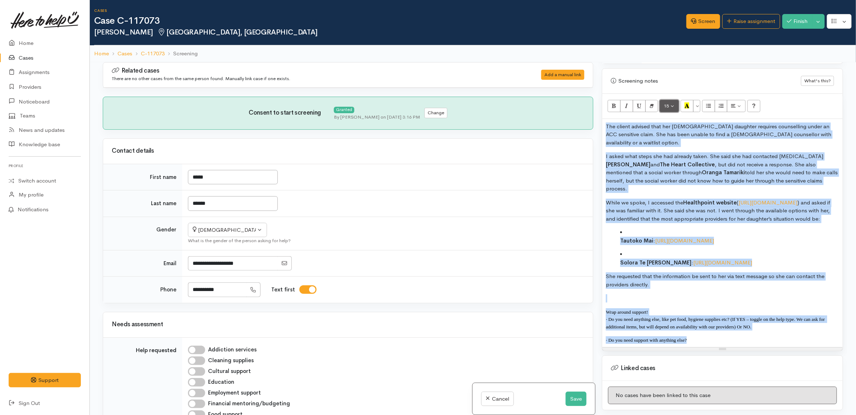
click at [669, 112] on button "15" at bounding box center [669, 106] width 19 height 12
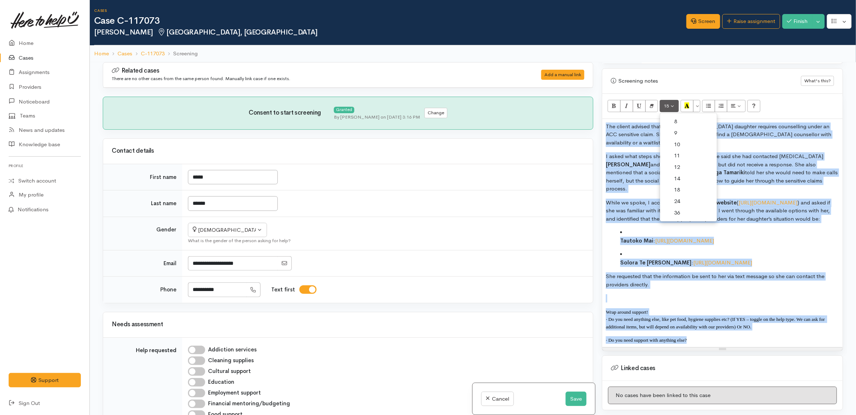
click at [685, 178] on link "14" at bounding box center [688, 179] width 57 height 12
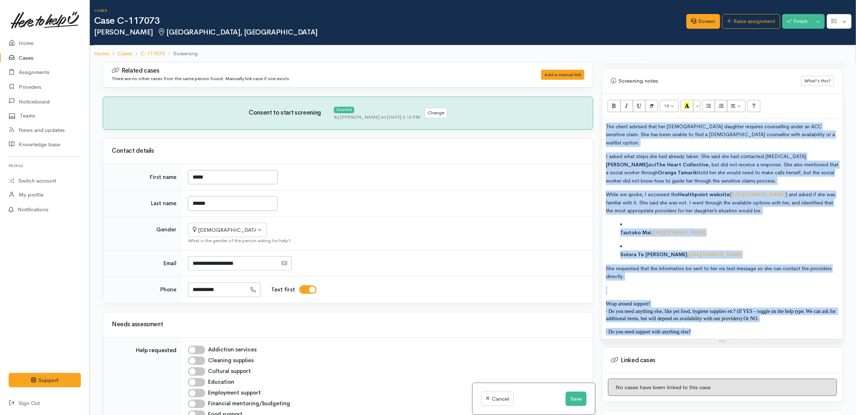
click at [711, 336] on p "· Do you need support with anything else?" at bounding box center [722, 332] width 233 height 8
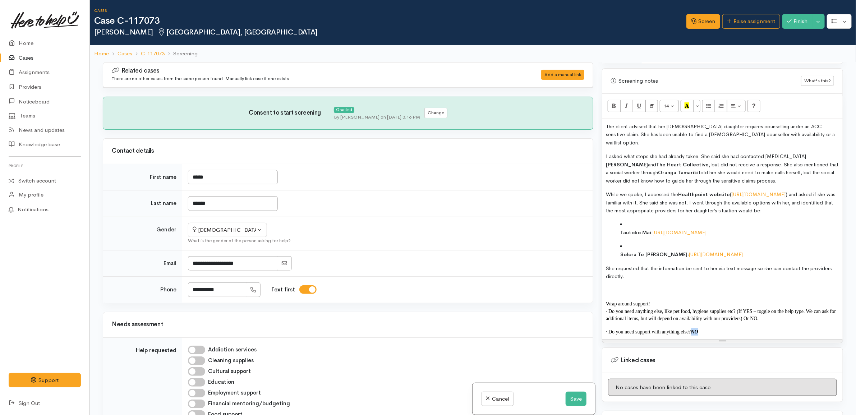
copy p "NO"
drag, startPoint x: 767, startPoint y: 335, endPoint x: 736, endPoint y: 331, distance: 32.0
click at [736, 322] on p "· Do you need anything else, like pet food, hygiene supplies etc? (If YES – tog…" at bounding box center [722, 315] width 233 height 15
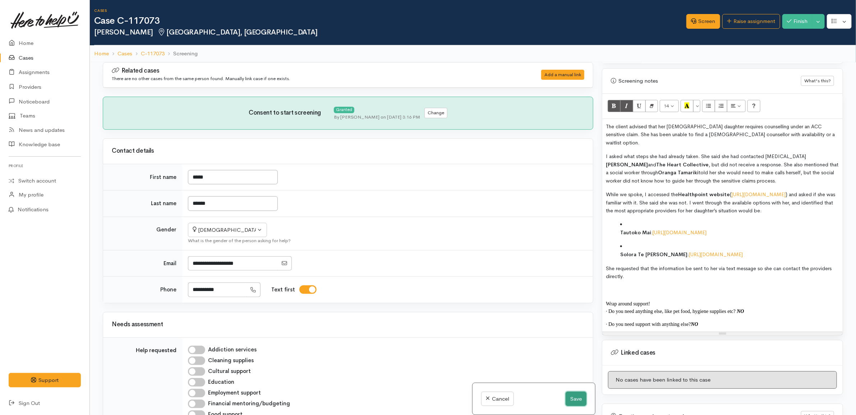
click at [582, 398] on button "Save" at bounding box center [576, 399] width 21 height 15
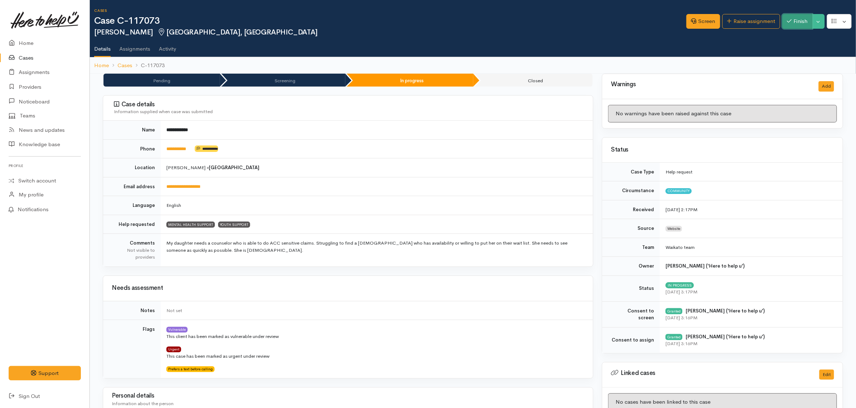
click at [798, 23] on button "Finish" at bounding box center [798, 21] width 30 height 15
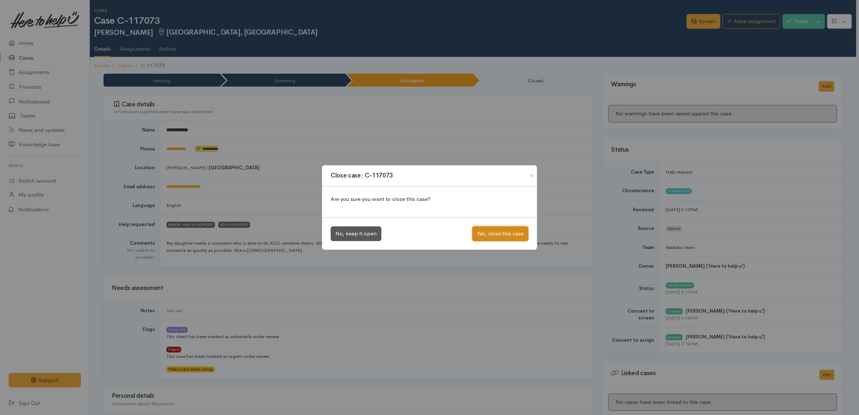
click at [502, 231] on button "Yes, close this case" at bounding box center [500, 233] width 56 height 15
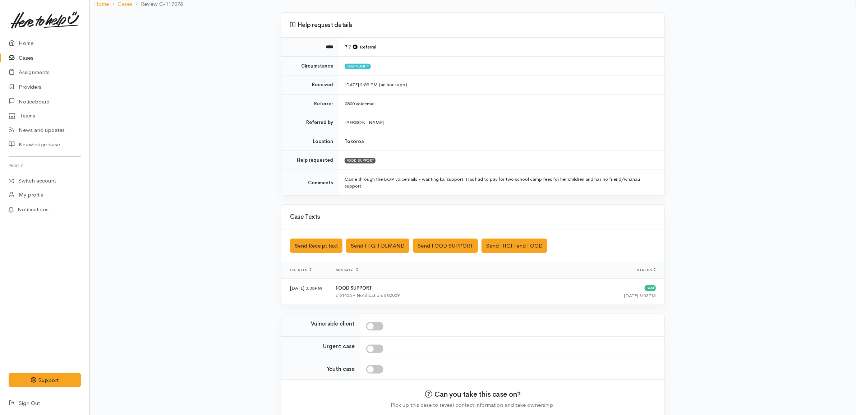
scroll to position [83, 0]
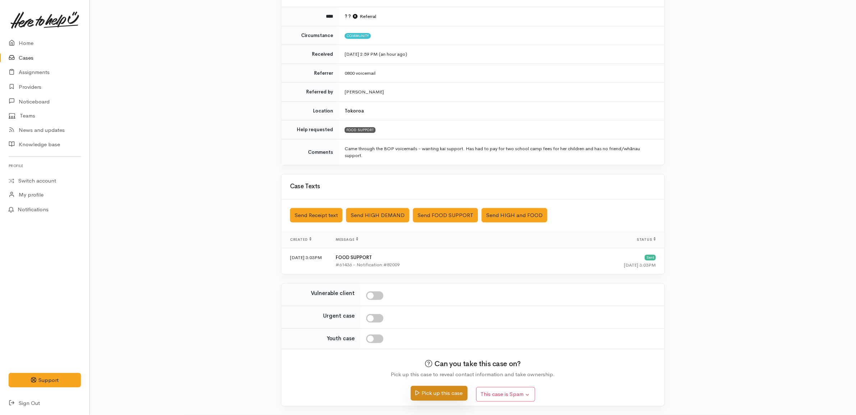
click at [447, 392] on button "Pick up this case" at bounding box center [439, 393] width 56 height 15
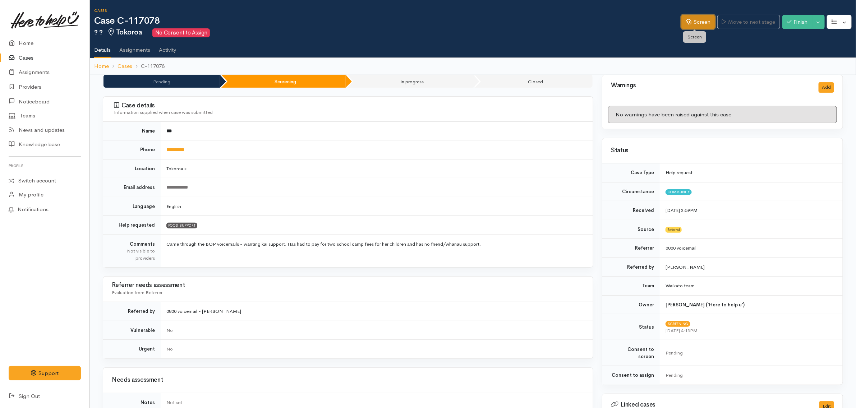
click at [694, 24] on link "Screen" at bounding box center [699, 22] width 34 height 15
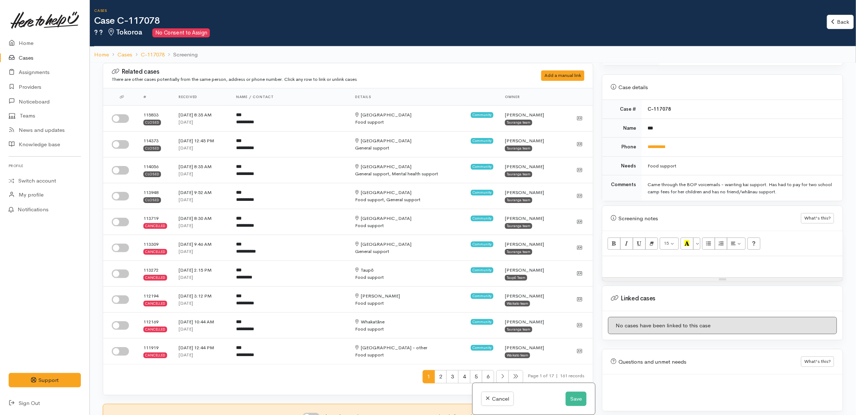
scroll to position [308, 0]
click at [113, 116] on input "checkbox" at bounding box center [120, 118] width 17 height 9
checkbox input "true"
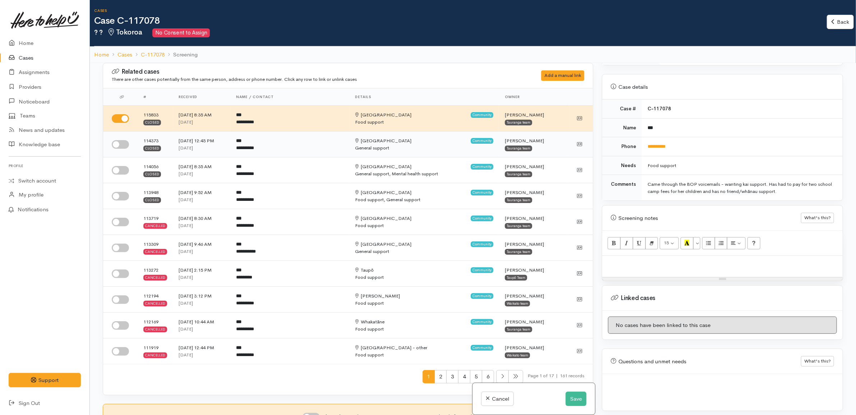
click at [119, 145] on input "checkbox" at bounding box center [120, 144] width 17 height 9
checkbox input "true"
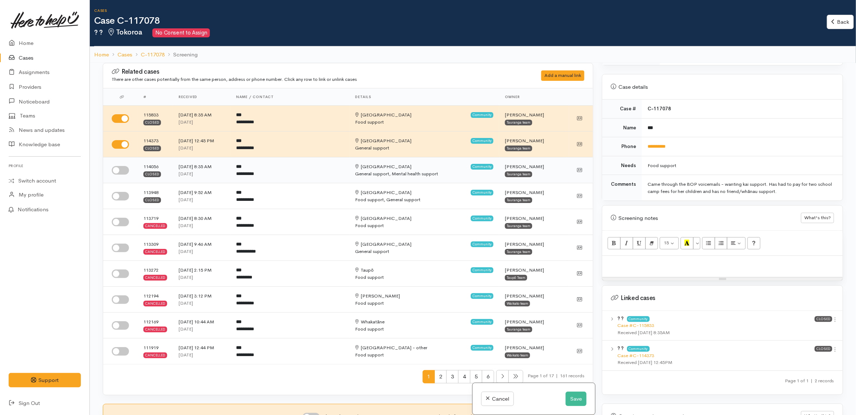
click at [119, 168] on input "checkbox" at bounding box center [120, 170] width 17 height 9
checkbox input "true"
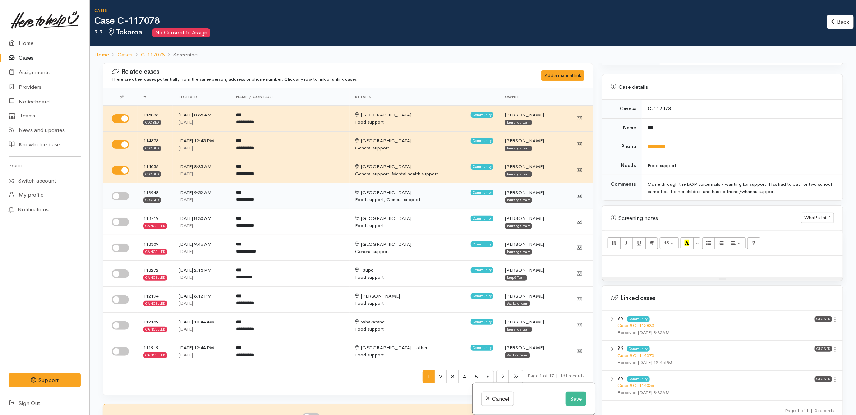
click at [121, 193] on input "checkbox" at bounding box center [120, 196] width 17 height 9
checkbox input "true"
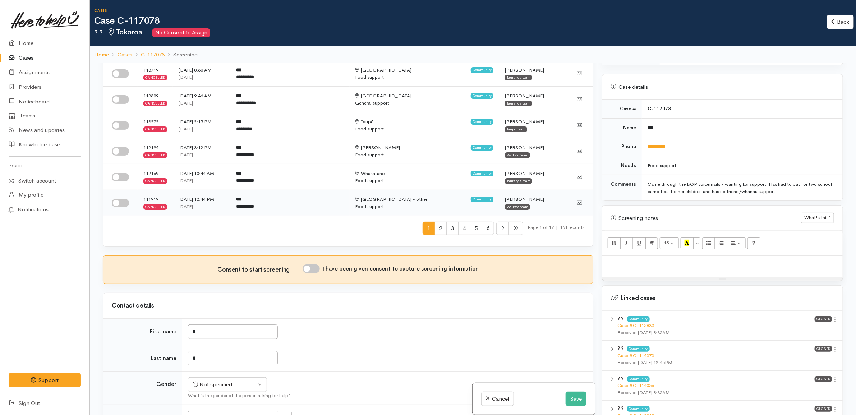
scroll to position [0, 0]
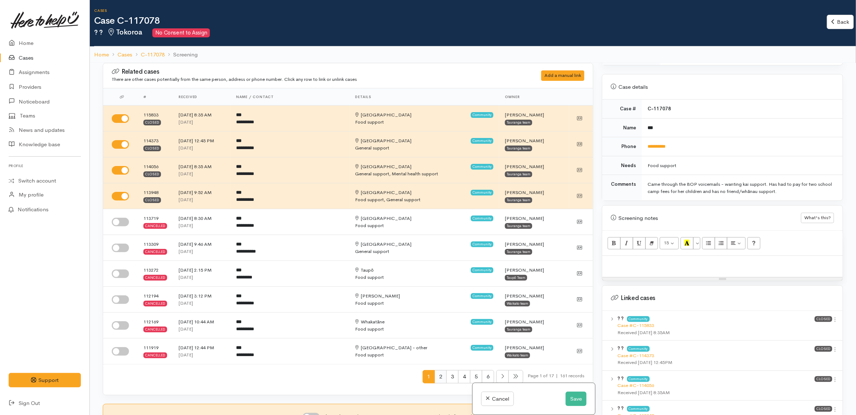
click at [435, 379] on span "2" at bounding box center [441, 376] width 12 height 13
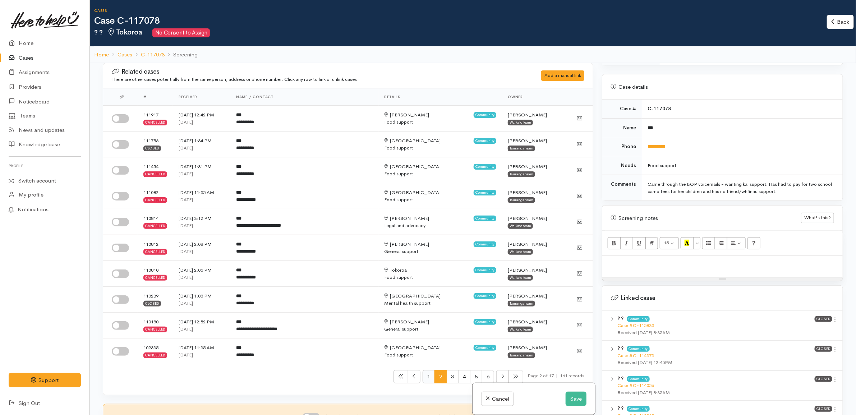
click at [423, 376] on span "1" at bounding box center [429, 376] width 12 height 13
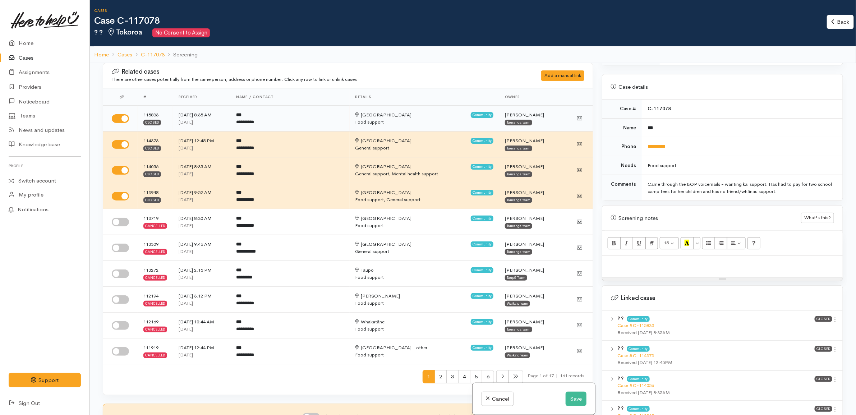
click at [125, 121] on input "checkbox" at bounding box center [120, 118] width 17 height 9
checkbox input "false"
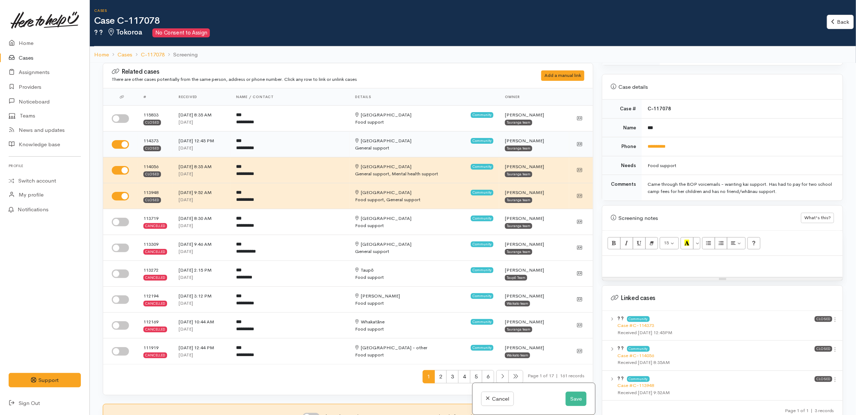
click at [118, 146] on input "checkbox" at bounding box center [120, 144] width 17 height 9
checkbox input "false"
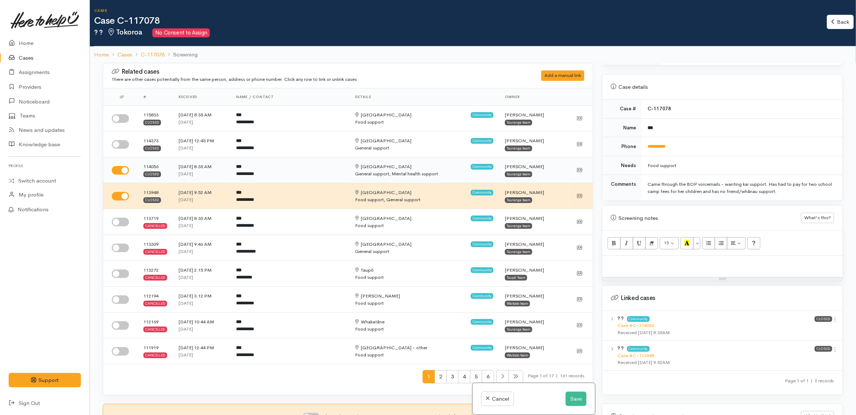
click at [125, 170] on input "checkbox" at bounding box center [120, 170] width 17 height 9
checkbox input "false"
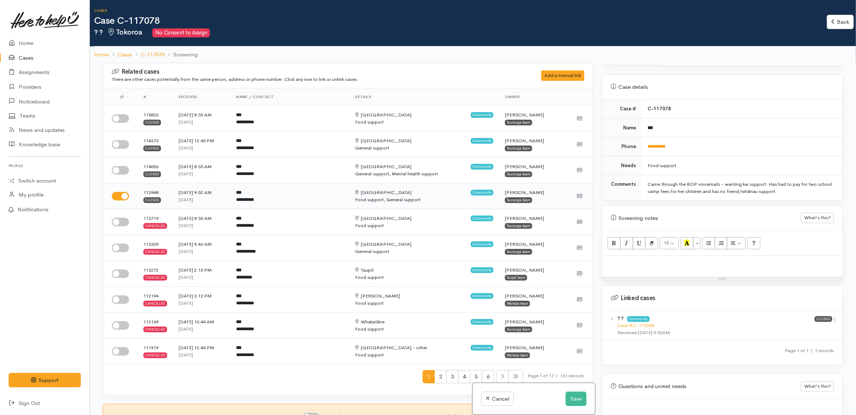
click at [117, 198] on input "checkbox" at bounding box center [120, 196] width 17 height 9
checkbox input "false"
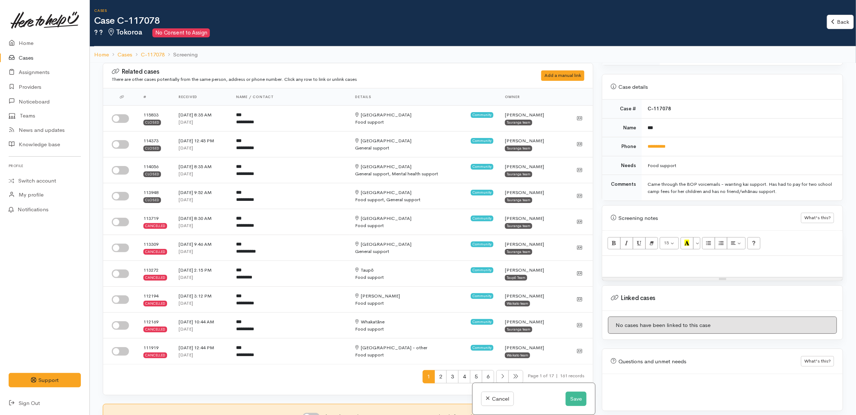
click at [722, 100] on td "C-117078" at bounding box center [742, 109] width 201 height 19
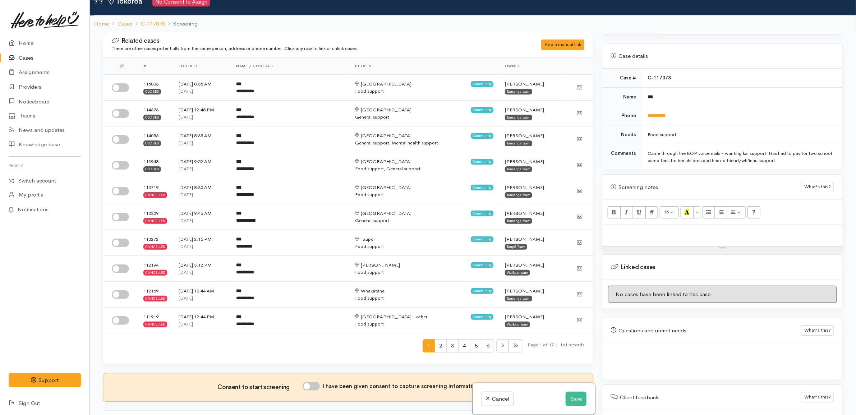
scroll to position [63, 0]
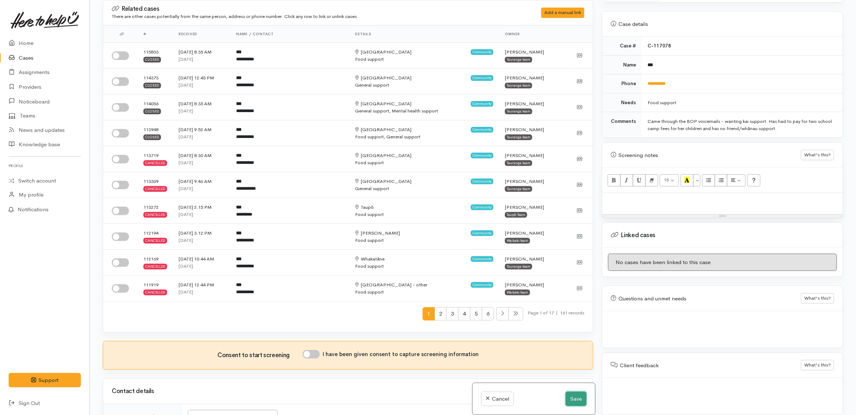
click at [572, 396] on button "Save" at bounding box center [576, 399] width 21 height 15
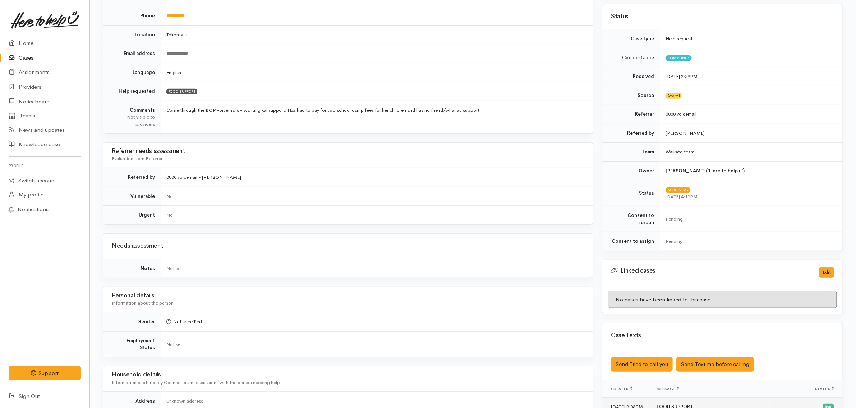
scroll to position [315, 0]
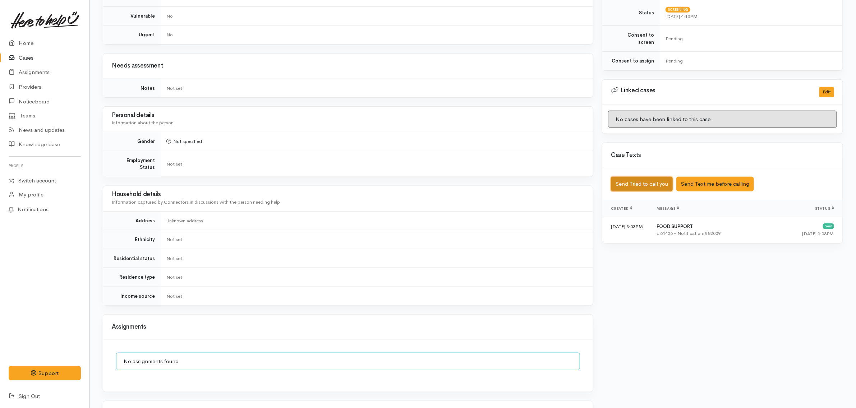
click at [654, 180] on button "Send Tried to call you" at bounding box center [642, 184] width 62 height 15
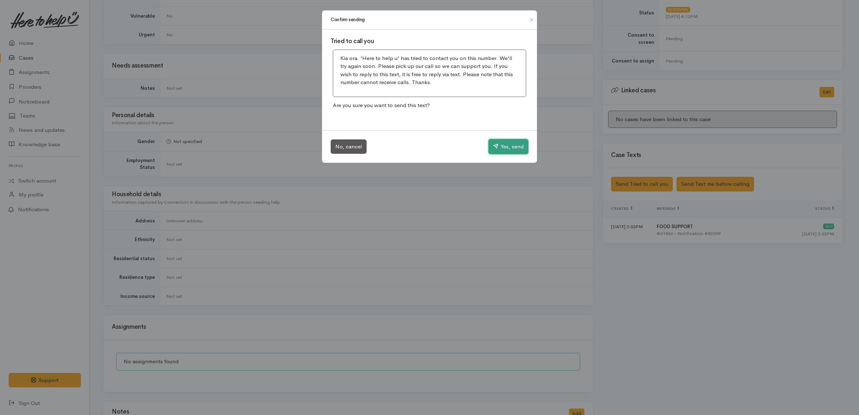
click at [506, 147] on button "Yes, send" at bounding box center [509, 146] width 40 height 15
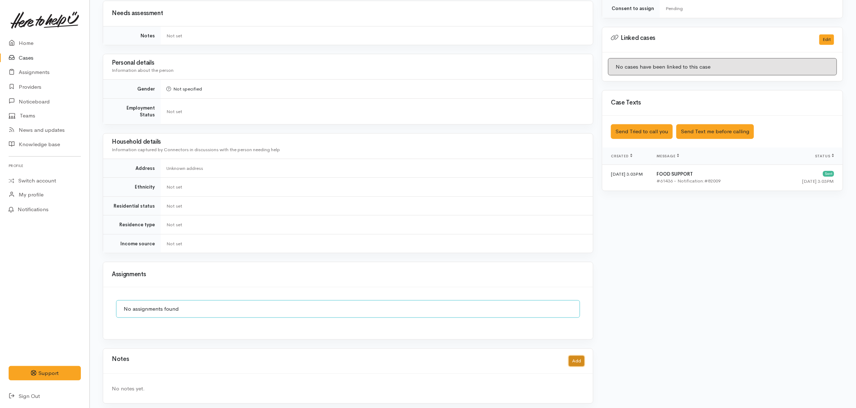
click at [574, 359] on button "Add" at bounding box center [576, 361] width 15 height 10
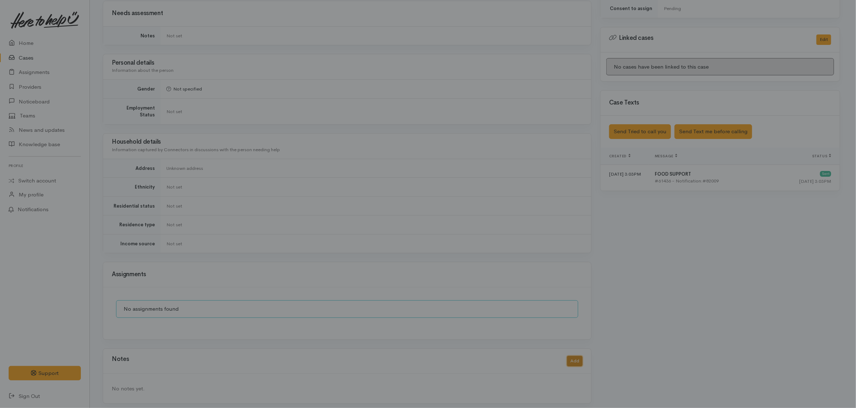
scroll to position [360, 0]
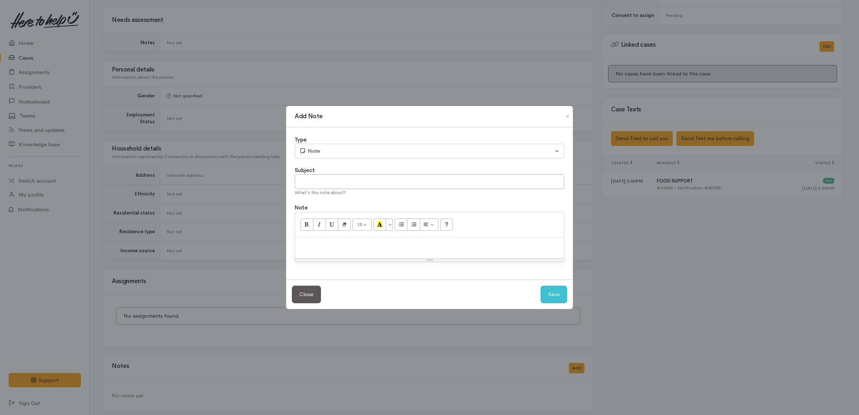
click at [450, 242] on p at bounding box center [430, 245] width 262 height 8
paste div
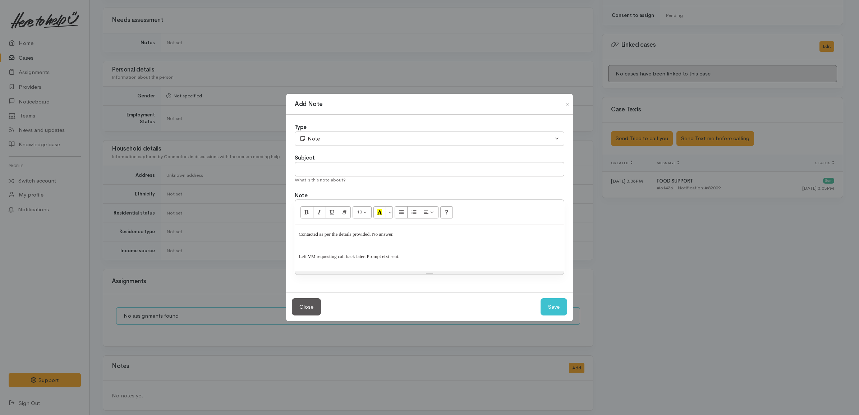
click at [297, 255] on div "Contacted as per the details provided. No answer. Left VM requesting call back …" at bounding box center [429, 248] width 269 height 46
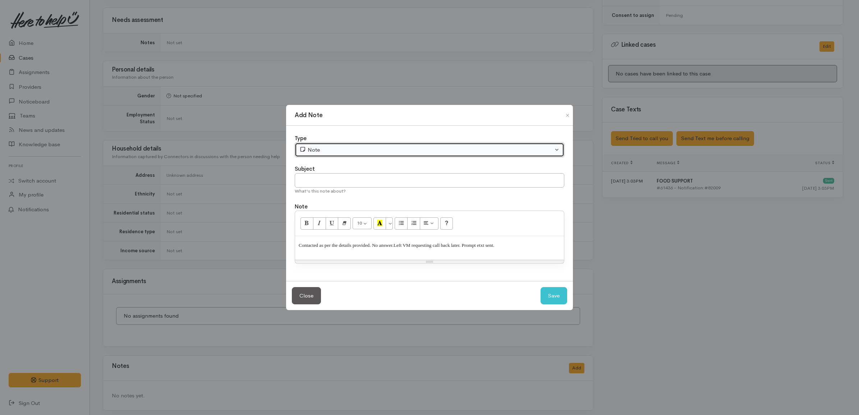
click at [355, 156] on button "Note" at bounding box center [430, 150] width 270 height 15
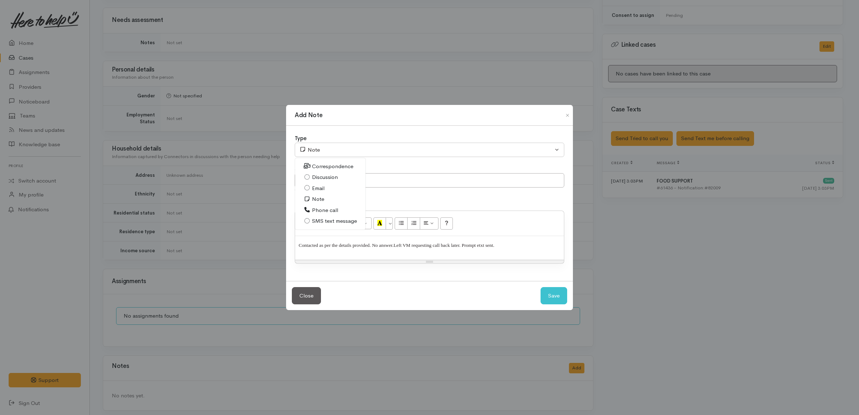
click at [332, 211] on span "Phone call" at bounding box center [325, 210] width 26 height 8
click at [499, 246] on p "Contacted as per the details provided. No answer. Left VM requesting call back …" at bounding box center [430, 248] width 262 height 17
click at [547, 296] on button "Save" at bounding box center [554, 296] width 27 height 18
select select "1"
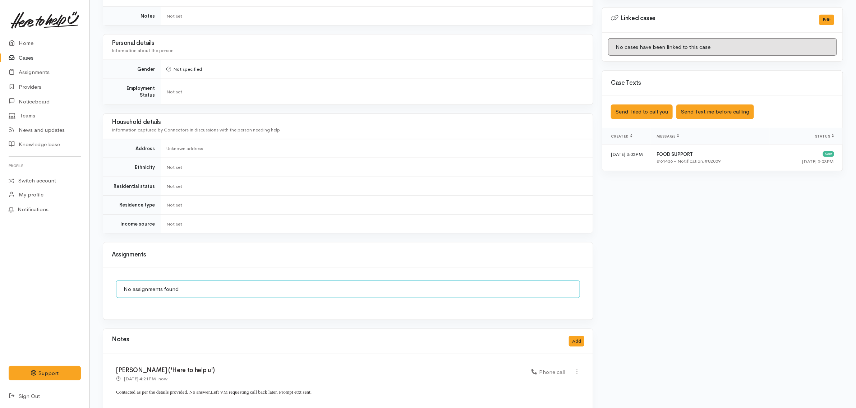
scroll to position [399, 0]
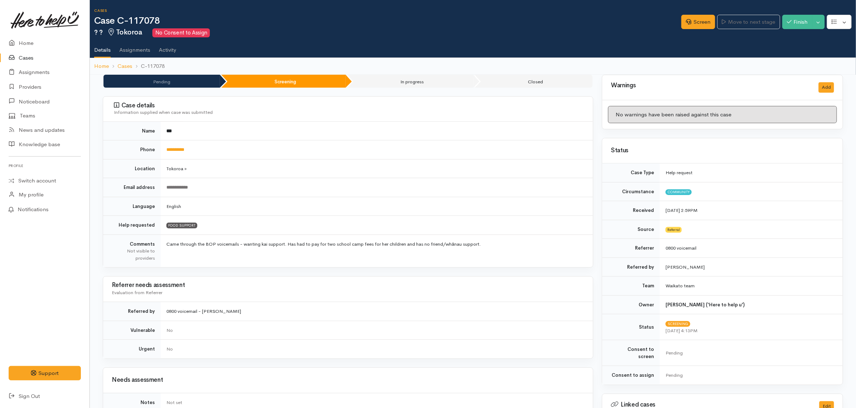
click at [29, 55] on link "Cases" at bounding box center [45, 58] width 90 height 15
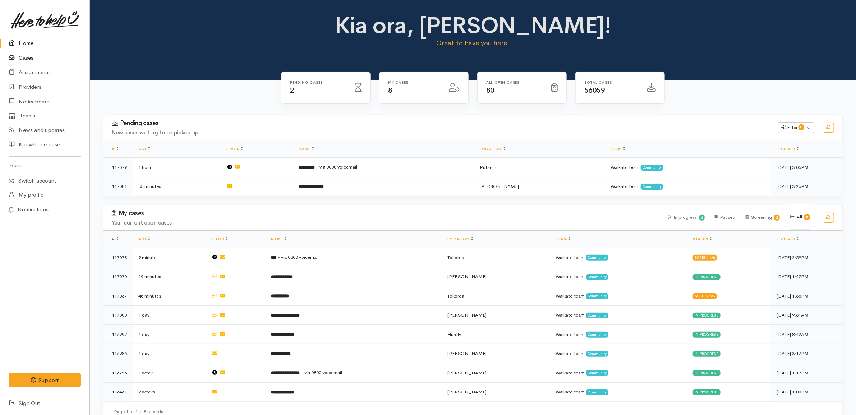
click at [43, 60] on link "Cases" at bounding box center [45, 58] width 90 height 15
click at [32, 56] on link "Cases" at bounding box center [45, 58] width 90 height 15
